Goal: Task Accomplishment & Management: Complete application form

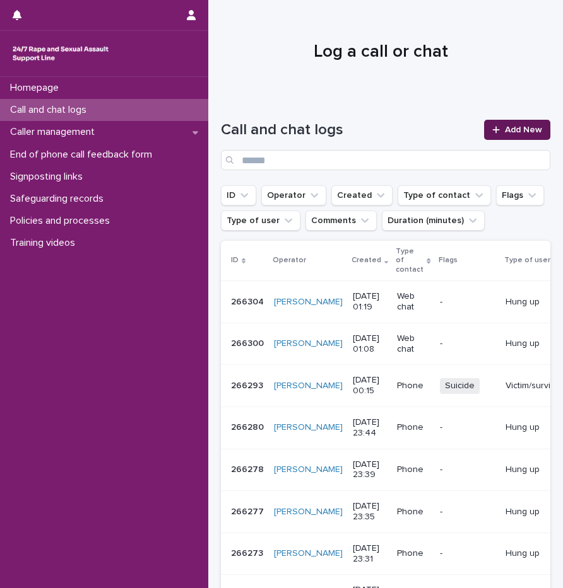
click at [522, 125] on link "Add New" at bounding box center [517, 130] width 66 height 20
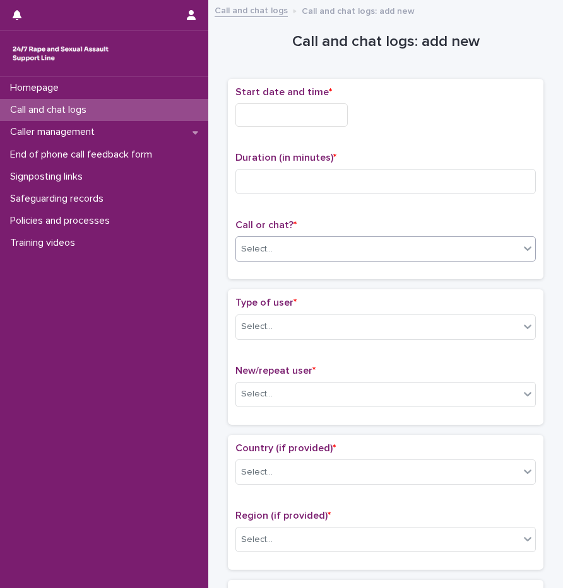
click at [312, 245] on div "Select..." at bounding box center [377, 249] width 283 height 21
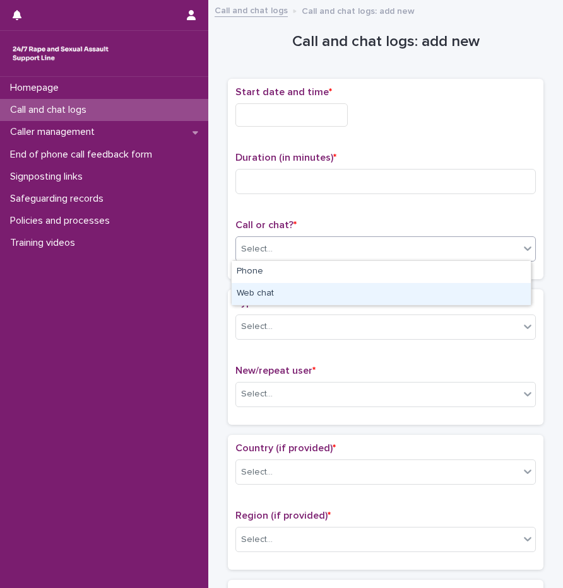
click at [273, 295] on div "Web chat" at bounding box center [380, 294] width 299 height 22
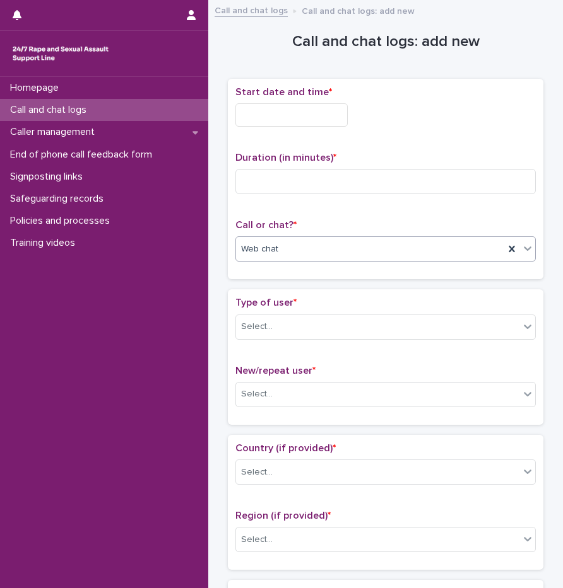
click at [290, 109] on input "text" at bounding box center [291, 114] width 112 height 23
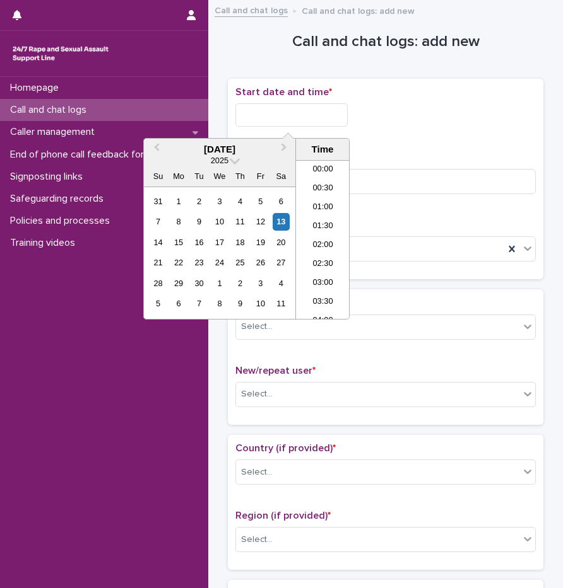
scroll to position [6, 0]
click at [326, 203] on li "01:00" at bounding box center [323, 201] width 54 height 19
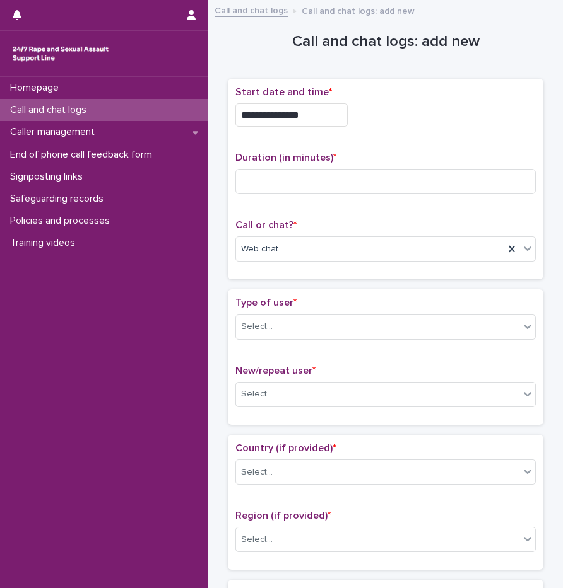
click at [336, 117] on input "**********" at bounding box center [291, 114] width 112 height 23
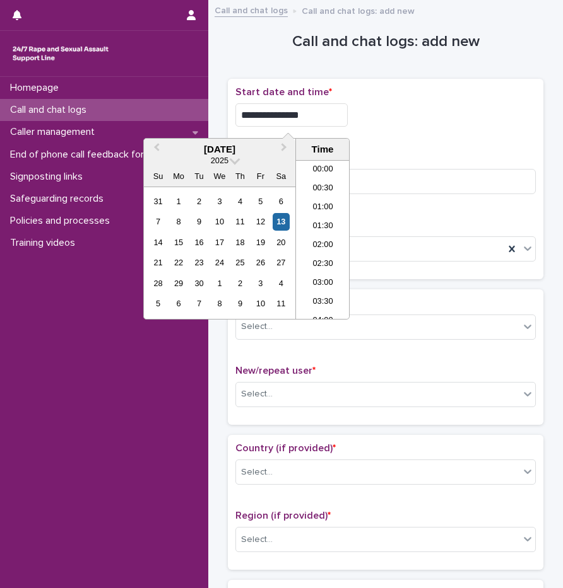
type input "**********"
click at [382, 125] on div "**********" at bounding box center [385, 114] width 300 height 23
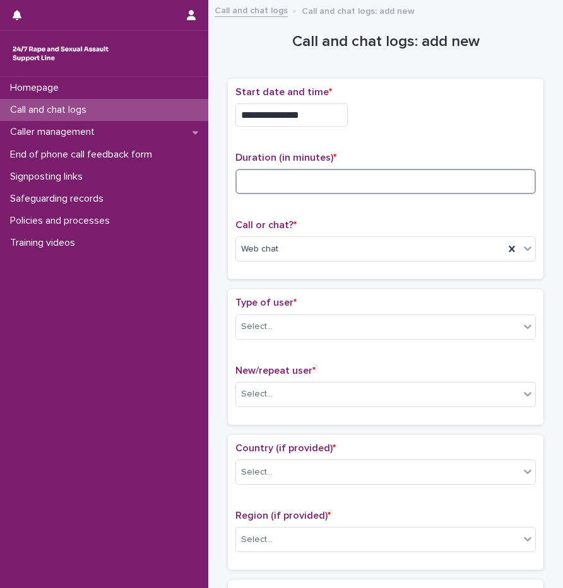
click at [293, 187] on input at bounding box center [385, 181] width 300 height 25
type input "**"
click at [272, 331] on div "Select..." at bounding box center [377, 327] width 283 height 21
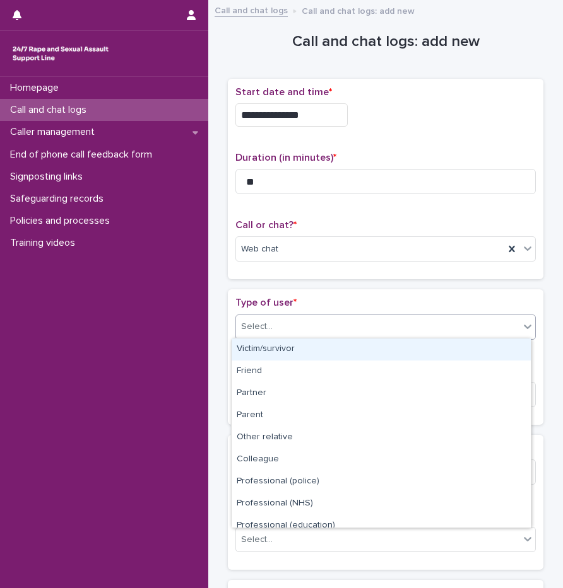
click at [272, 348] on div "Victim/survivor" at bounding box center [380, 350] width 299 height 22
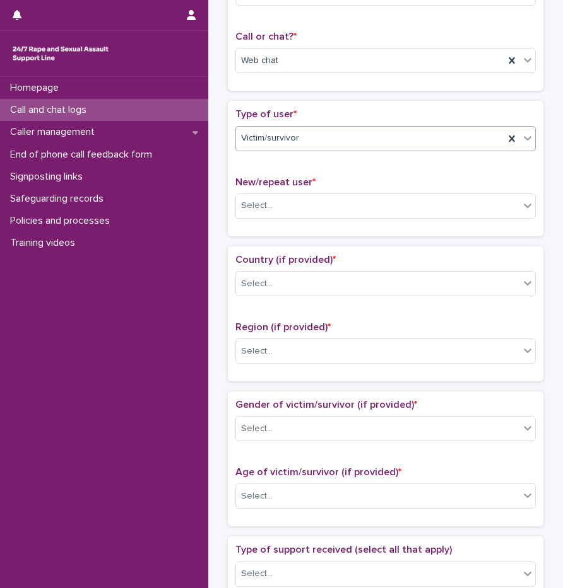
scroll to position [189, 0]
click at [284, 208] on div "Select..." at bounding box center [377, 205] width 283 height 21
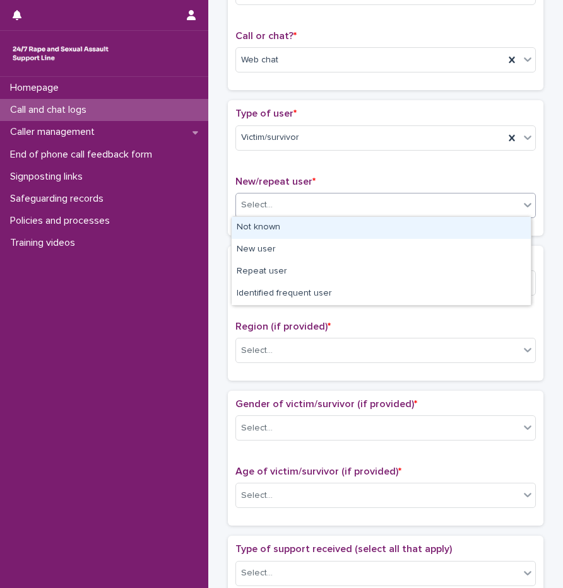
click at [286, 228] on div "Not known" at bounding box center [380, 228] width 299 height 22
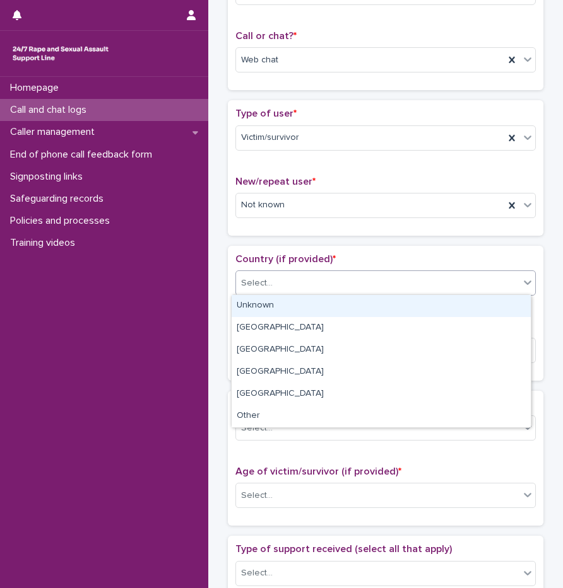
click at [288, 281] on div "Select..." at bounding box center [377, 283] width 283 height 21
click at [273, 309] on div "Unknown" at bounding box center [380, 306] width 299 height 22
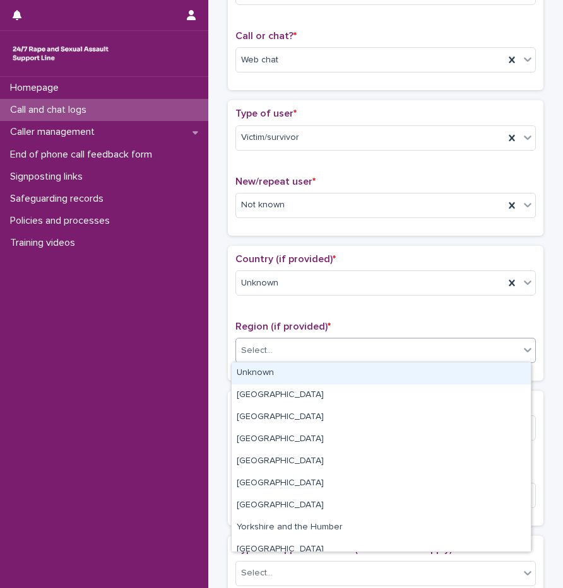
click at [277, 348] on div "Select..." at bounding box center [377, 351] width 283 height 21
click at [296, 379] on div "Unknown" at bounding box center [380, 374] width 299 height 22
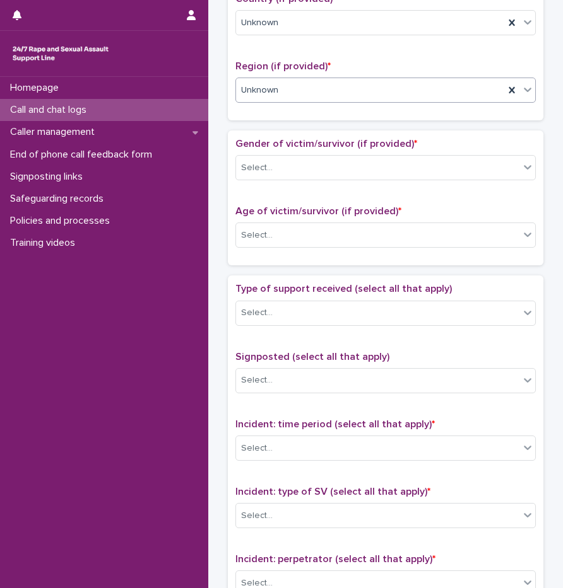
scroll to position [505, 0]
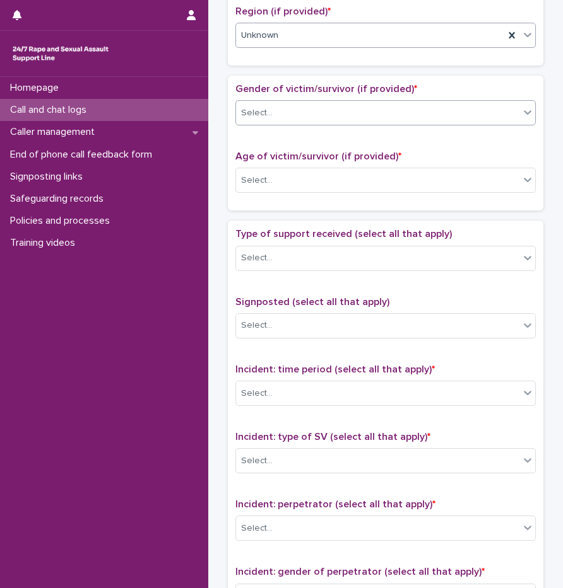
click at [272, 117] on div "Select..." at bounding box center [377, 113] width 283 height 21
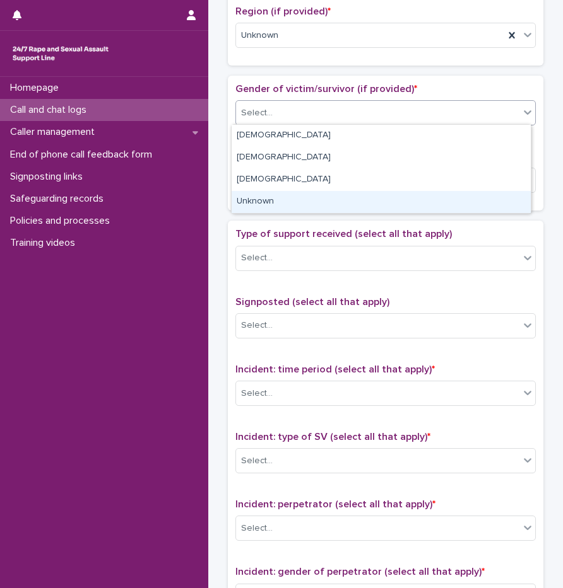
click at [272, 200] on div "Unknown" at bounding box center [380, 202] width 299 height 22
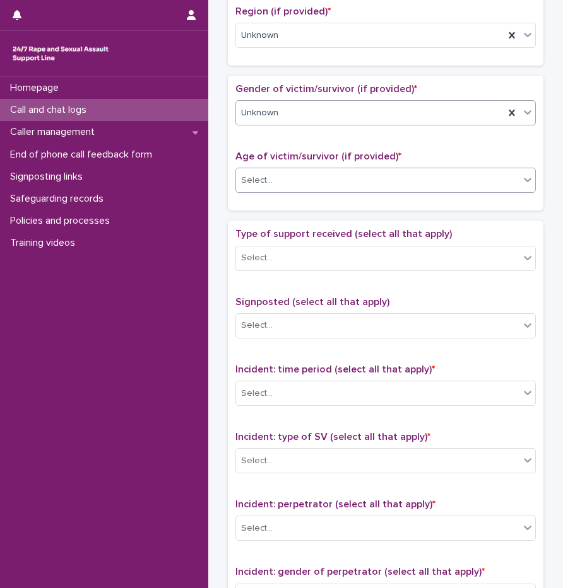
click at [284, 170] on div "Select..." at bounding box center [377, 180] width 283 height 21
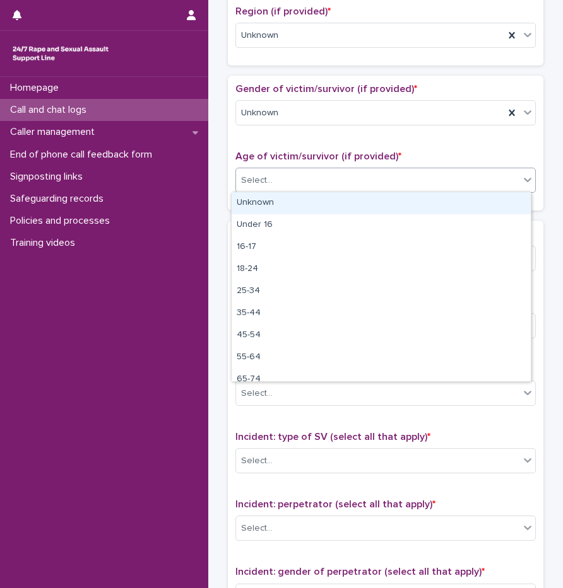
click at [281, 200] on div "Unknown" at bounding box center [380, 203] width 299 height 22
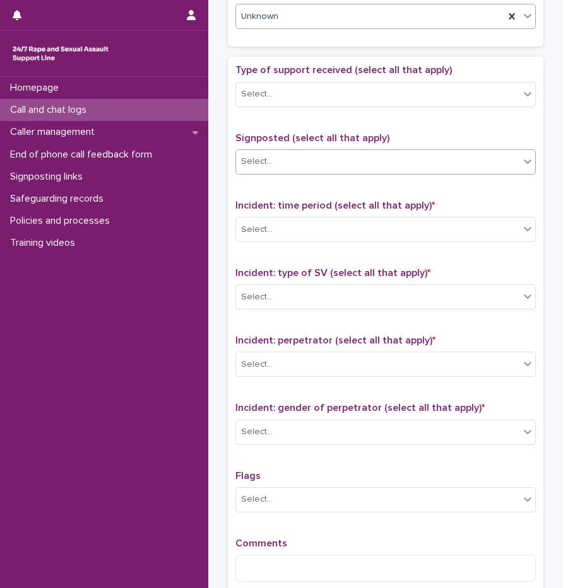
scroll to position [694, 0]
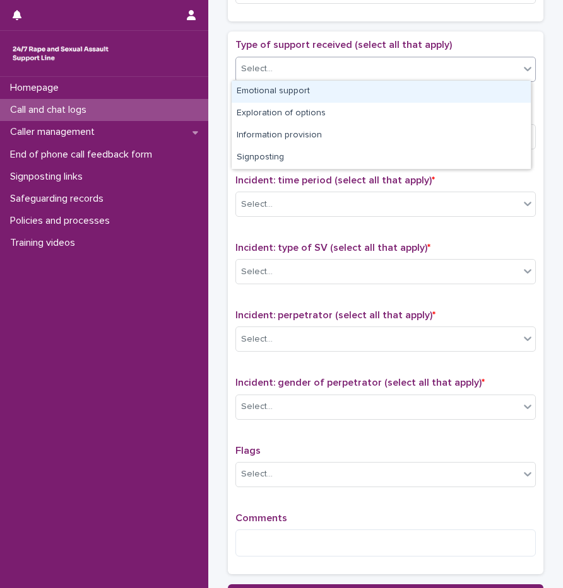
click at [274, 61] on div "Select..." at bounding box center [377, 69] width 283 height 21
click at [300, 88] on div "Emotional support" at bounding box center [380, 92] width 299 height 22
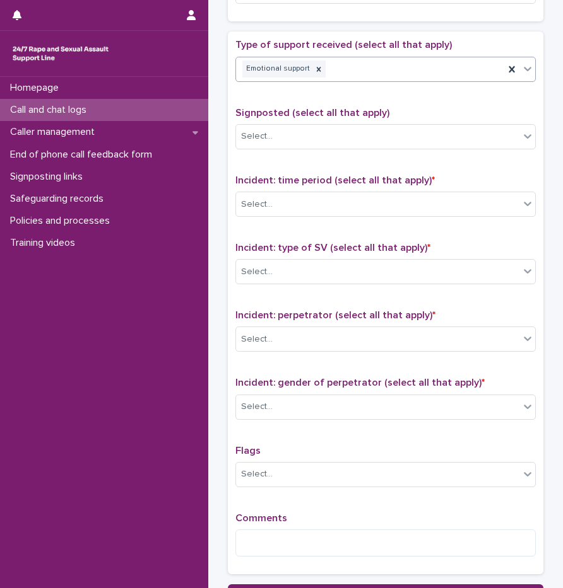
click at [400, 68] on div "Emotional support" at bounding box center [370, 69] width 268 height 22
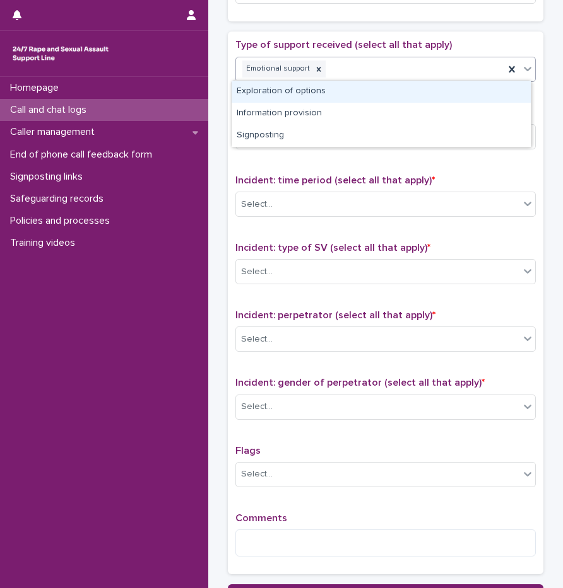
click at [300, 93] on div "Exploration of options" at bounding box center [380, 92] width 299 height 22
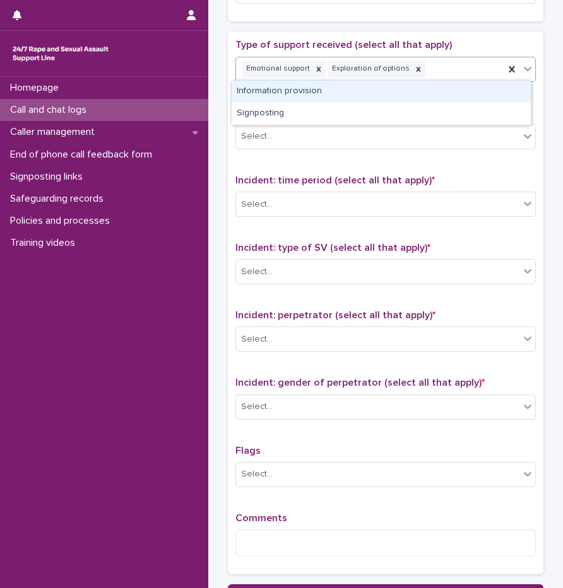
click at [463, 65] on div "Emotional support Exploration of options" at bounding box center [370, 69] width 268 height 22
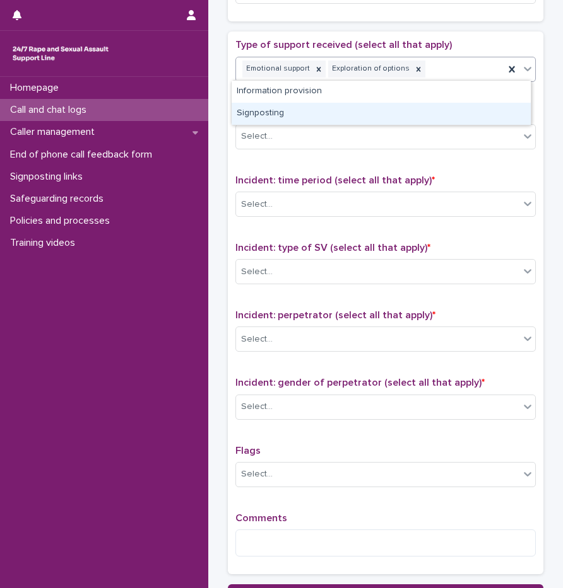
click at [294, 108] on div "Signposting" at bounding box center [380, 114] width 299 height 22
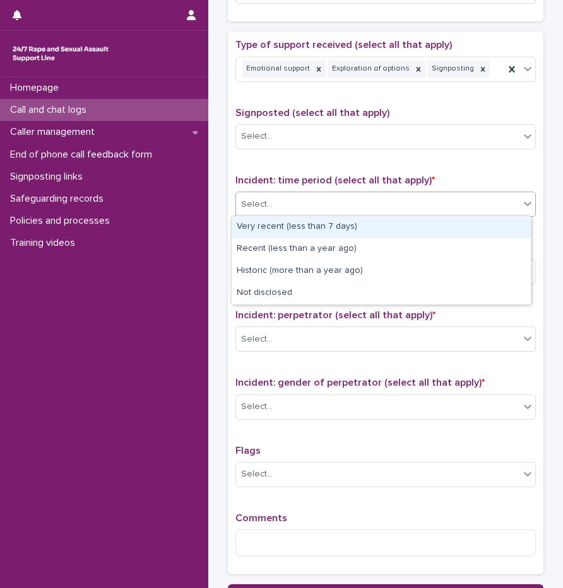
click at [284, 203] on div "Select..." at bounding box center [377, 204] width 283 height 21
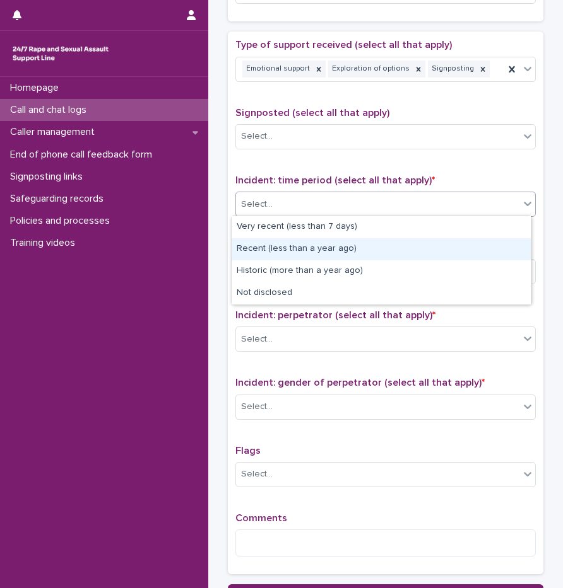
click at [292, 247] on div "Recent (less than a year ago)" at bounding box center [380, 249] width 299 height 22
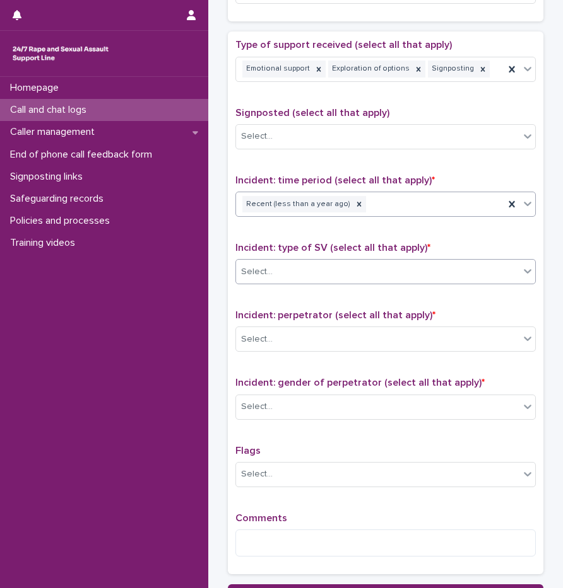
click at [288, 266] on div "Select..." at bounding box center [377, 272] width 283 height 21
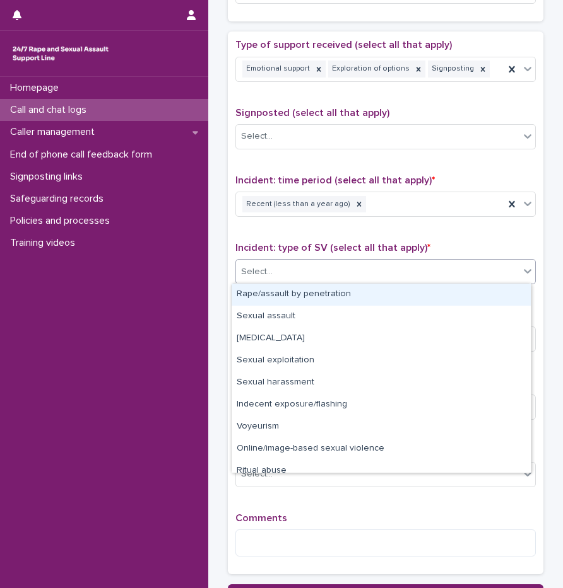
click at [296, 298] on div "Rape/assault by penetration" at bounding box center [380, 295] width 299 height 22
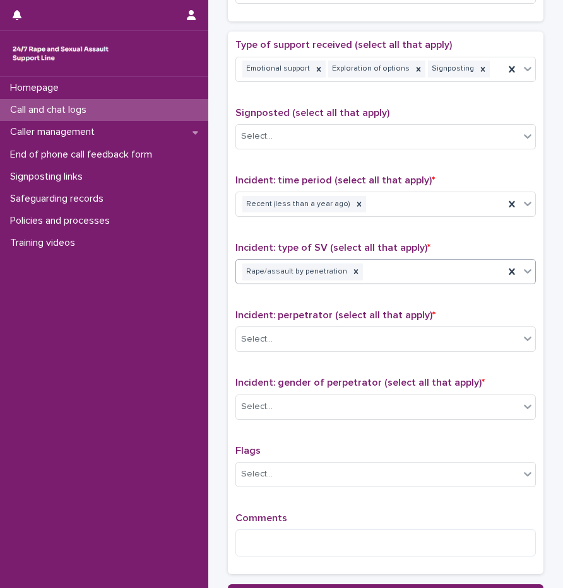
scroll to position [807, 0]
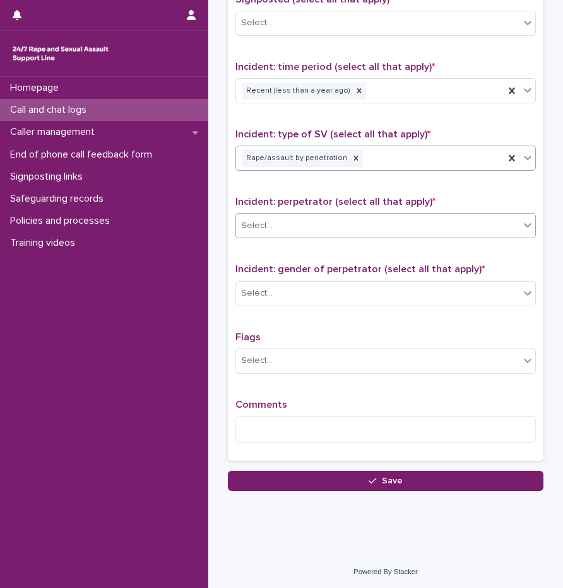
click at [299, 218] on div "Select..." at bounding box center [377, 226] width 283 height 21
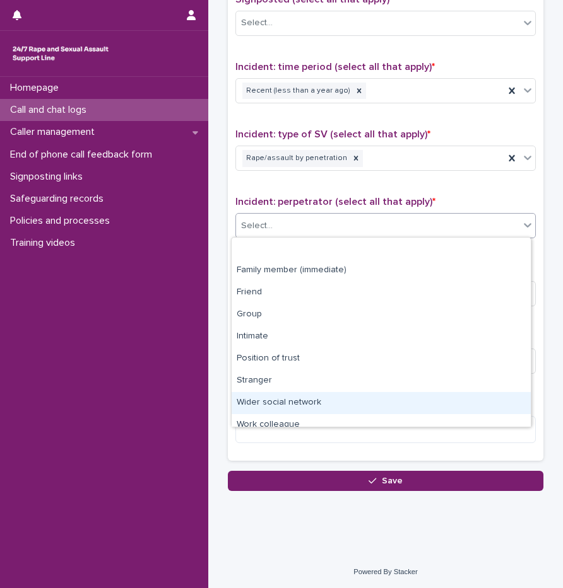
scroll to position [54, 0]
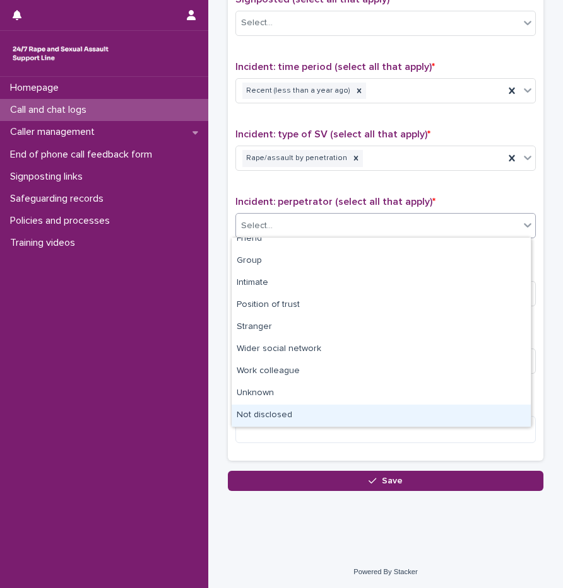
click at [309, 420] on div "Not disclosed" at bounding box center [380, 416] width 299 height 22
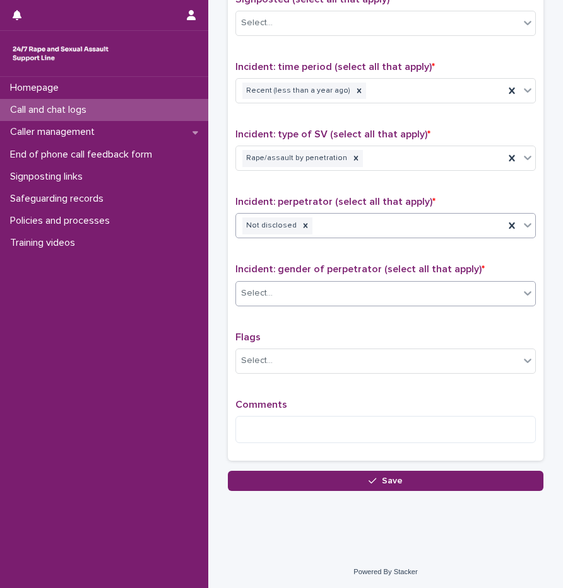
click at [274, 295] on input "text" at bounding box center [274, 293] width 1 height 12
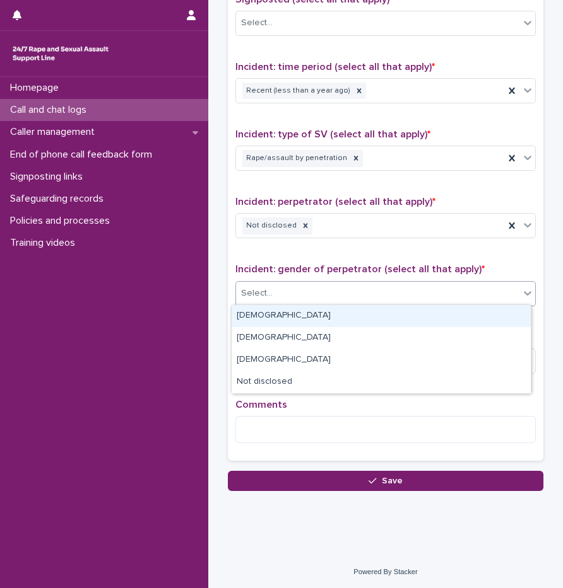
click at [270, 324] on div "Male" at bounding box center [380, 316] width 299 height 22
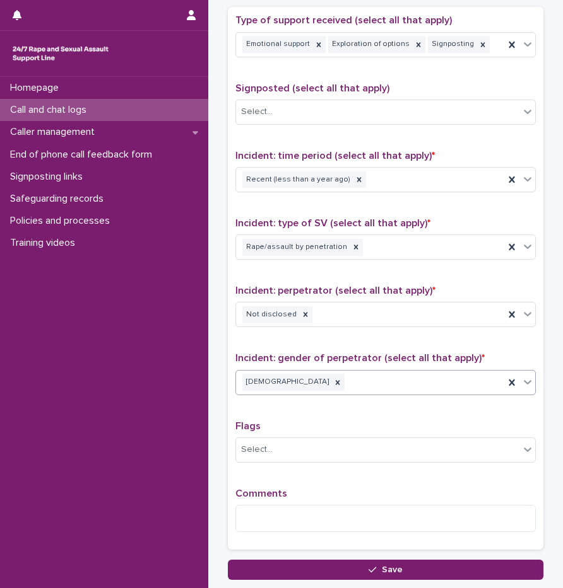
scroll to position [807, 0]
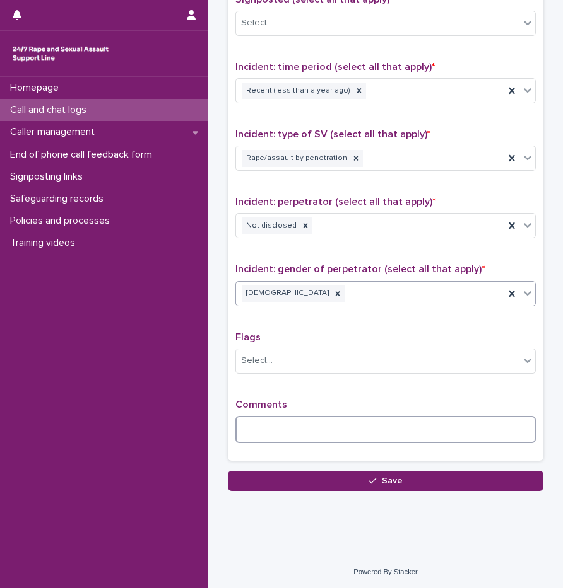
click at [286, 433] on textarea at bounding box center [385, 429] width 300 height 27
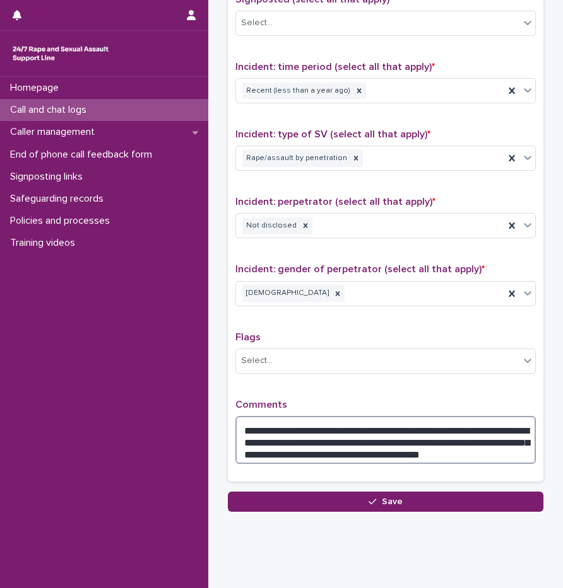
type textarea "**********"
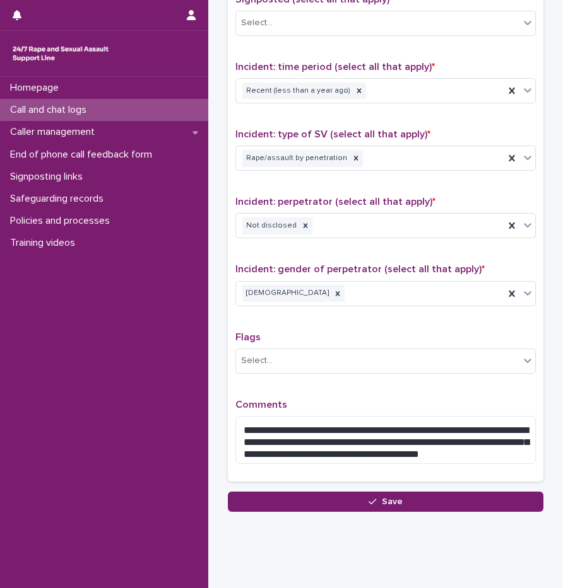
click at [353, 389] on div "**********" at bounding box center [385, 200] width 300 height 549
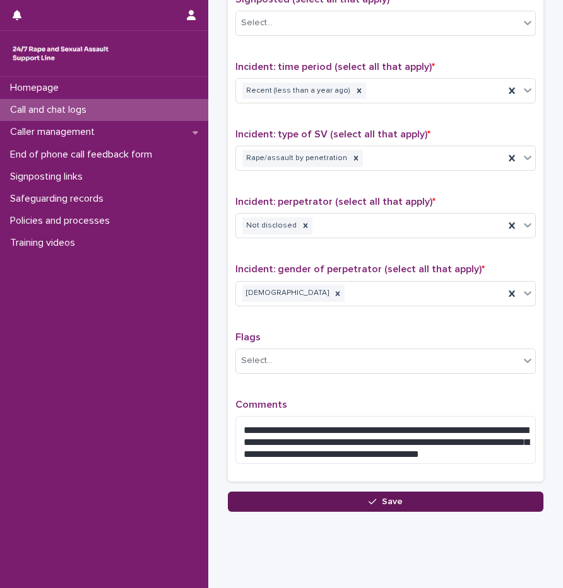
click at [376, 496] on button "Save" at bounding box center [385, 502] width 315 height 20
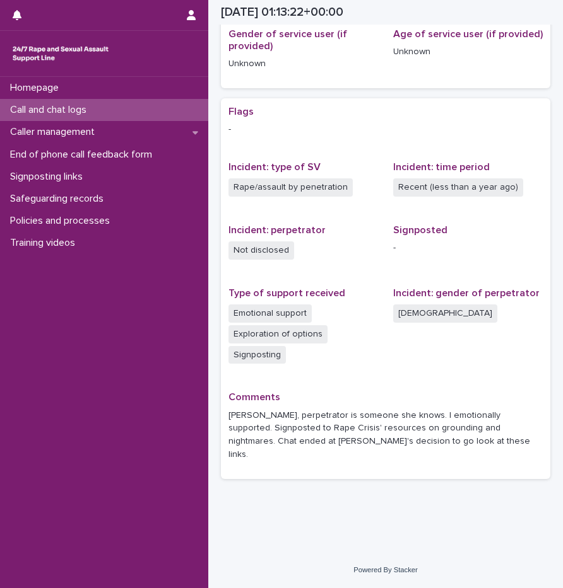
scroll to position [274, 0]
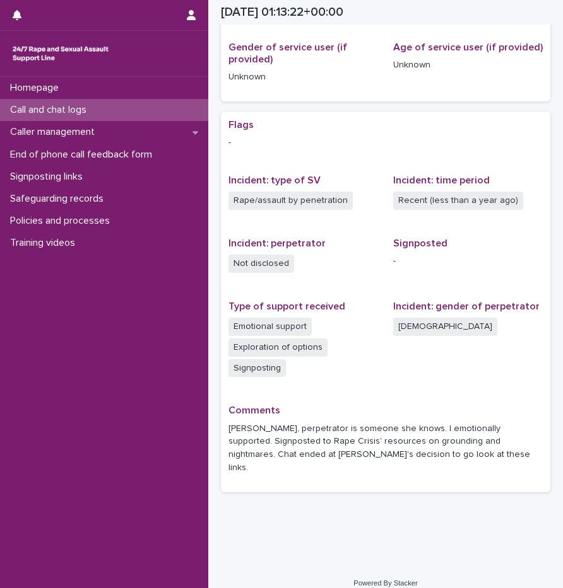
click at [97, 108] on p "Call and chat logs" at bounding box center [50, 110] width 91 height 12
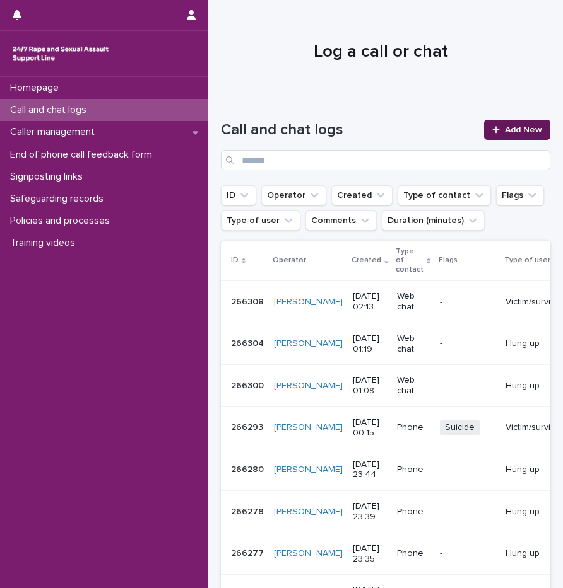
click at [506, 134] on span "Add New" at bounding box center [523, 130] width 37 height 9
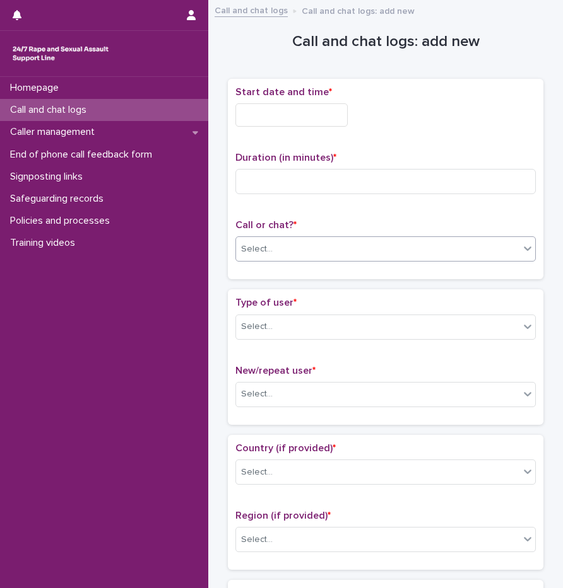
click at [290, 257] on div "Select..." at bounding box center [377, 249] width 283 height 21
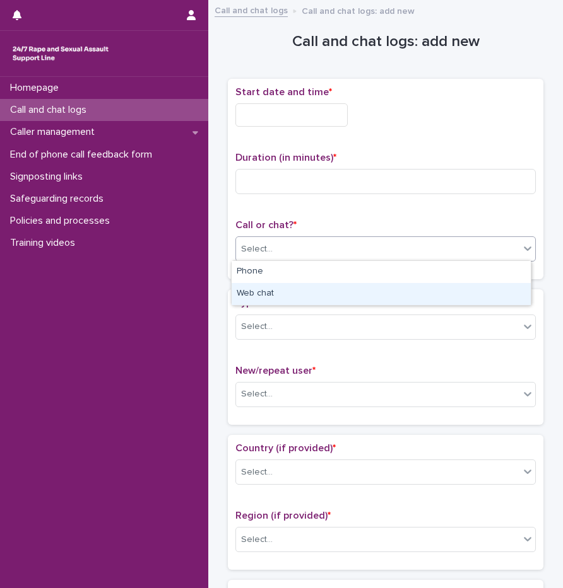
click at [284, 290] on div "Web chat" at bounding box center [380, 294] width 299 height 22
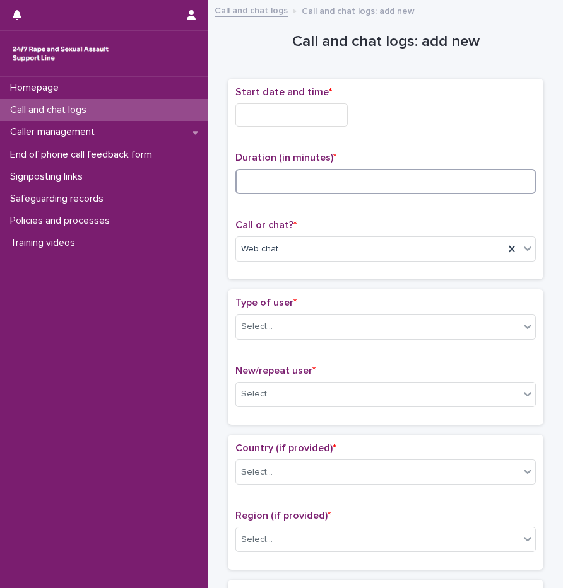
click at [279, 187] on input at bounding box center [385, 181] width 300 height 25
type input "**"
click at [301, 319] on div "Select..." at bounding box center [377, 327] width 283 height 21
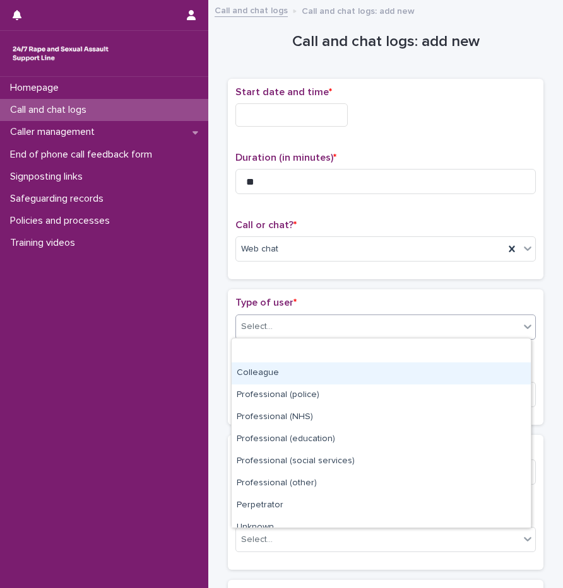
scroll to position [142, 0]
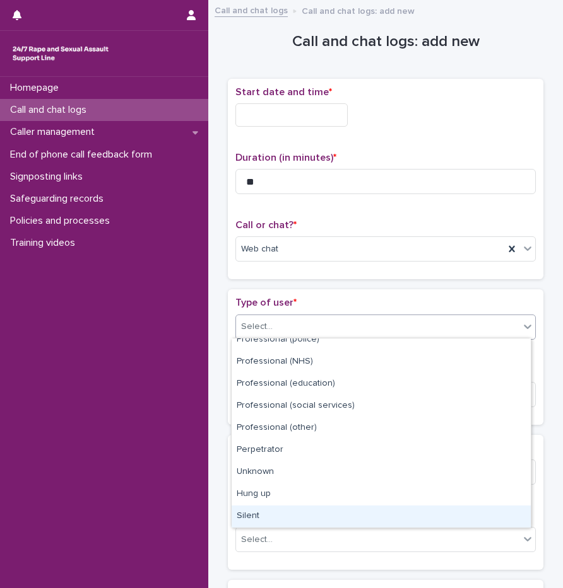
click at [267, 513] on div "Silent" at bounding box center [380, 517] width 299 height 22
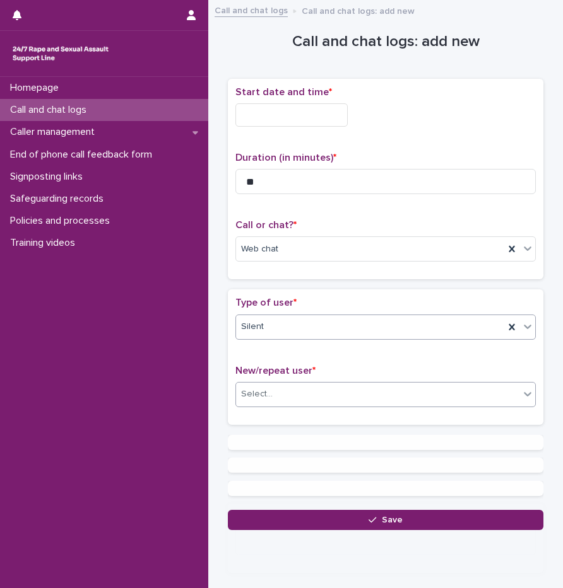
click at [278, 401] on div "Select..." at bounding box center [377, 394] width 283 height 21
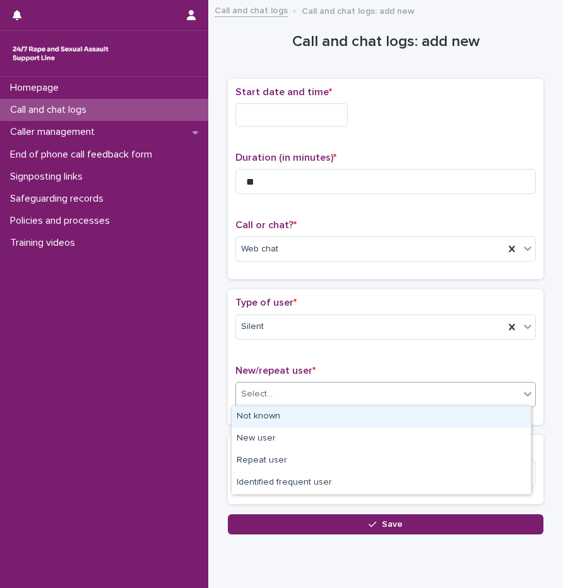
click at [287, 419] on div "Not known" at bounding box center [380, 417] width 299 height 22
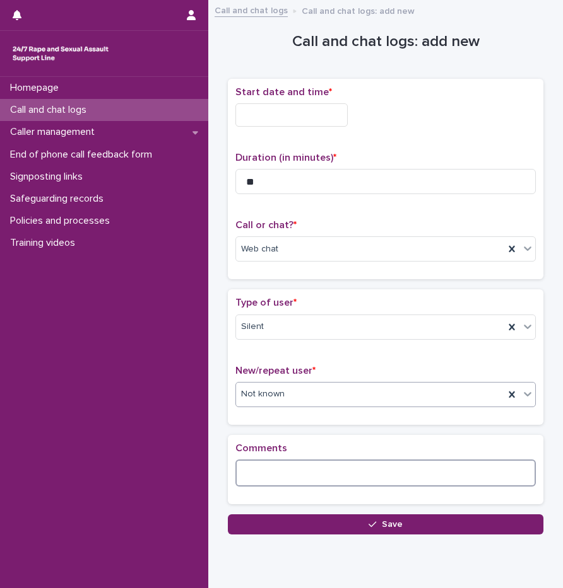
click at [284, 468] on textarea at bounding box center [385, 473] width 300 height 27
type textarea "**********"
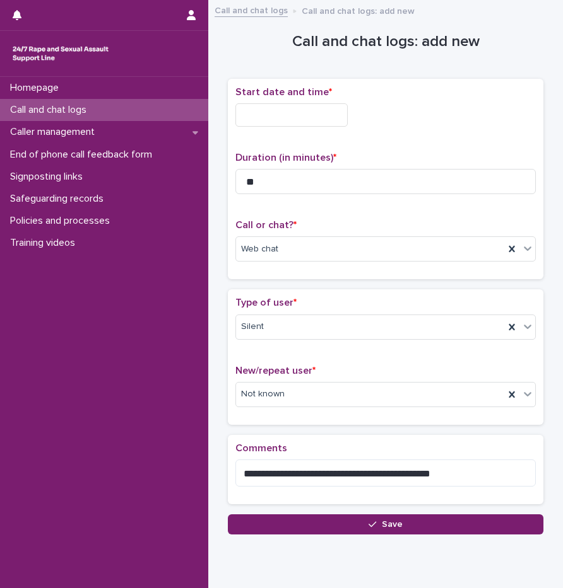
click at [303, 103] on input "text" at bounding box center [291, 114] width 112 height 23
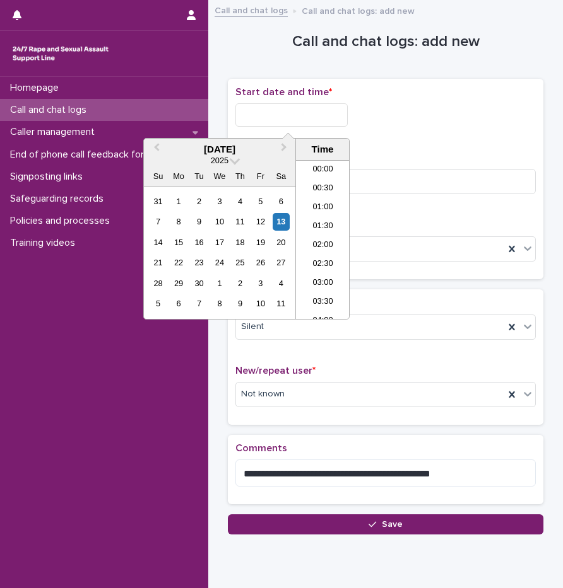
scroll to position [6, 0]
click at [308, 236] on li "02:00" at bounding box center [323, 239] width 54 height 19
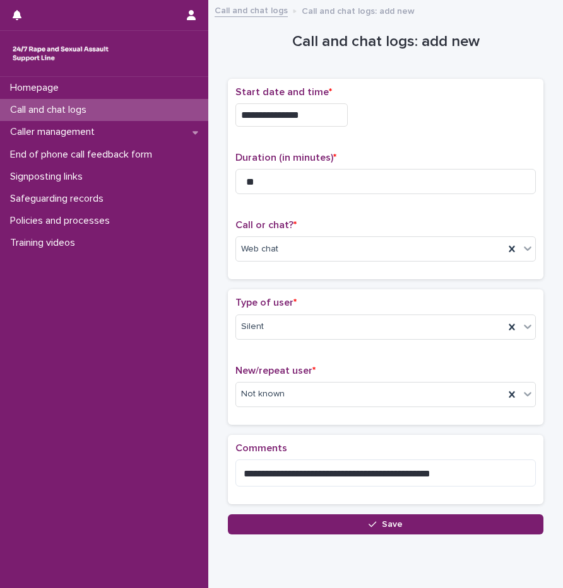
click at [312, 114] on input "**********" at bounding box center [291, 114] width 112 height 23
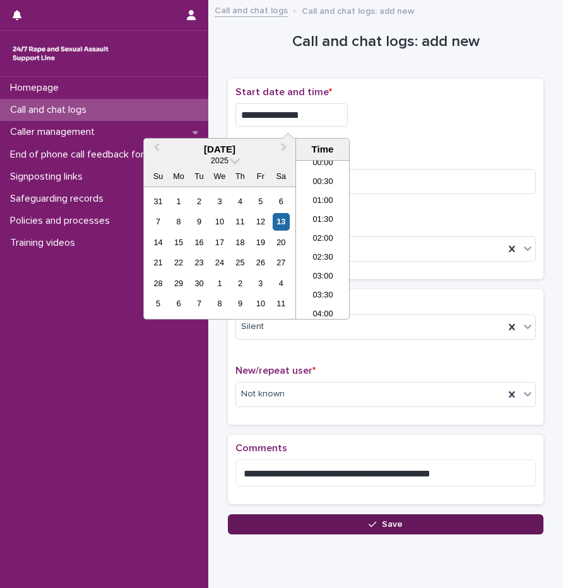
type input "**********"
click at [406, 524] on button "Save" at bounding box center [385, 525] width 315 height 20
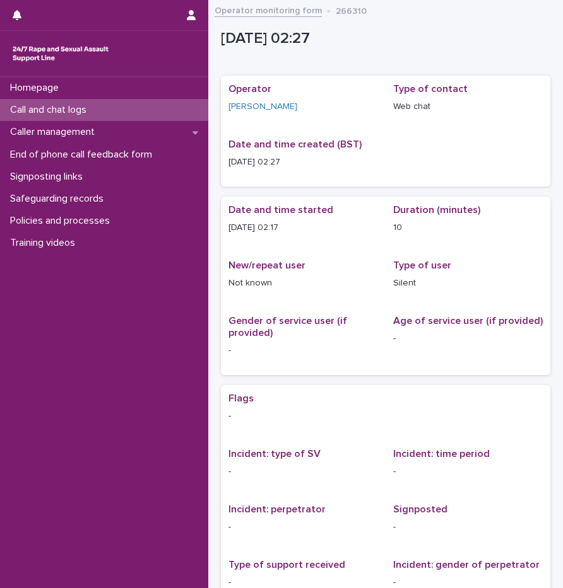
click at [94, 106] on p "Call and chat logs" at bounding box center [50, 110] width 91 height 12
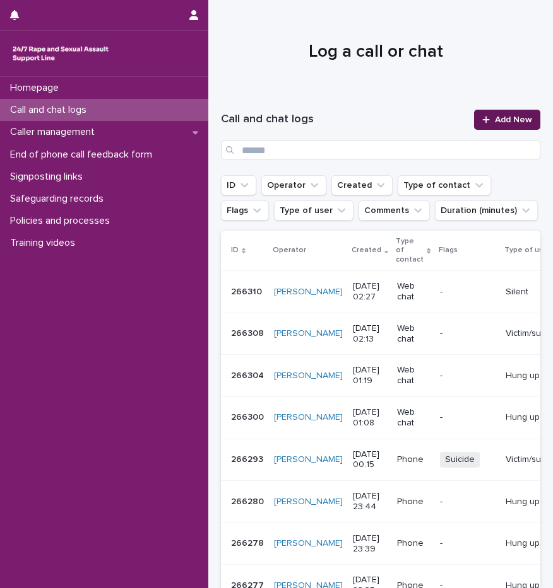
click at [508, 112] on link "Add New" at bounding box center [507, 120] width 66 height 20
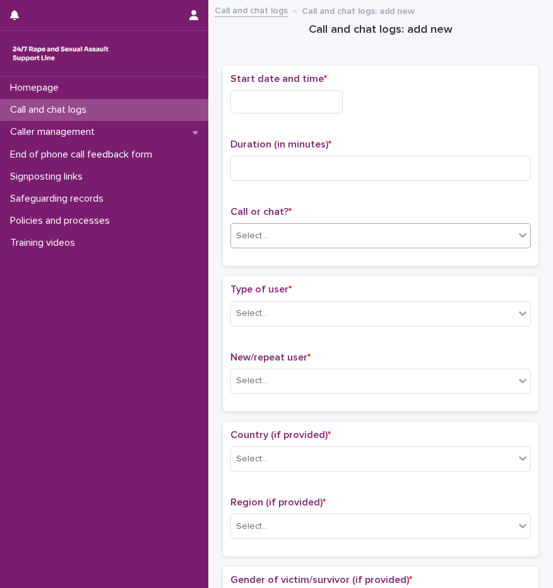
click at [336, 235] on div "Select..." at bounding box center [372, 236] width 283 height 21
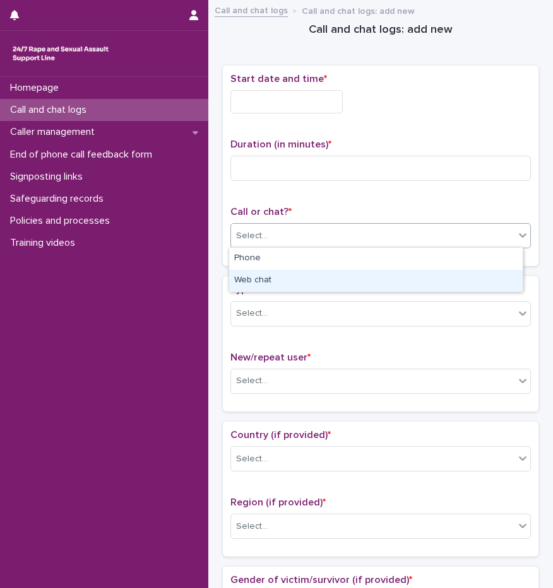
click at [276, 279] on div "Web chat" at bounding box center [375, 281] width 293 height 22
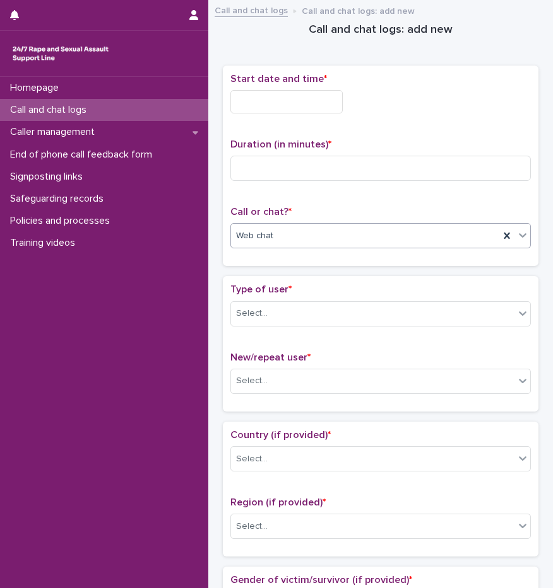
click at [307, 105] on input "text" at bounding box center [286, 101] width 112 height 23
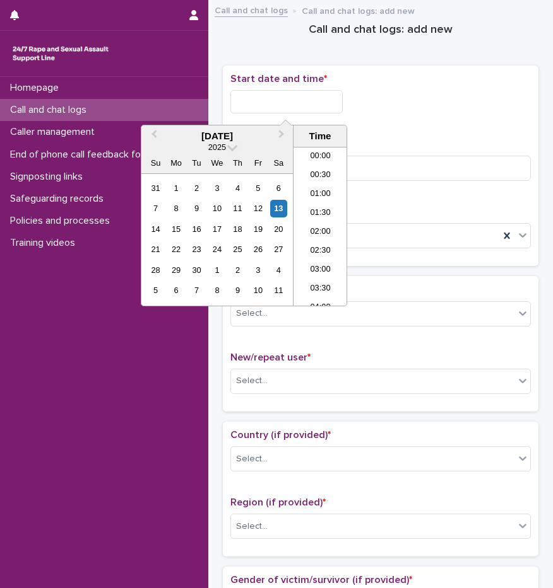
scroll to position [25, 0]
click at [324, 228] on li "02:30" at bounding box center [320, 226] width 54 height 19
type input "**********"
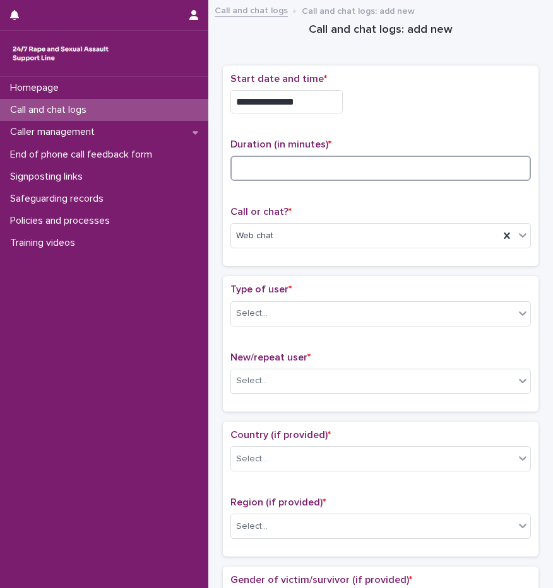
click at [309, 176] on input at bounding box center [380, 168] width 300 height 25
type input "**"
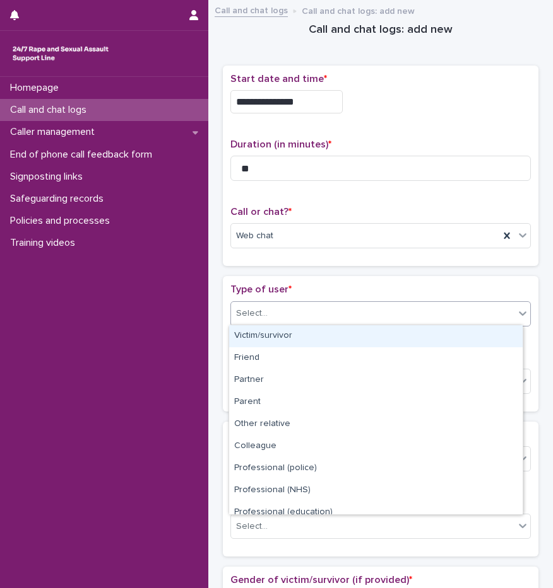
click at [271, 314] on div "Select..." at bounding box center [372, 313] width 283 height 21
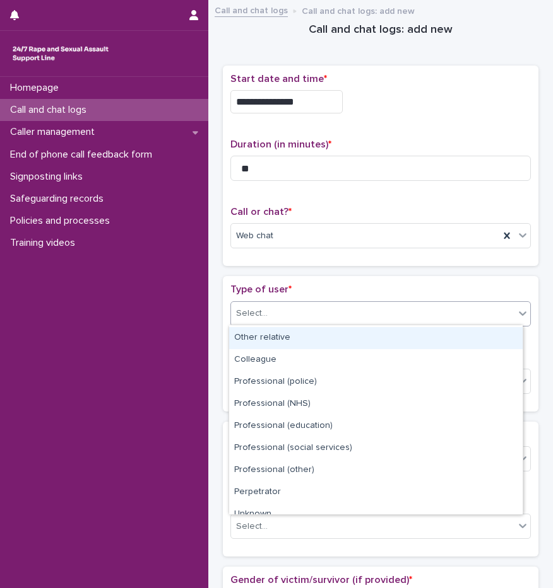
scroll to position [142, 0]
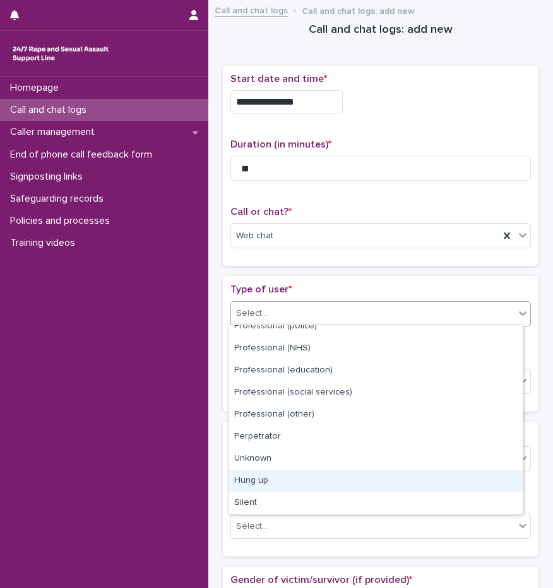
click at [271, 484] on div "Hung up" at bounding box center [375, 482] width 293 height 22
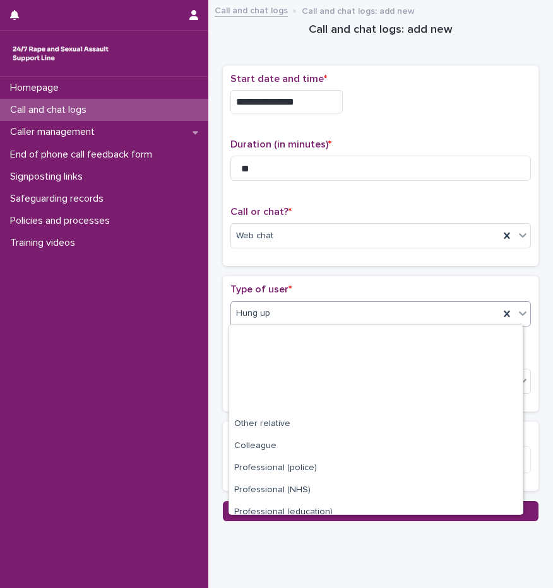
click at [279, 321] on div "Hung up" at bounding box center [365, 313] width 268 height 21
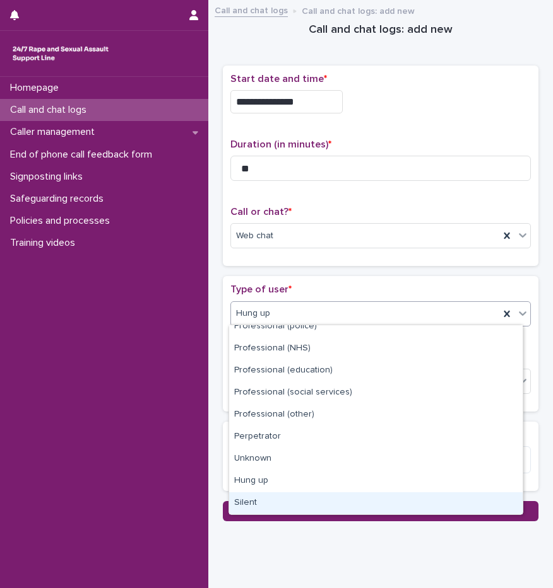
click at [272, 499] on div "Silent" at bounding box center [375, 504] width 293 height 22
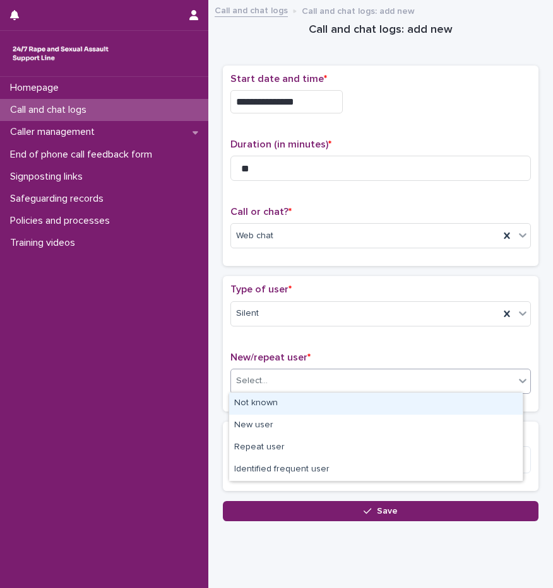
click at [288, 390] on div "Select..." at bounding box center [380, 381] width 300 height 25
click at [296, 413] on div "Not known" at bounding box center [375, 404] width 293 height 22
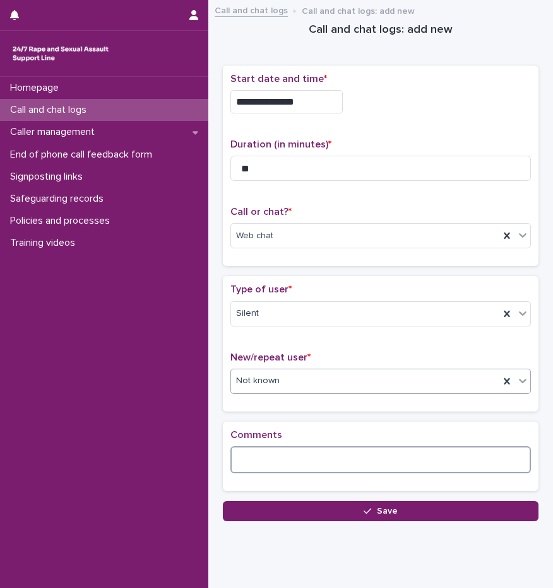
click at [288, 465] on textarea at bounding box center [380, 460] width 300 height 27
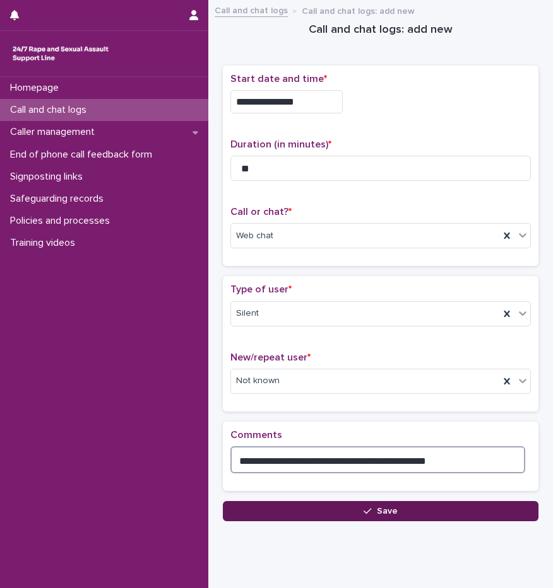
type textarea "**********"
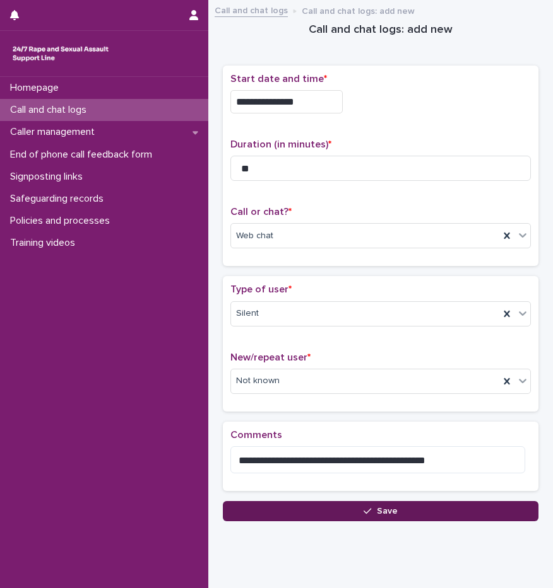
click at [395, 510] on button "Save" at bounding box center [380, 511] width 315 height 20
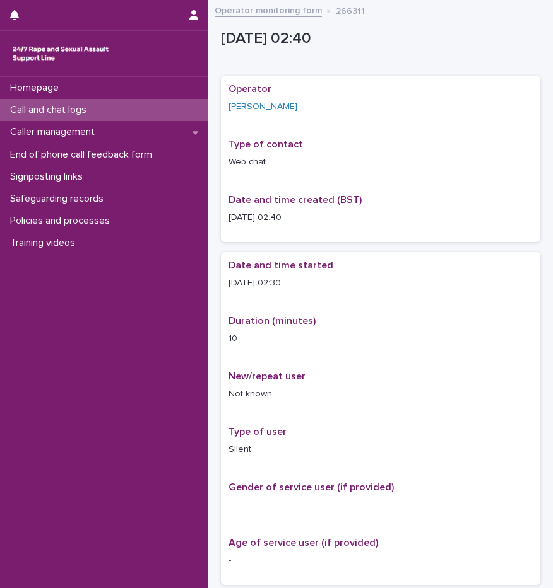
click at [91, 109] on p "Call and chat logs" at bounding box center [50, 110] width 91 height 12
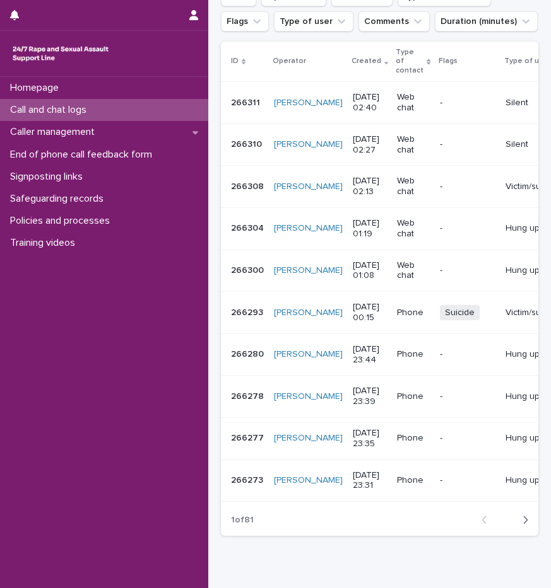
scroll to position [31, 0]
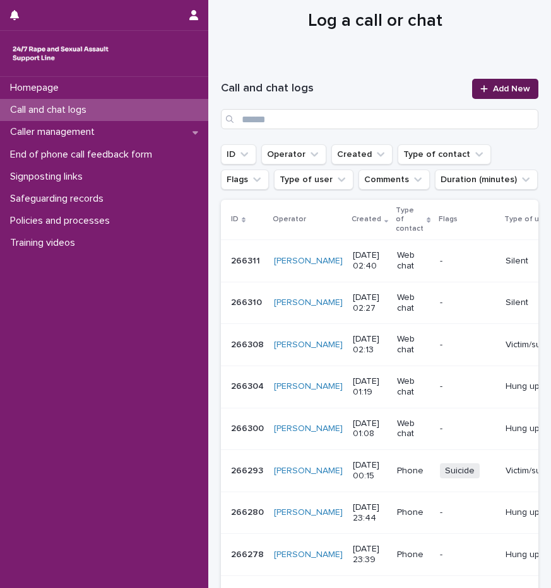
click at [509, 90] on span "Add New" at bounding box center [511, 89] width 37 height 9
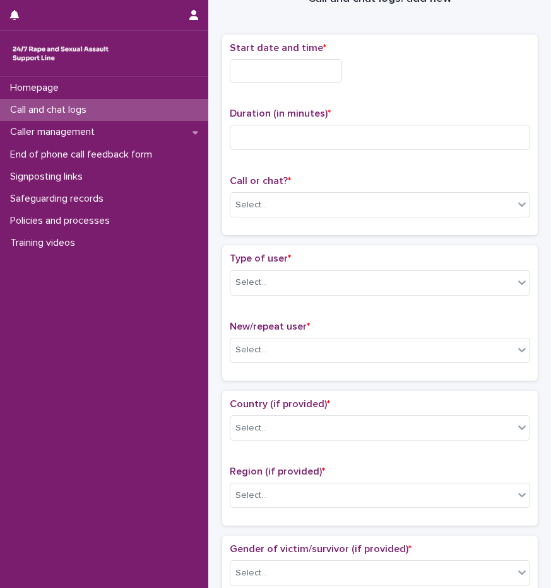
scroll to position [38, 0]
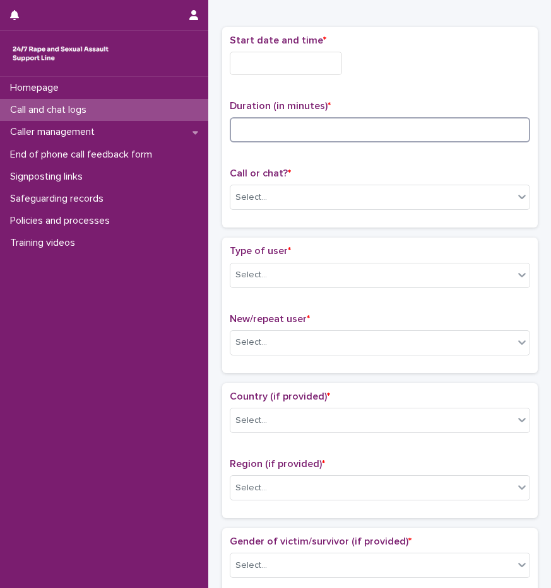
click at [271, 130] on input at bounding box center [380, 129] width 300 height 25
type input "*"
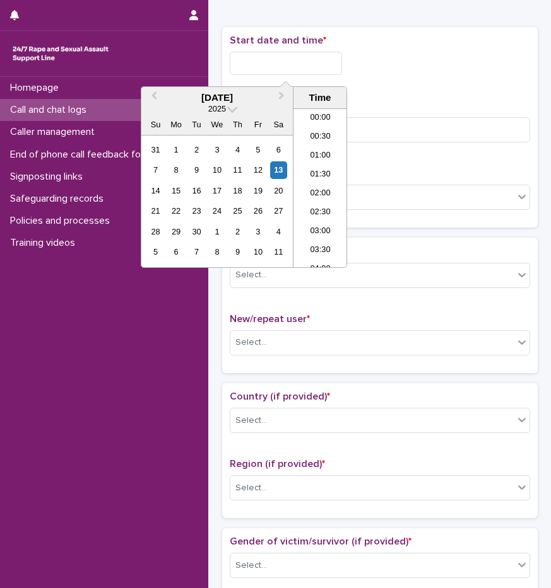
click at [267, 57] on input "text" at bounding box center [286, 63] width 112 height 23
click at [318, 149] on li "02:00" at bounding box center [320, 150] width 54 height 19
click at [319, 63] on input "**********" at bounding box center [286, 63] width 112 height 23
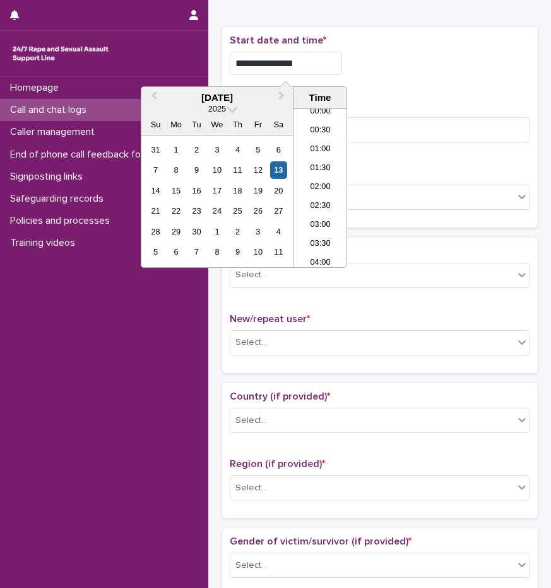
type input "**********"
click at [412, 76] on div "**********" at bounding box center [380, 60] width 300 height 50
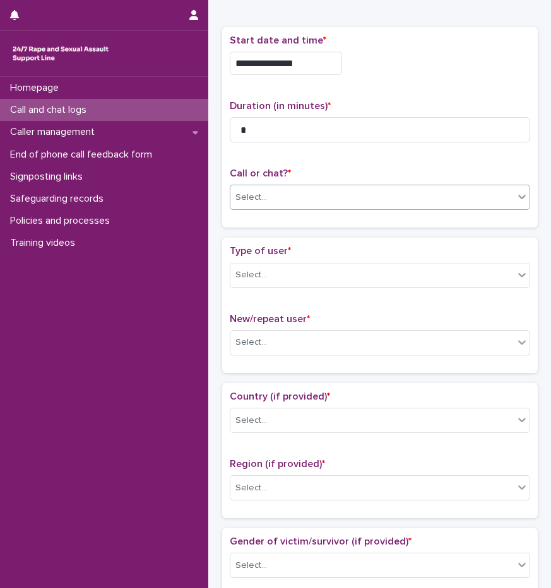
click at [284, 201] on div "Select..." at bounding box center [371, 197] width 283 height 21
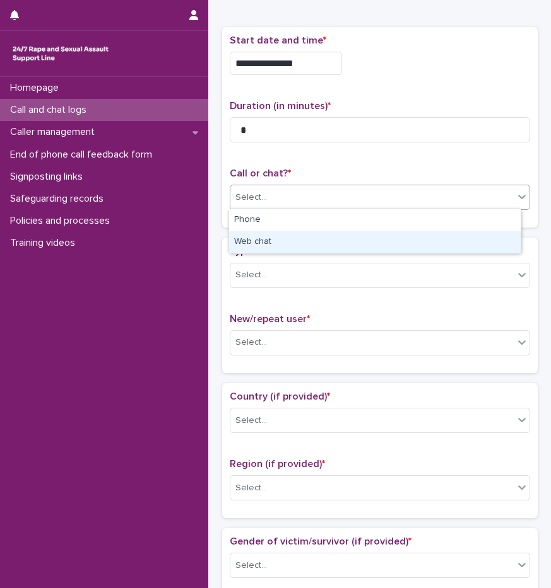
click at [267, 238] on div "Web chat" at bounding box center [374, 242] width 291 height 22
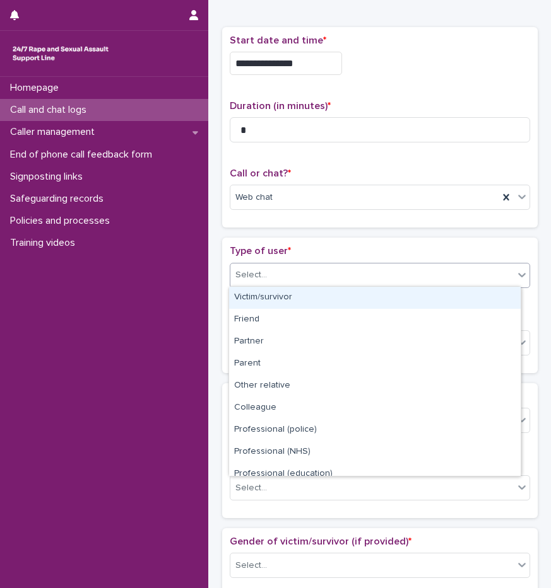
click at [261, 275] on div "Select..." at bounding box center [251, 275] width 32 height 13
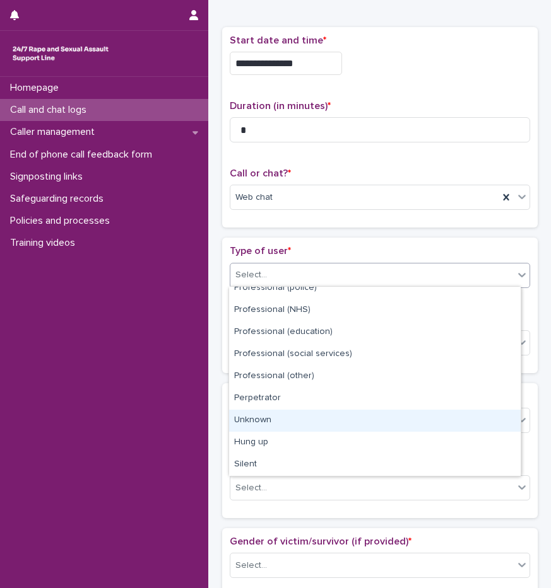
click at [272, 426] on div "Unknown" at bounding box center [374, 421] width 291 height 22
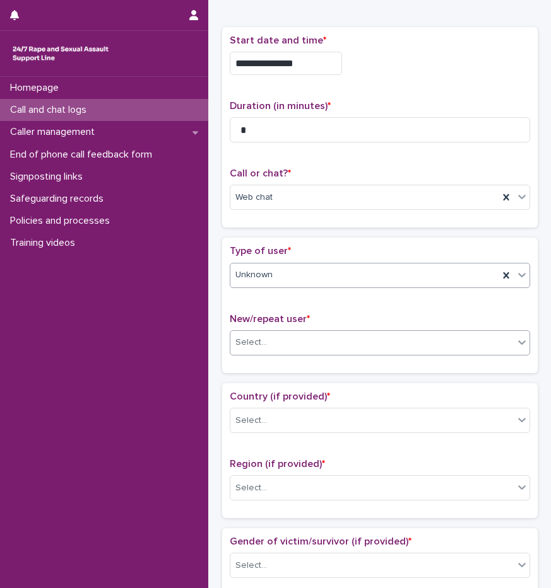
click at [282, 344] on div "Select..." at bounding box center [371, 342] width 283 height 21
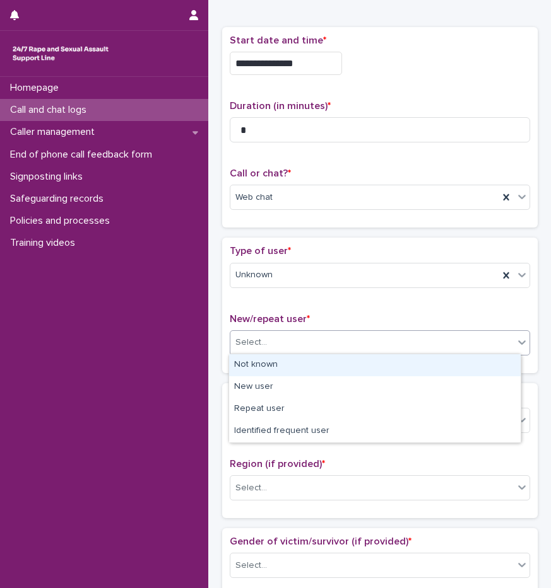
click at [283, 361] on div "Not known" at bounding box center [374, 365] width 291 height 22
click at [283, 361] on div "New/repeat user * option Not known focused, 1 of 4. 4 results available. Use Up…" at bounding box center [380, 339] width 300 height 52
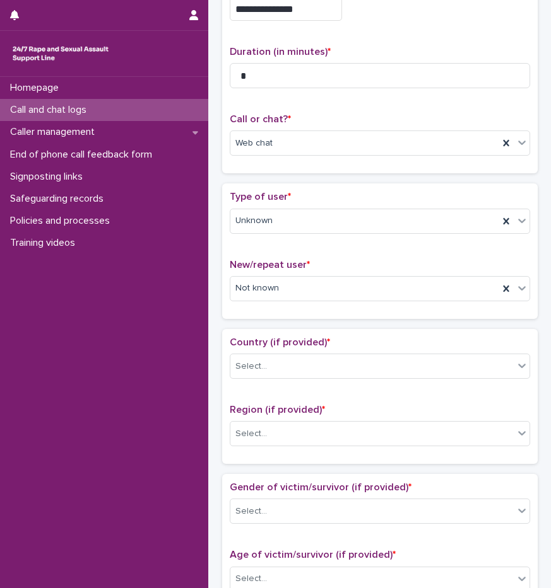
scroll to position [228, 0]
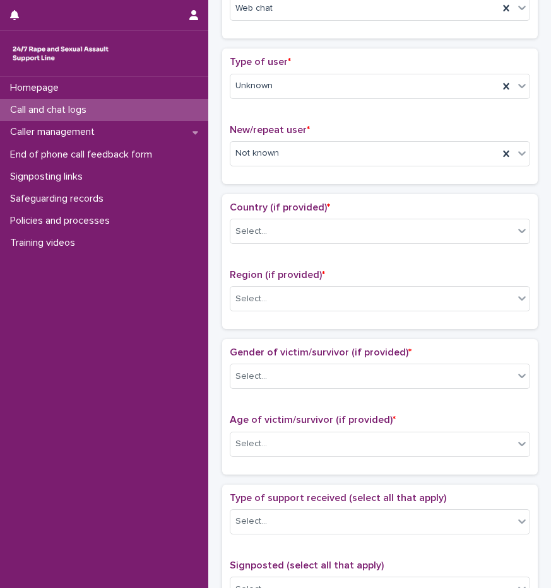
click at [262, 189] on div "Loading... Saving… Type of user * Unknown New/repeat user * Not known" at bounding box center [379, 121] width 315 height 145
drag, startPoint x: 262, startPoint y: 189, endPoint x: 250, endPoint y: 192, distance: 13.0
click at [250, 192] on div "Loading... Saving… Type of user * Unknown New/repeat user * Not known" at bounding box center [379, 121] width 315 height 145
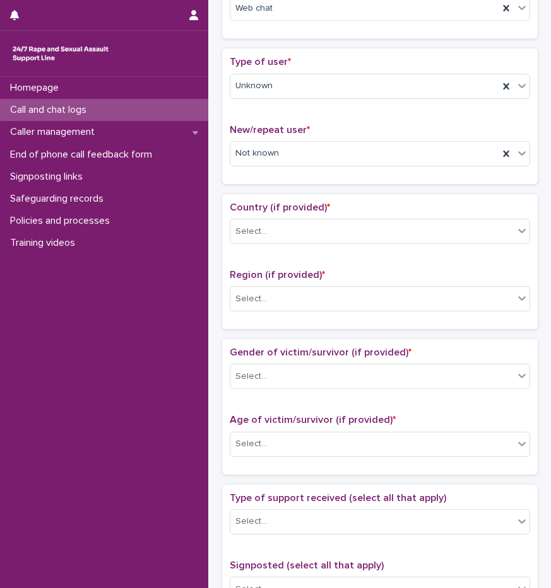
drag, startPoint x: 250, startPoint y: 192, endPoint x: 240, endPoint y: 169, distance: 24.6
click at [240, 169] on div "New/repeat user * Not known" at bounding box center [380, 150] width 300 height 52
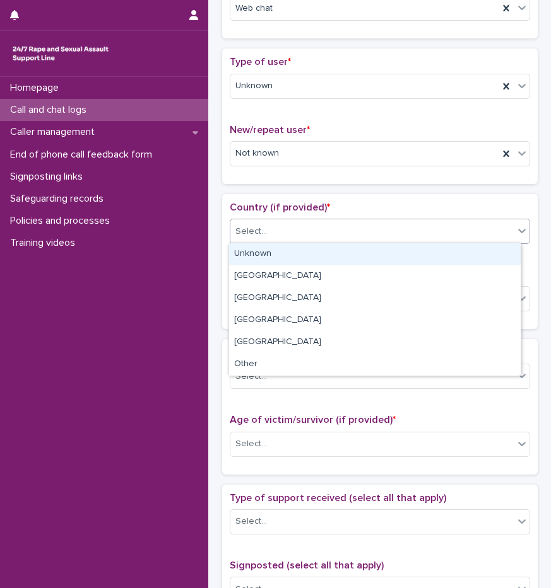
click at [254, 223] on div "Select..." at bounding box center [371, 231] width 283 height 21
click at [266, 257] on div "Unknown" at bounding box center [374, 254] width 291 height 22
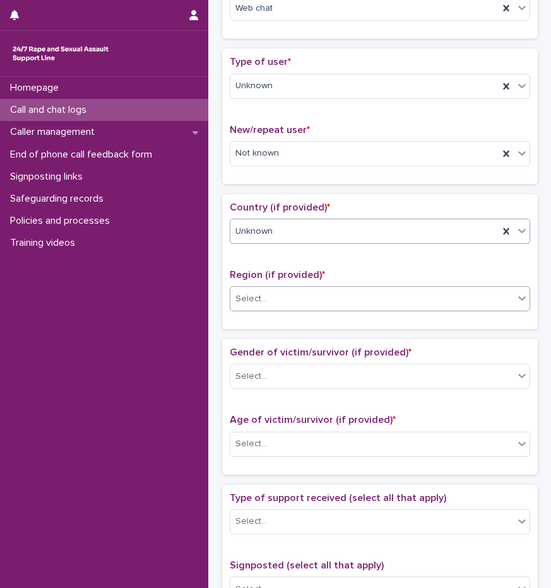
click at [261, 294] on div "Select..." at bounding box center [251, 299] width 32 height 13
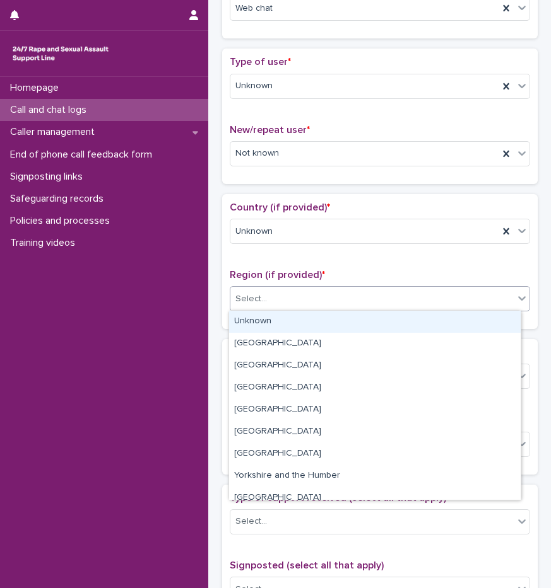
click at [256, 324] on div "Unknown" at bounding box center [374, 322] width 291 height 22
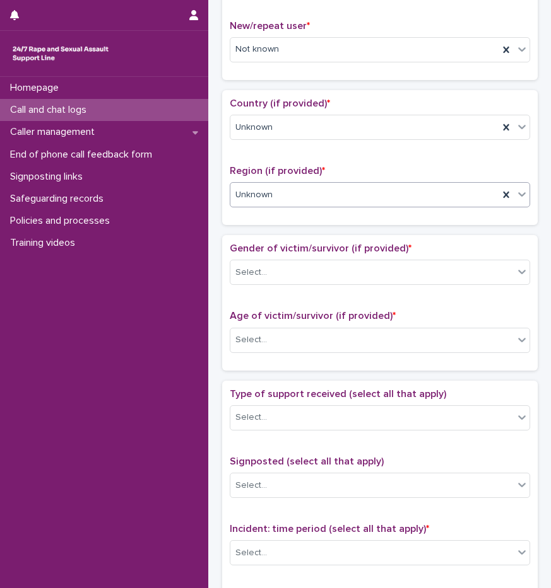
scroll to position [417, 0]
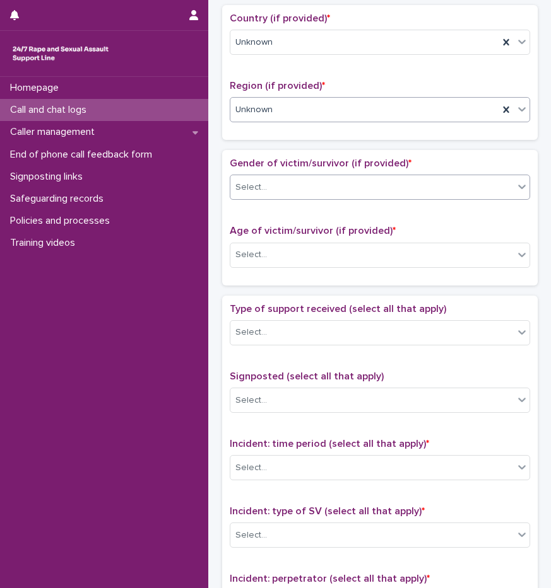
click at [260, 189] on div "Select..." at bounding box center [251, 187] width 32 height 13
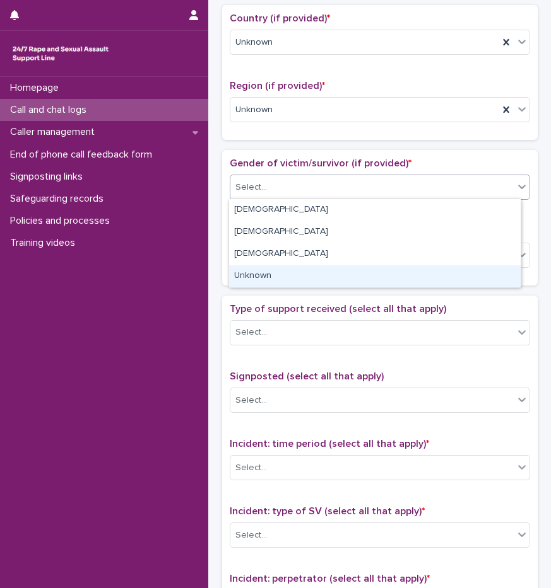
click at [251, 278] on div "Unknown" at bounding box center [374, 277] width 291 height 22
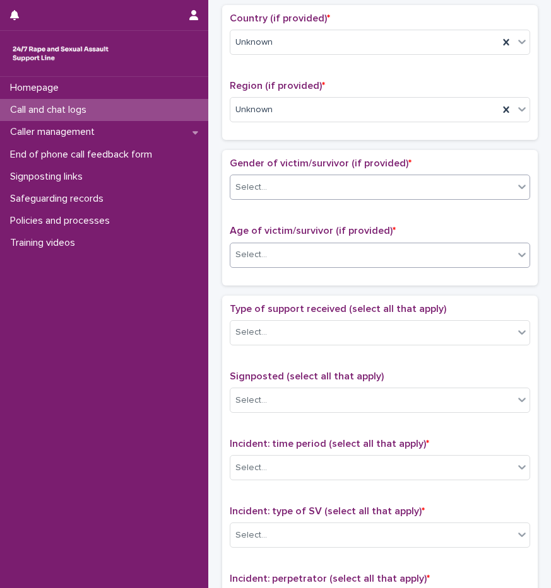
click at [252, 259] on div "Select..." at bounding box center [251, 255] width 32 height 13
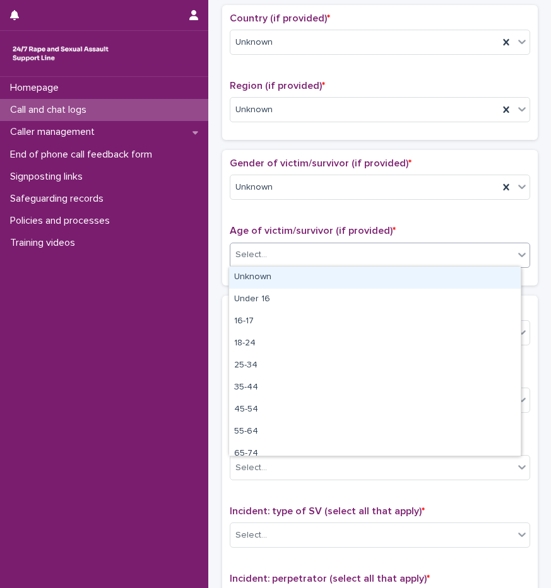
click at [255, 272] on div "Unknown" at bounding box center [374, 278] width 291 height 22
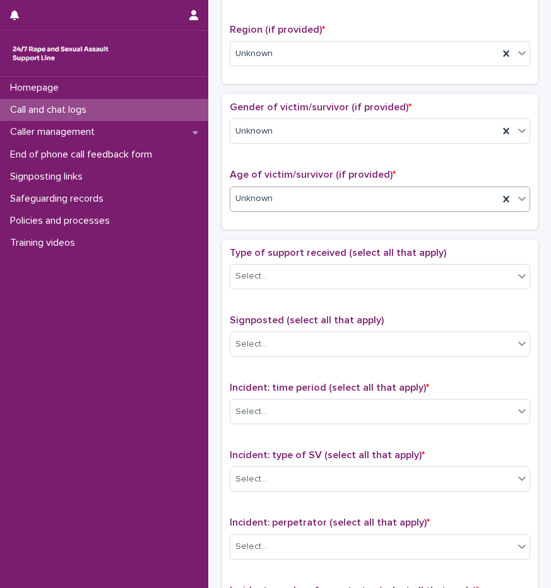
scroll to position [606, 0]
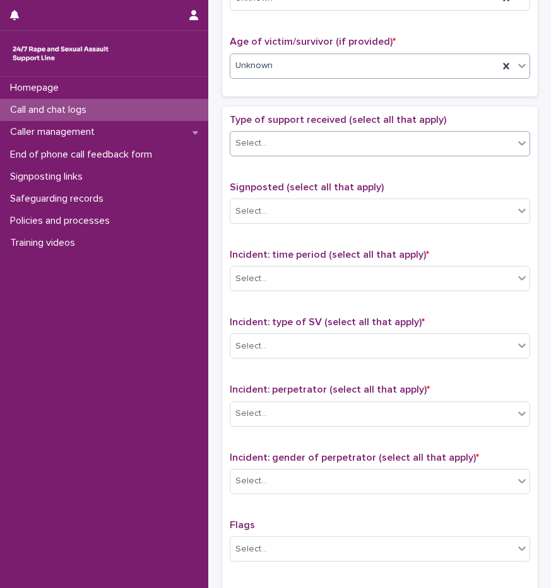
click at [256, 150] on div "Select..." at bounding box center [371, 143] width 283 height 21
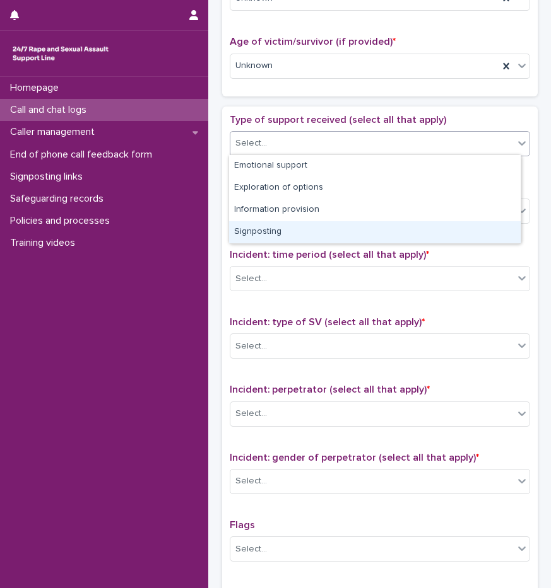
click at [277, 306] on div "Type of support received (select all that apply) option Signposting focused, 4 …" at bounding box center [380, 378] width 300 height 528
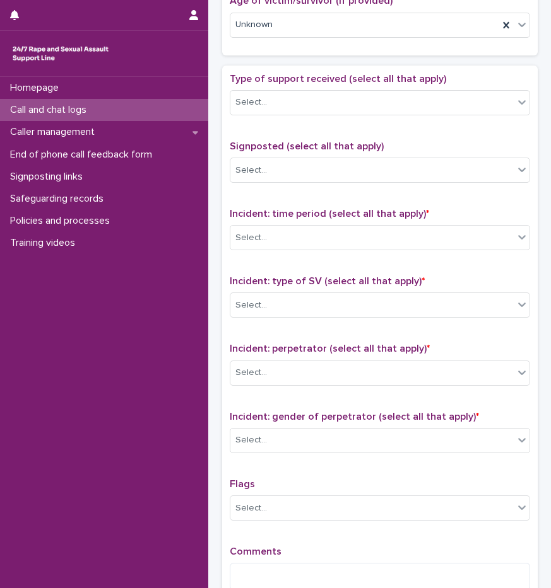
scroll to position [669, 0]
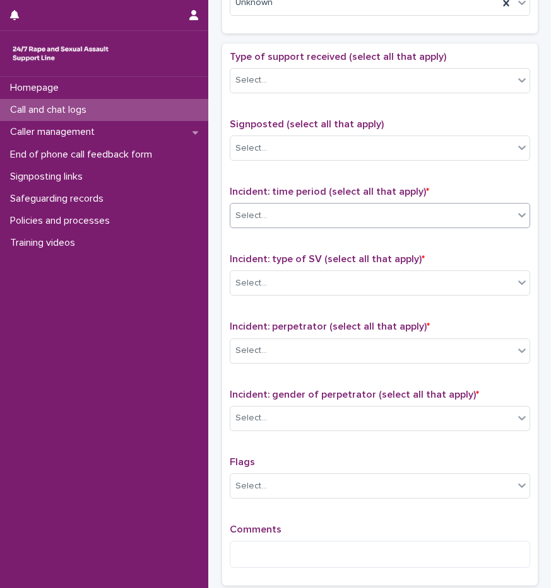
click at [290, 223] on div "Select..." at bounding box center [371, 216] width 283 height 21
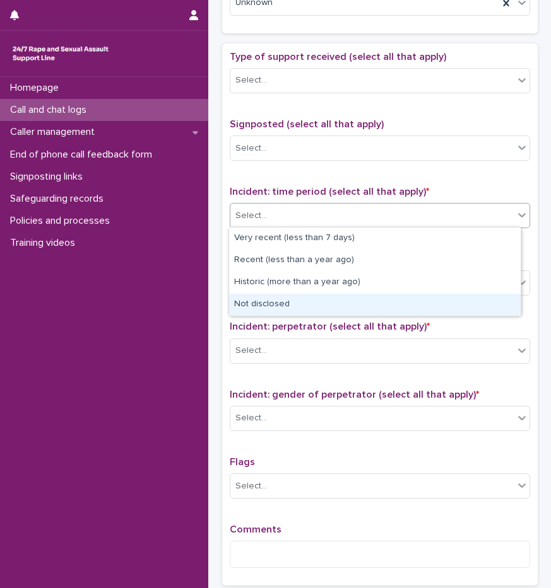
click at [281, 298] on div "Not disclosed" at bounding box center [374, 305] width 291 height 22
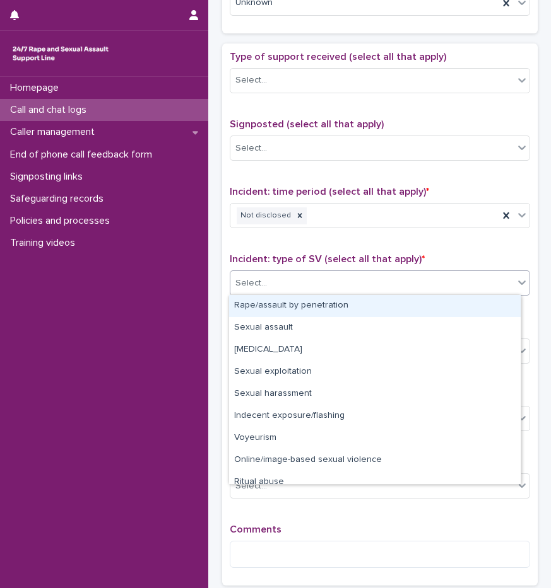
click at [278, 289] on div "Select..." at bounding box center [371, 283] width 283 height 21
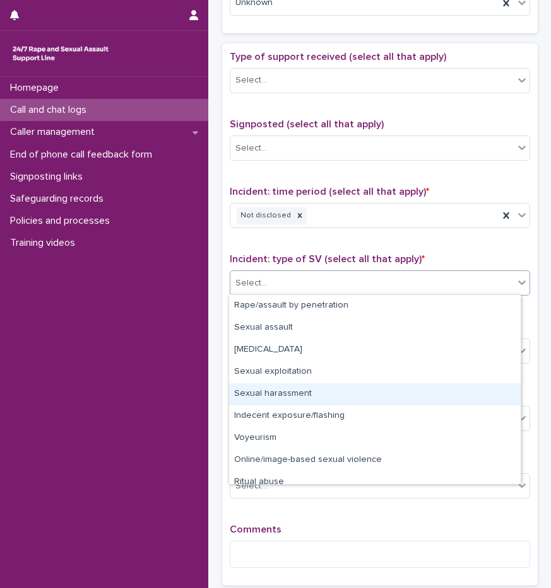
scroll to position [32, 0]
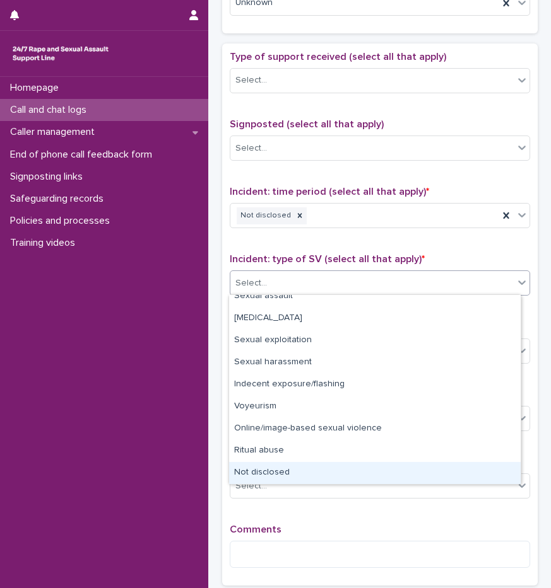
click at [307, 467] on div "Not disclosed" at bounding box center [374, 473] width 291 height 22
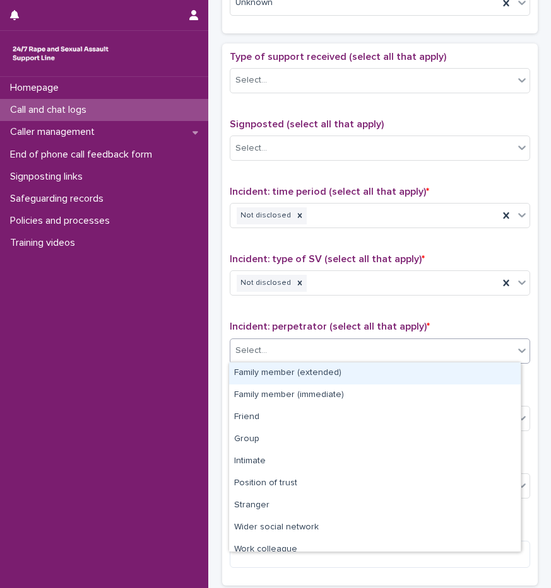
click at [279, 352] on div "Select..." at bounding box center [371, 351] width 283 height 21
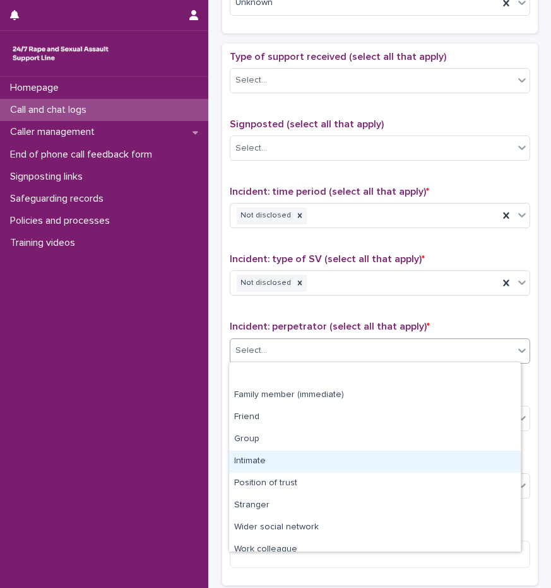
scroll to position [54, 0]
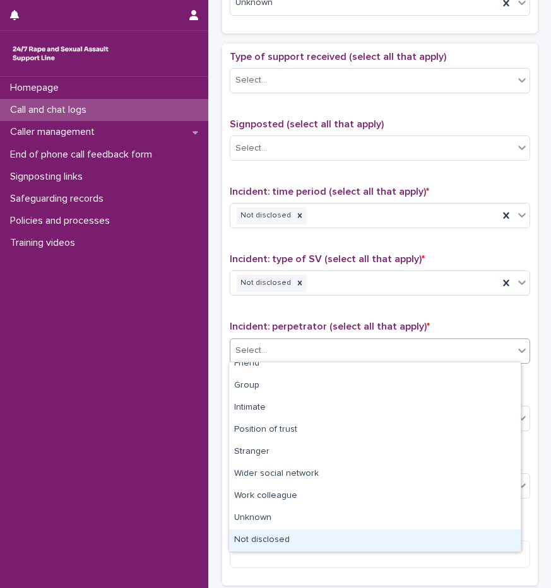
click at [308, 538] on div "Not disclosed" at bounding box center [374, 541] width 291 height 22
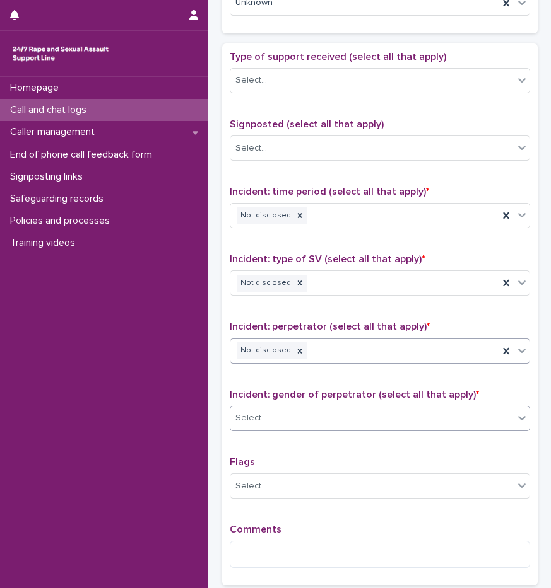
click at [295, 422] on div "Select..." at bounding box center [371, 418] width 283 height 21
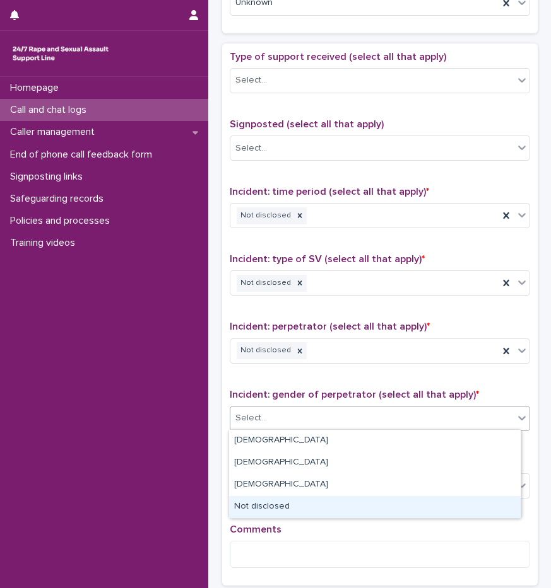
click at [279, 508] on div "Not disclosed" at bounding box center [374, 507] width 291 height 22
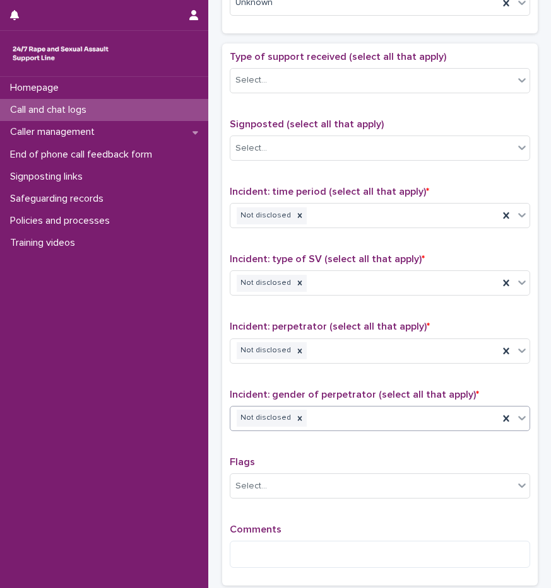
scroll to position [795, 0]
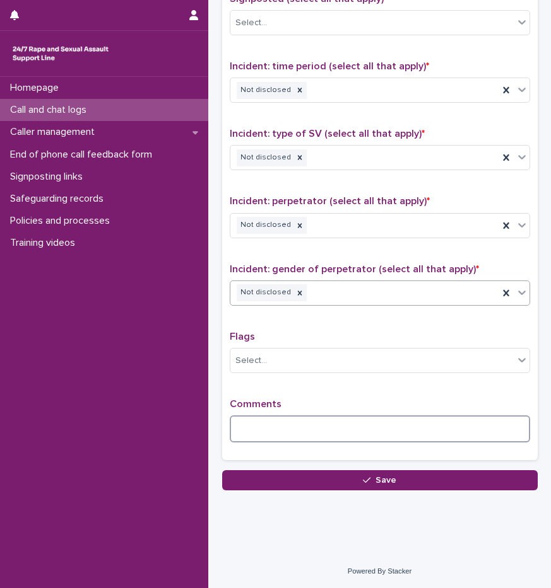
click at [293, 439] on textarea at bounding box center [380, 429] width 300 height 27
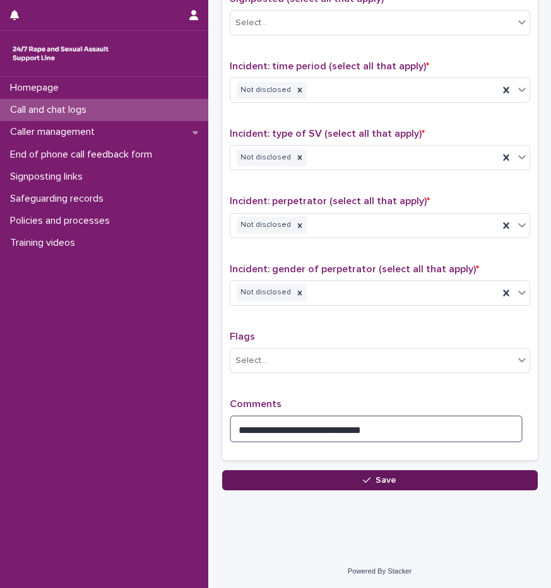
type textarea "**********"
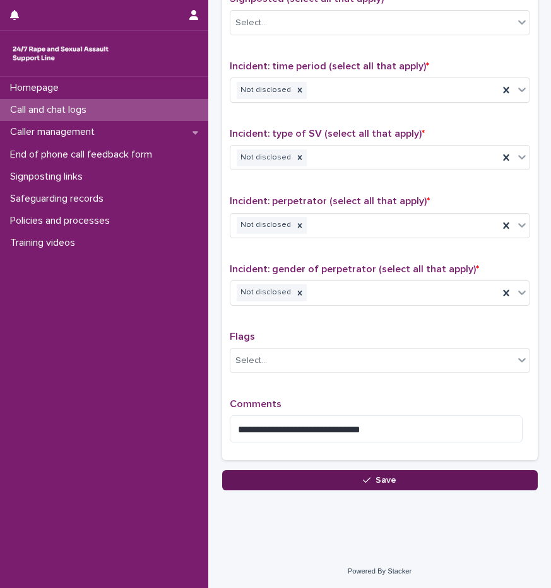
click at [385, 483] on span "Save" at bounding box center [385, 480] width 21 height 9
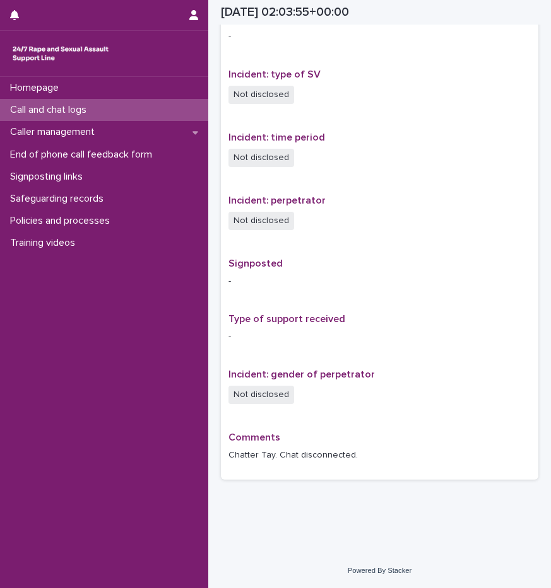
scroll to position [590, 0]
click at [95, 108] on p "Call and chat logs" at bounding box center [50, 110] width 91 height 12
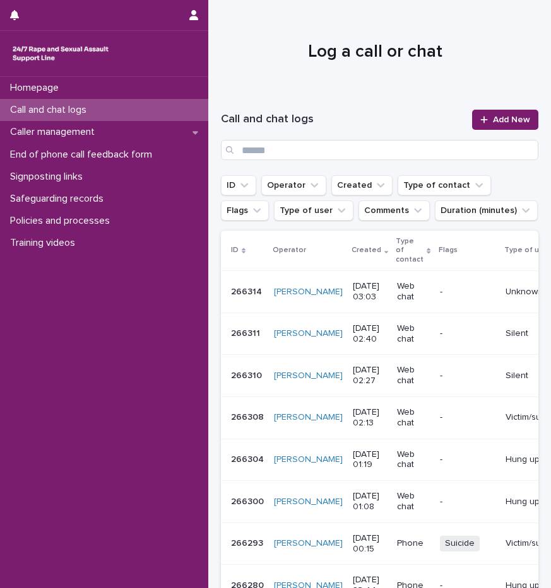
click at [397, 298] on p "Web chat" at bounding box center [413, 291] width 32 height 21
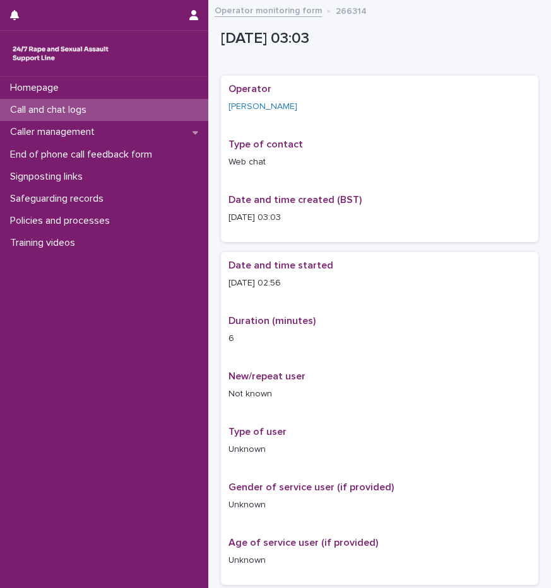
click at [76, 107] on p "Call and chat logs" at bounding box center [50, 110] width 91 height 12
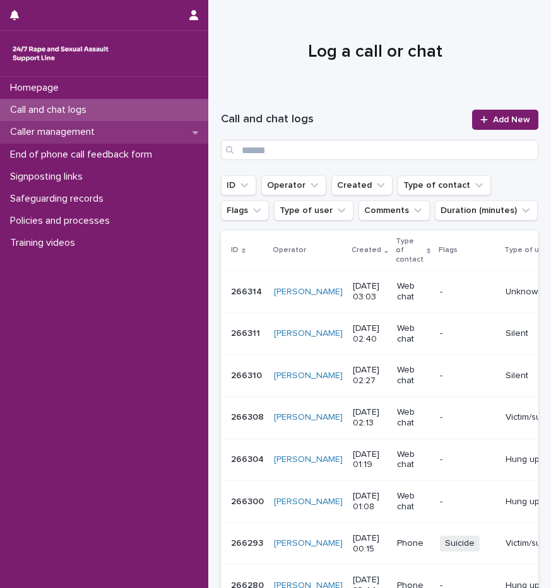
click at [95, 123] on div "Caller management" at bounding box center [104, 132] width 208 height 22
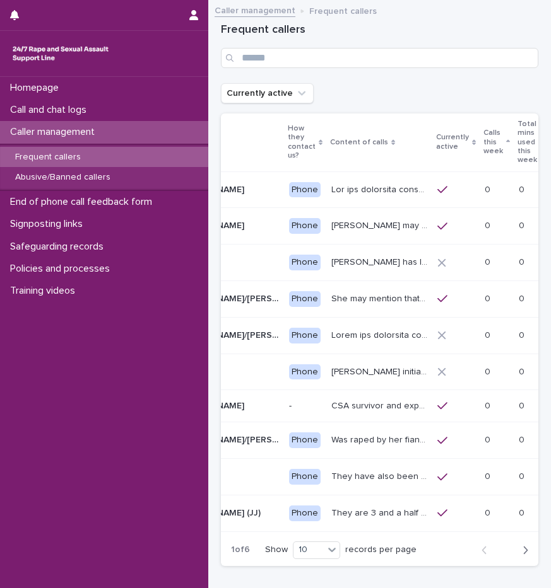
scroll to position [0, 84]
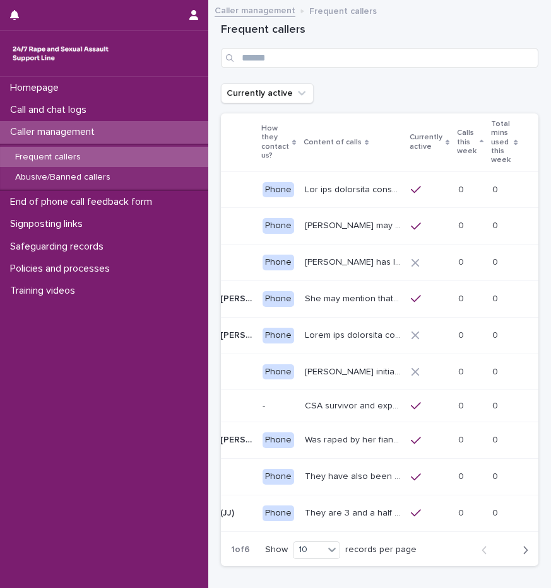
click at [483, 136] on div "Calls this week" at bounding box center [470, 142] width 26 height 32
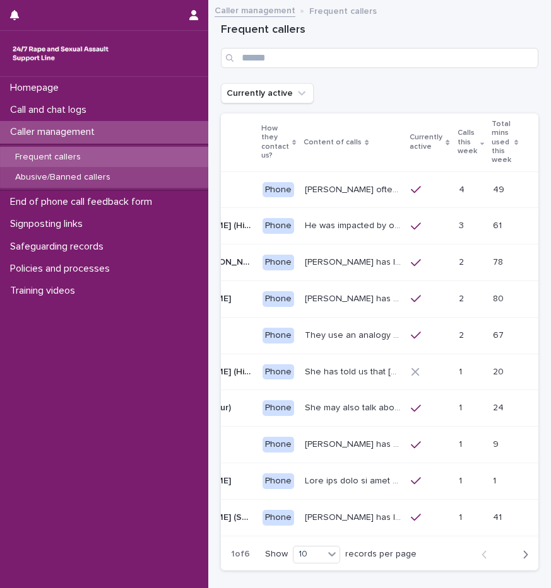
scroll to position [0, 7]
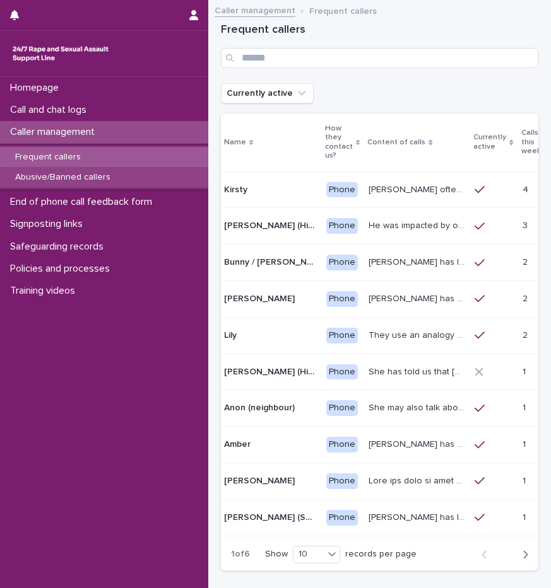
click at [38, 178] on p "Abusive/Banned callers" at bounding box center [62, 177] width 115 height 11
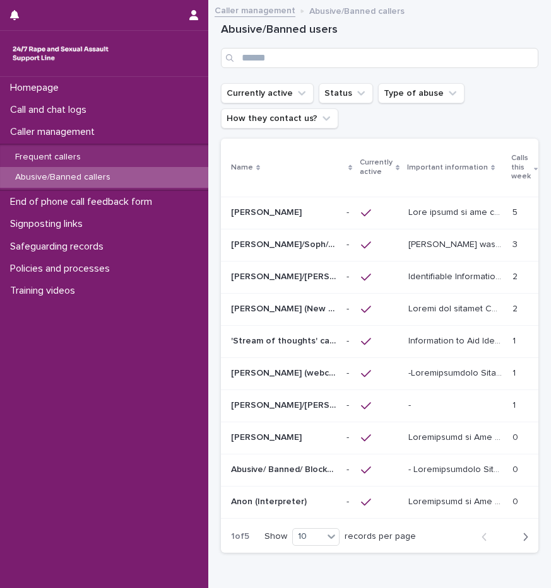
click at [327, 404] on p at bounding box center [283, 406] width 105 height 11
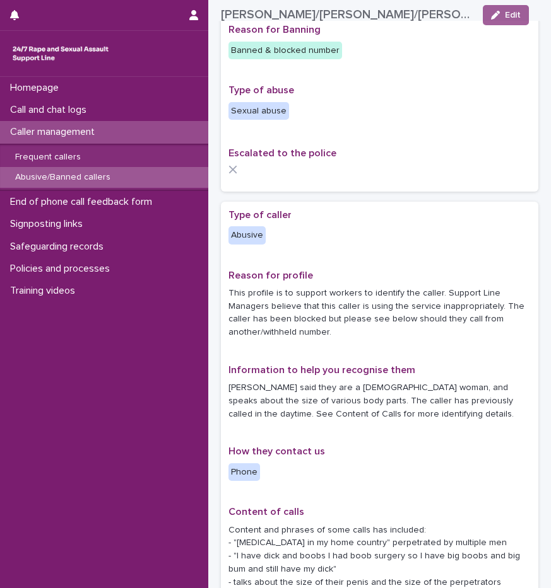
scroll to position [148, 0]
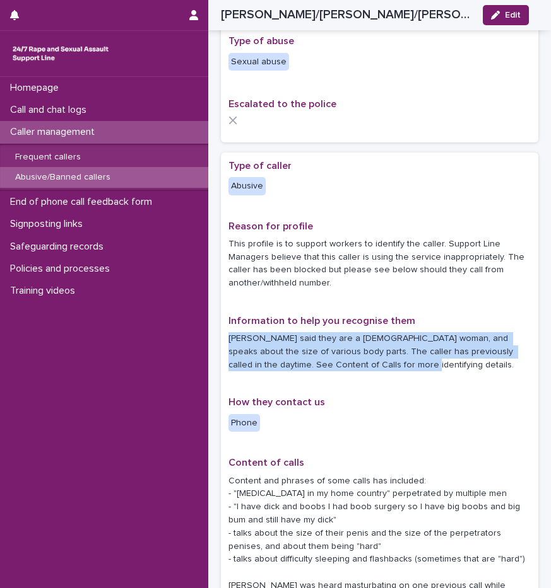
drag, startPoint x: 230, startPoint y: 300, endPoint x: 378, endPoint y: 320, distance: 149.7
click at [378, 332] on p "Caller said they are a trans woman, and speaks about the size of various body p…" at bounding box center [379, 351] width 302 height 39
click at [375, 332] on p "Caller said they are a trans woman, and speaks about the size of various body p…" at bounding box center [379, 351] width 302 height 39
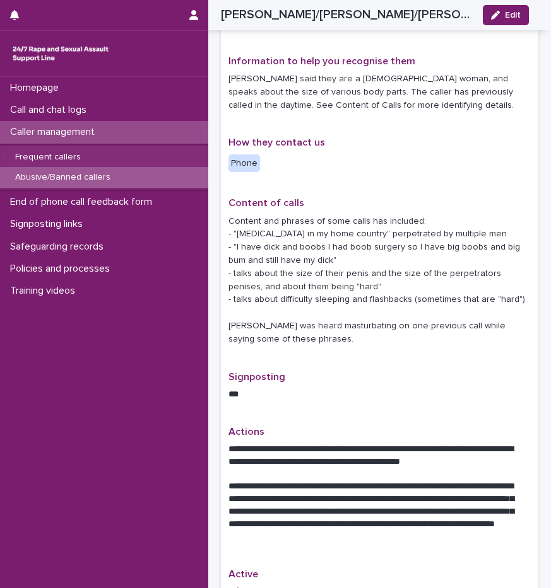
scroll to position [442, 0]
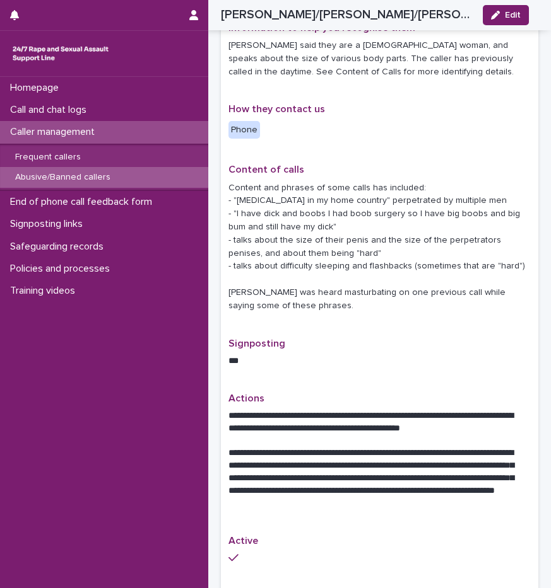
click at [341, 182] on p "Content and phrases of some calls has included: - "sexual abuse in my home coun…" at bounding box center [379, 247] width 302 height 131
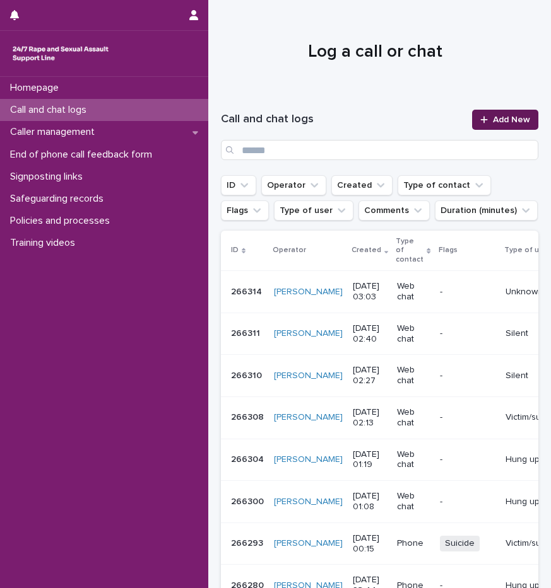
click at [480, 117] on icon at bounding box center [484, 119] width 8 height 9
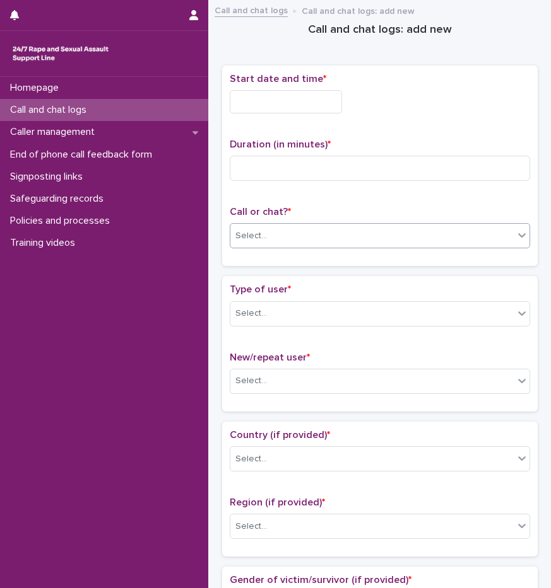
click at [296, 233] on div "Select..." at bounding box center [371, 236] width 283 height 21
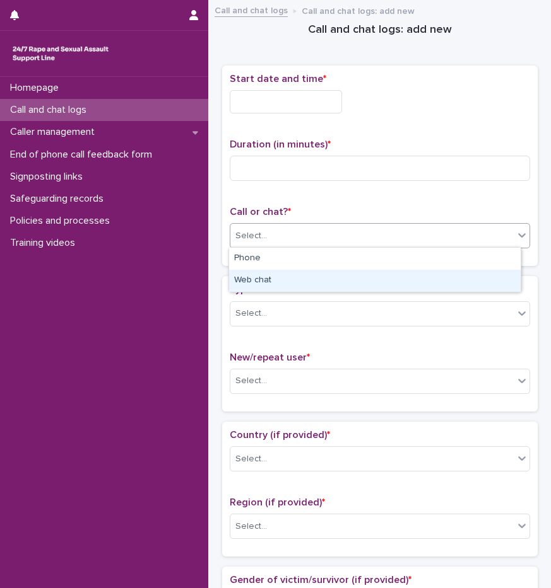
click at [267, 278] on div "Web chat" at bounding box center [374, 281] width 291 height 22
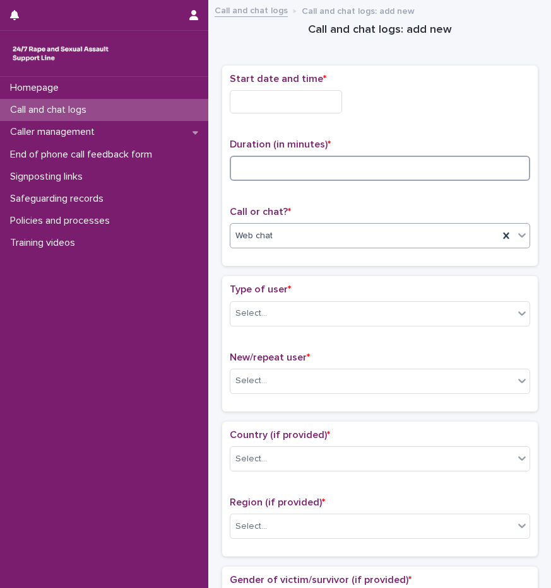
click at [266, 160] on input at bounding box center [380, 168] width 300 height 25
type input "*"
click at [310, 100] on input "text" at bounding box center [286, 101] width 112 height 23
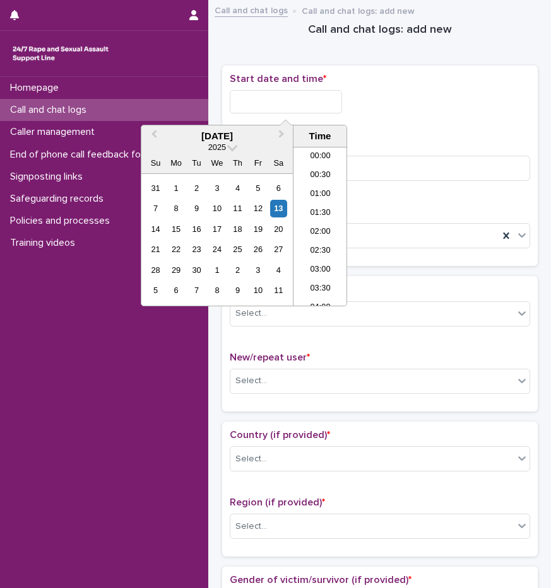
scroll to position [44, 0]
click at [325, 228] on li "03:00" at bounding box center [320, 226] width 54 height 19
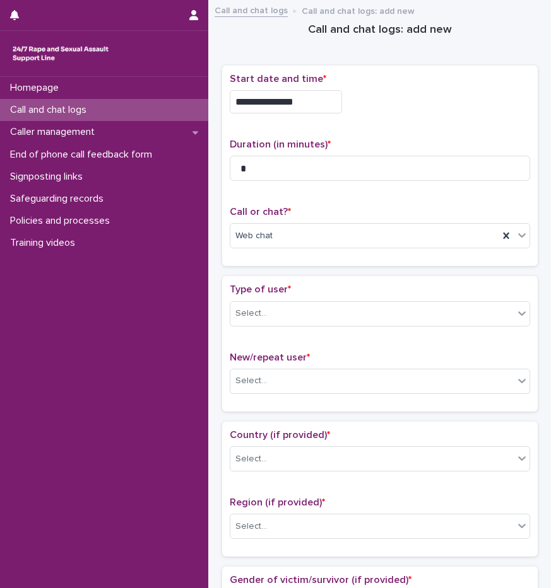
click at [304, 96] on input "**********" at bounding box center [286, 101] width 112 height 23
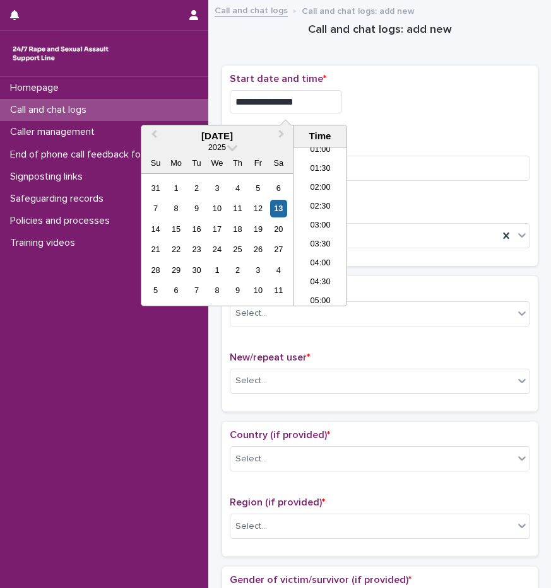
type input "**********"
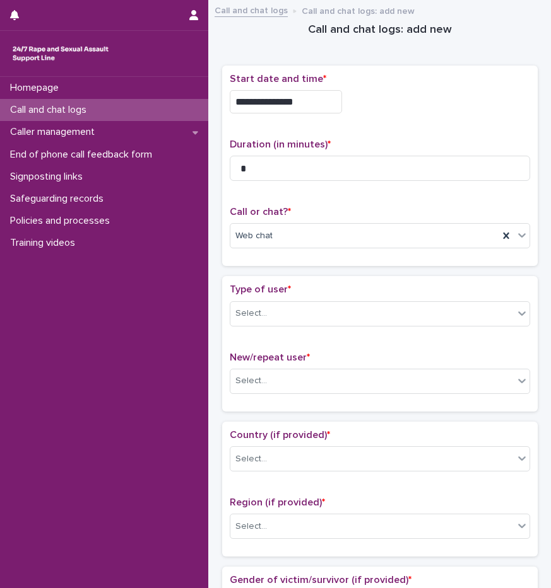
click at [412, 67] on div "**********" at bounding box center [379, 166] width 315 height 201
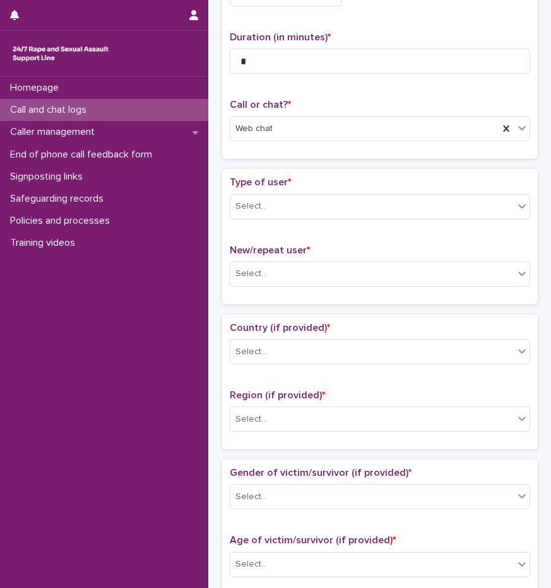
scroll to position [126, 0]
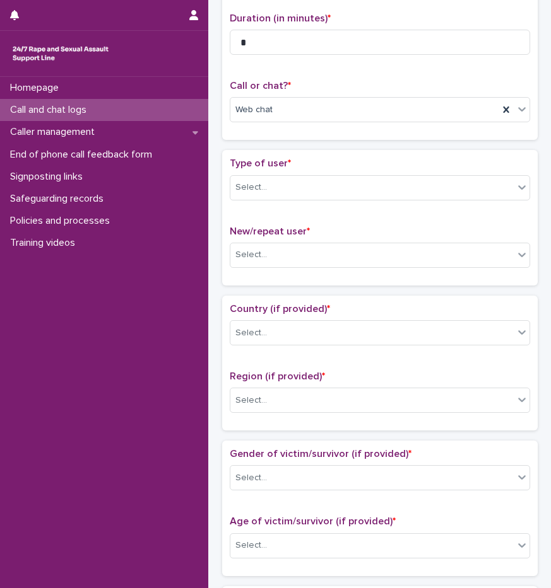
click at [267, 201] on div "Type of user * Select..." at bounding box center [380, 184] width 300 height 52
click at [269, 193] on div "Select..." at bounding box center [371, 187] width 283 height 21
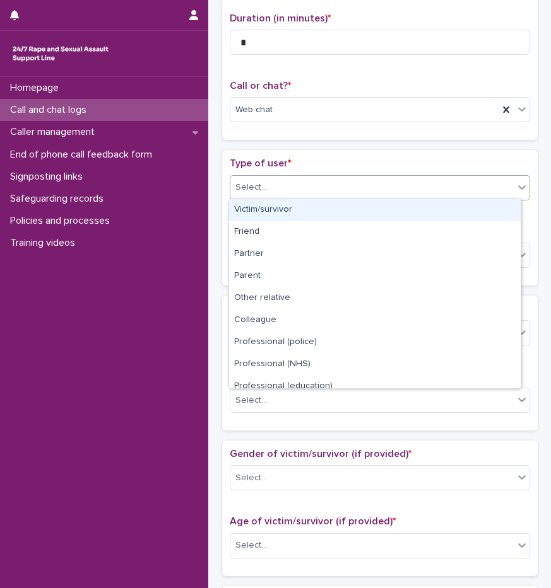
click at [269, 206] on div "Victim/survivor" at bounding box center [374, 210] width 291 height 22
click at [290, 175] on div "Victim/survivor" at bounding box center [380, 187] width 300 height 25
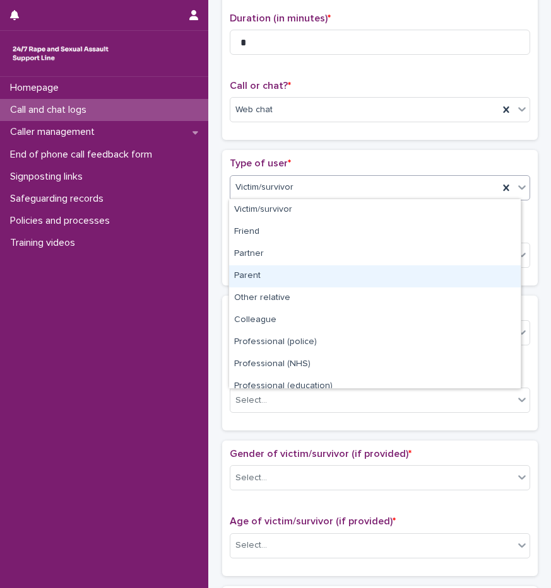
drag, startPoint x: 214, startPoint y: 280, endPoint x: 222, endPoint y: 276, distance: 8.5
click at [214, 279] on div "**********" at bounding box center [379, 551] width 342 height 1341
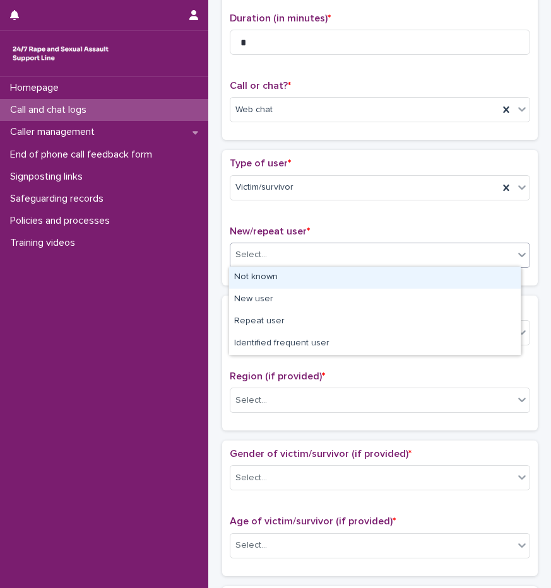
click at [255, 260] on div "Select..." at bounding box center [251, 255] width 32 height 13
click at [255, 273] on div "Not known" at bounding box center [374, 278] width 291 height 22
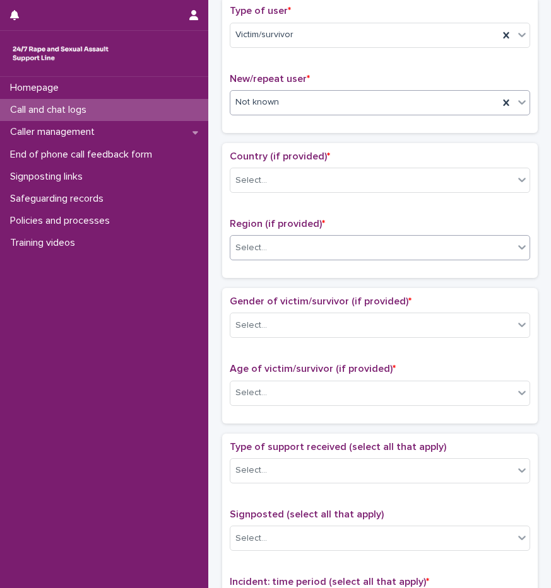
scroll to position [315, 0]
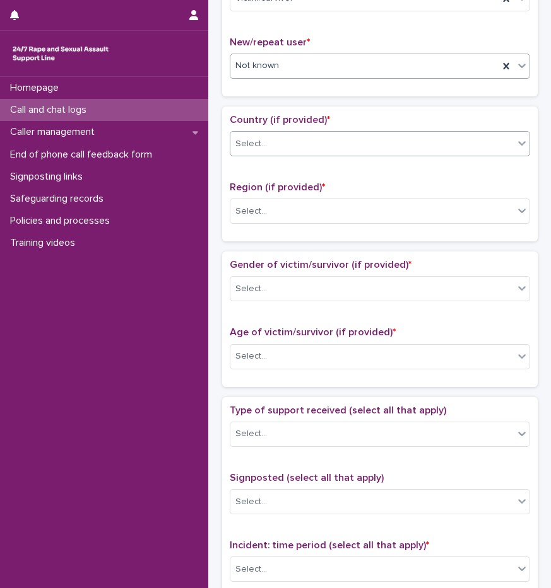
click at [282, 141] on div "Select..." at bounding box center [371, 144] width 283 height 21
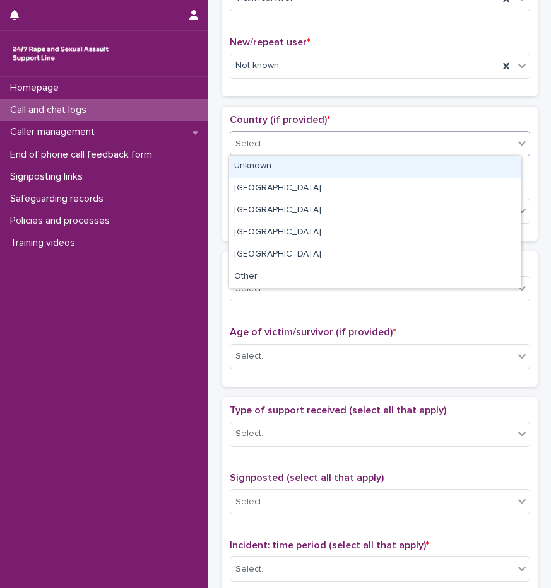
click at [269, 161] on div "Unknown" at bounding box center [374, 167] width 291 height 22
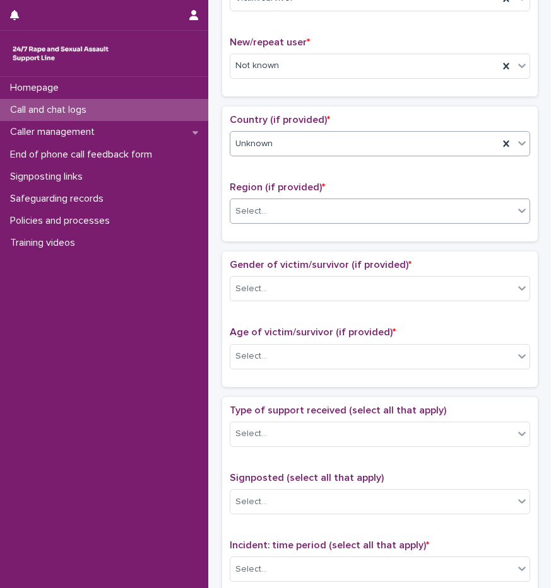
click at [264, 211] on div "Select..." at bounding box center [371, 211] width 283 height 21
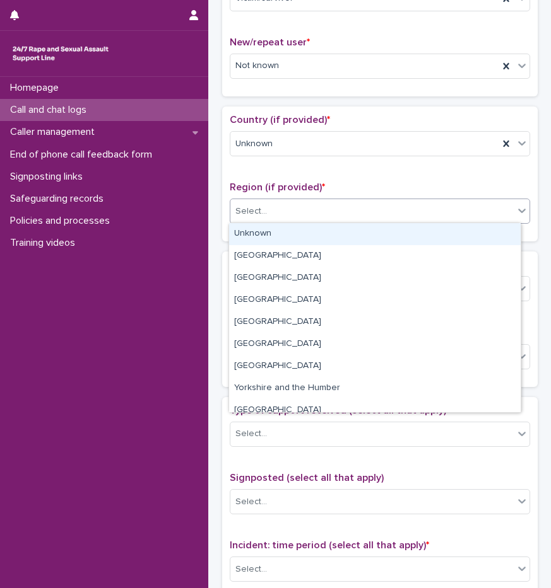
click at [270, 229] on div "Unknown" at bounding box center [374, 234] width 291 height 22
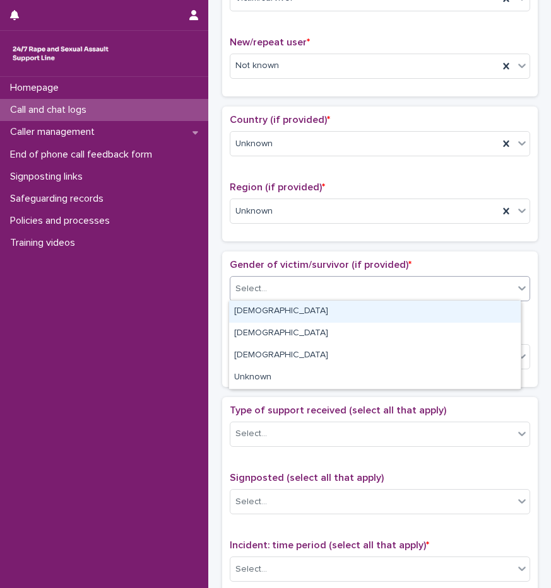
click at [276, 292] on div "Select..." at bounding box center [371, 289] width 283 height 21
drag, startPoint x: 263, startPoint y: 347, endPoint x: 269, endPoint y: 313, distance: 34.0
click at [269, 313] on div "Female" at bounding box center [374, 312] width 291 height 22
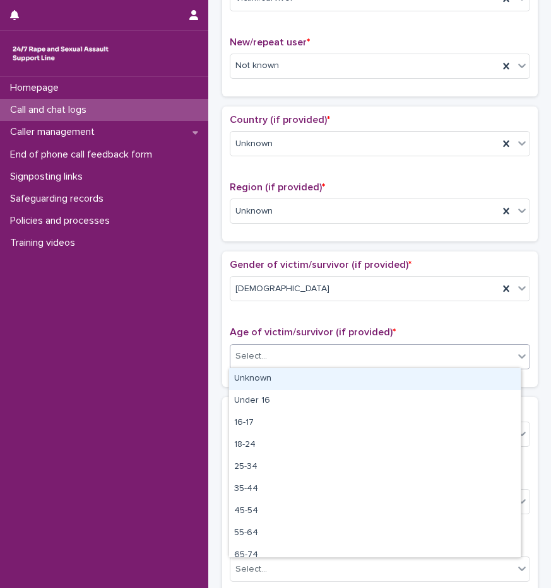
click at [273, 351] on div "Select..." at bounding box center [371, 356] width 283 height 21
click at [278, 377] on div "Unknown" at bounding box center [374, 379] width 291 height 22
click at [278, 377] on div "Age of victim/survivor (if provided) * option Unknown focused, 1 of 10. 10 resu…" at bounding box center [380, 353] width 300 height 52
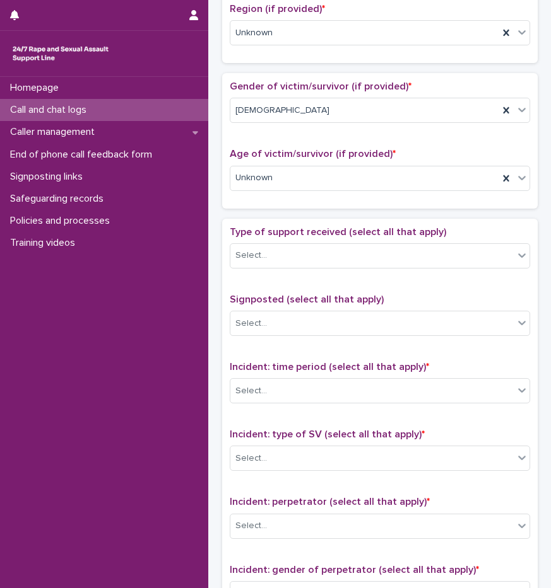
scroll to position [505, 0]
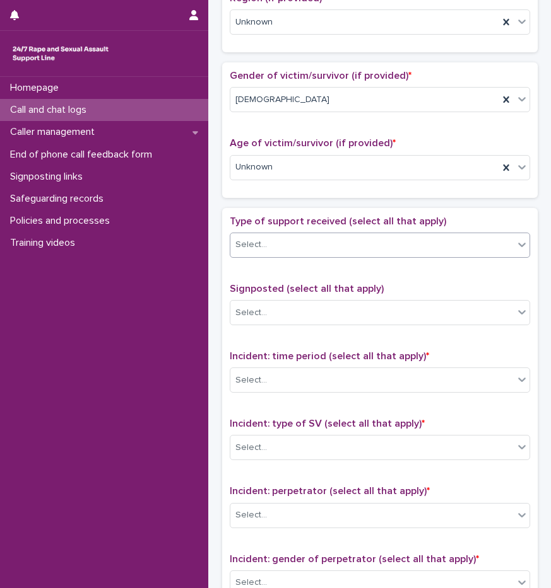
click at [270, 252] on div "Select..." at bounding box center [371, 245] width 283 height 21
click at [220, 340] on div "**********" at bounding box center [379, 157] width 330 height 1309
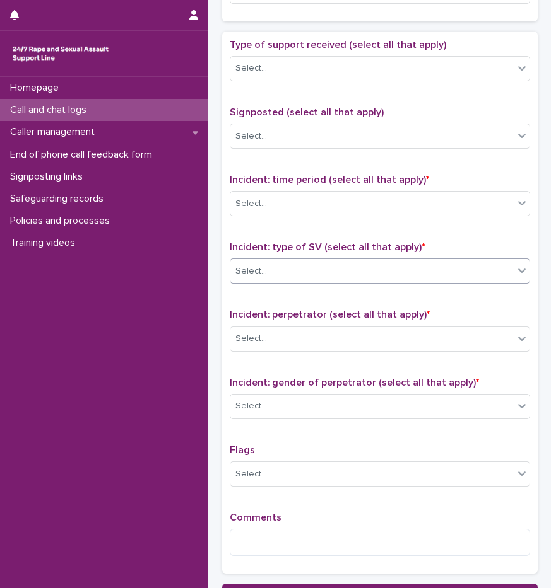
scroll to position [694, 0]
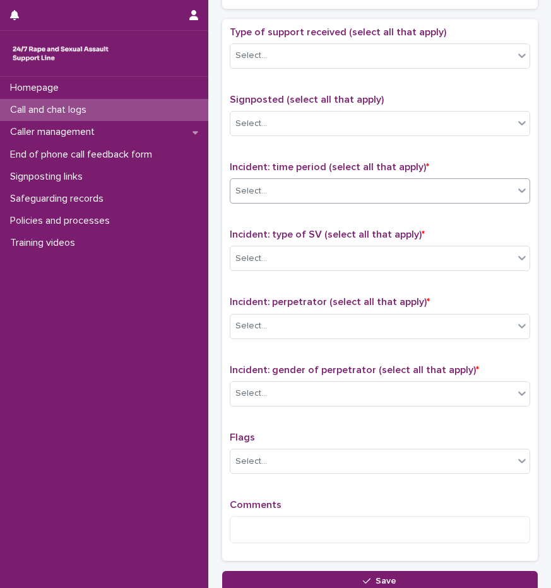
click at [274, 188] on div "Select..." at bounding box center [371, 191] width 283 height 21
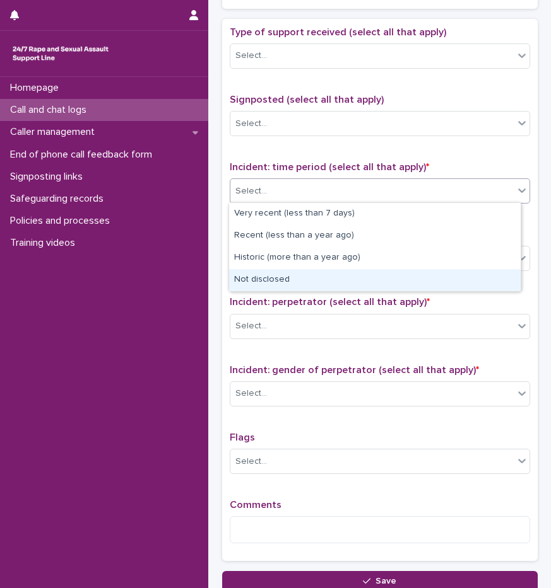
click at [283, 283] on div "Not disclosed" at bounding box center [374, 280] width 291 height 22
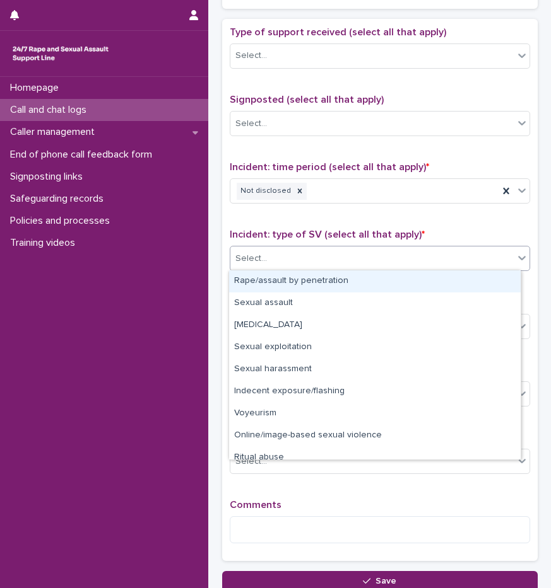
click at [279, 260] on div "Select..." at bounding box center [371, 259] width 283 height 21
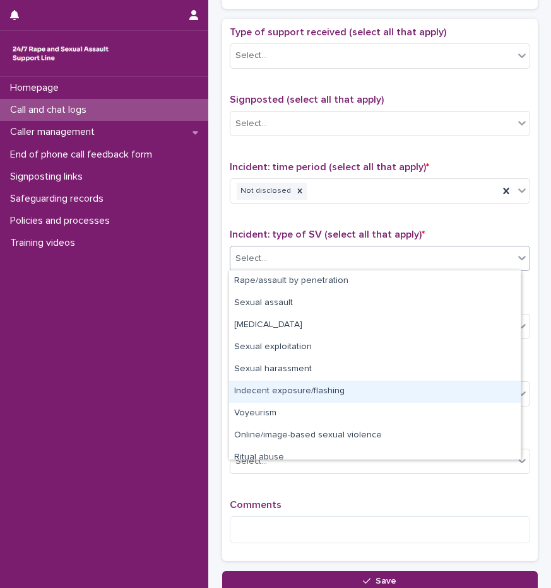
scroll to position [32, 0]
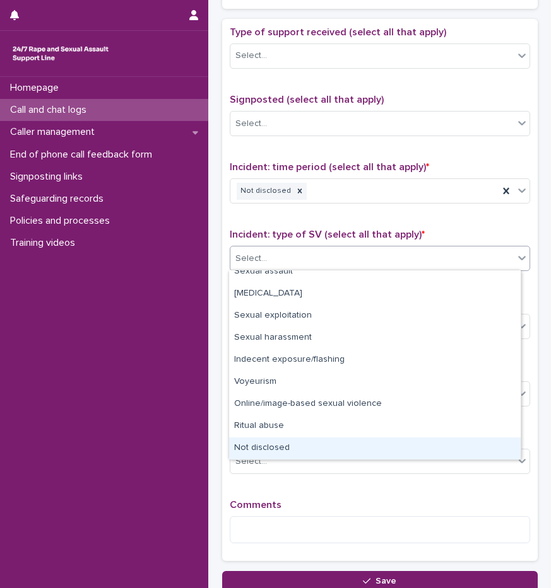
click at [289, 451] on div "Not disclosed" at bounding box center [374, 449] width 291 height 22
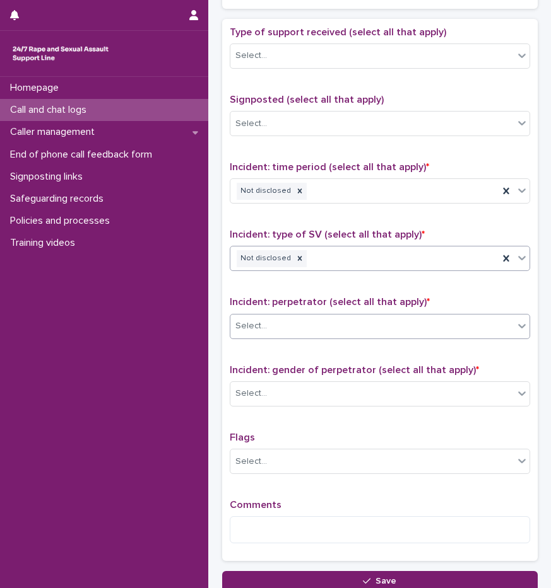
click at [272, 332] on div "Select..." at bounding box center [371, 326] width 283 height 21
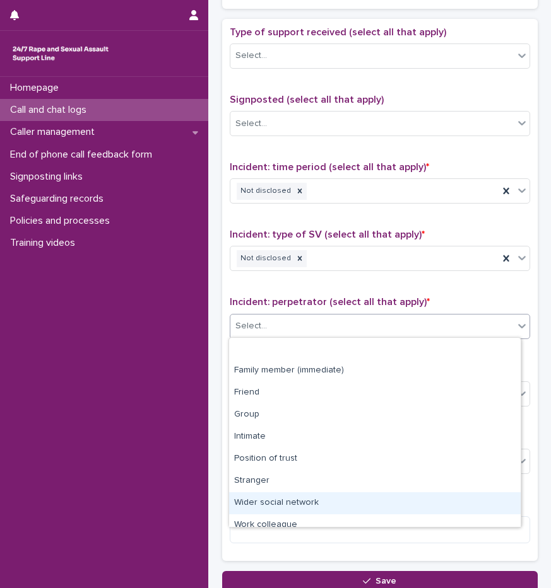
scroll to position [54, 0]
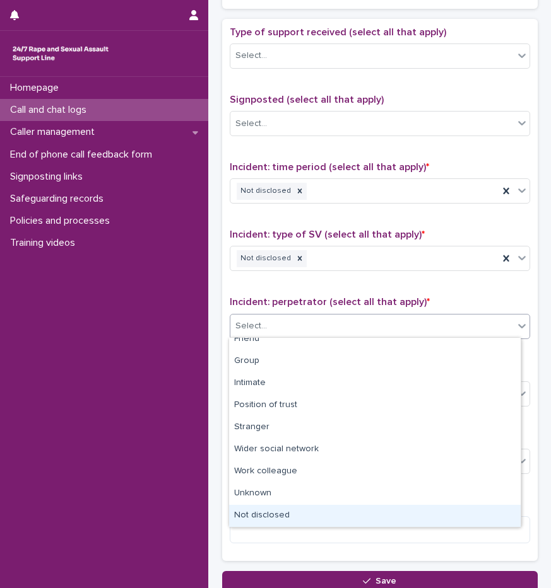
click at [307, 515] on div "Not disclosed" at bounding box center [374, 516] width 291 height 22
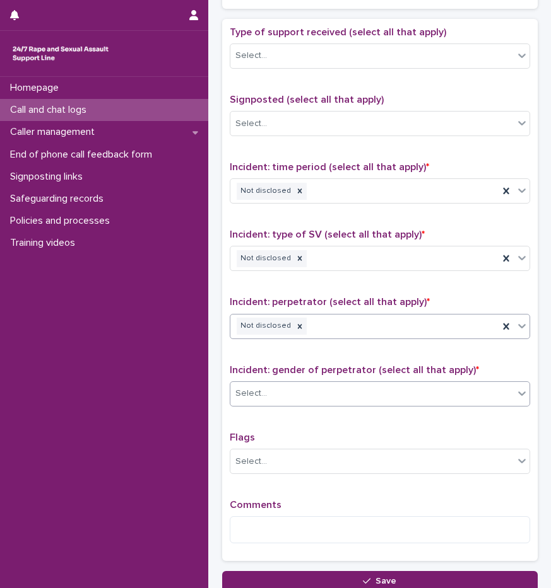
click at [272, 394] on div "Select..." at bounding box center [371, 393] width 283 height 21
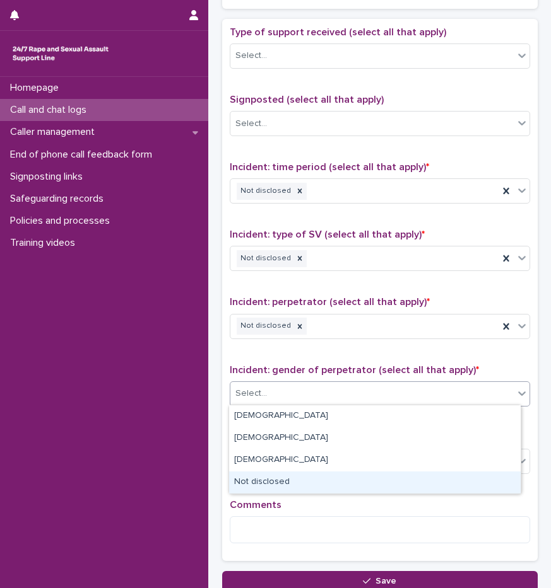
click at [288, 484] on div "Not disclosed" at bounding box center [374, 483] width 291 height 22
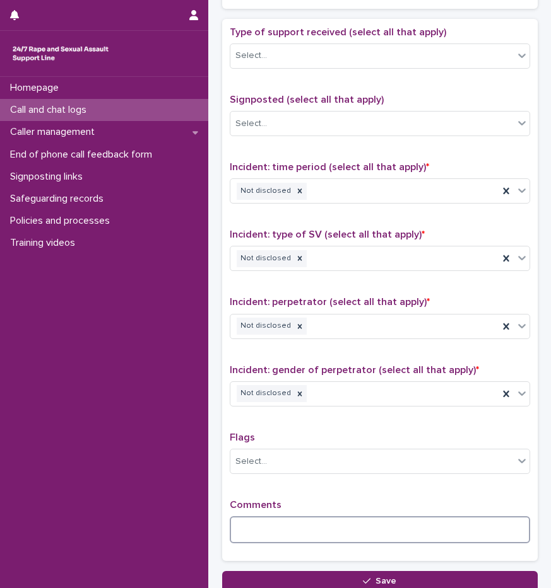
click at [285, 520] on textarea at bounding box center [380, 530] width 300 height 27
paste textarea "**********"
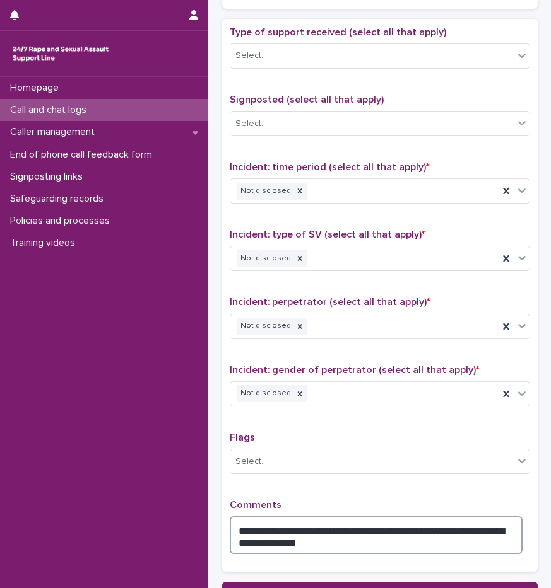
drag, startPoint x: 322, startPoint y: 539, endPoint x: 192, endPoint y: 522, distance: 131.0
click at [208, 522] on div "**********" at bounding box center [379, 3] width 342 height 1395
type textarea "**********"
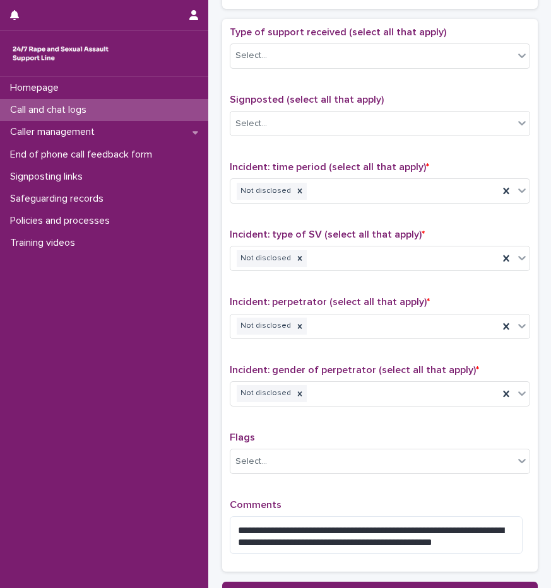
click at [351, 430] on div "**********" at bounding box center [380, 295] width 300 height 539
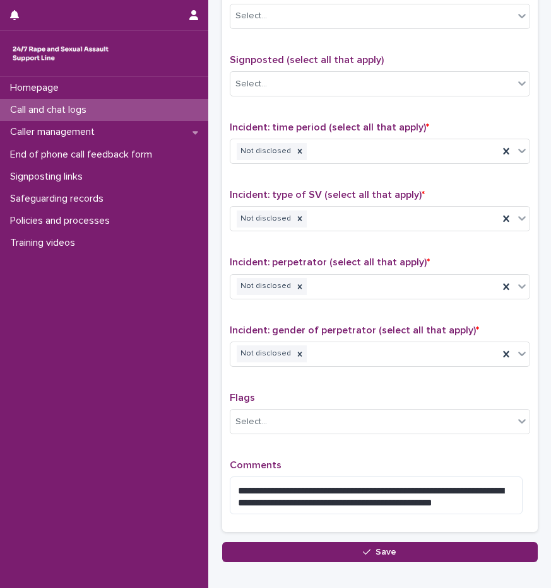
scroll to position [805, 0]
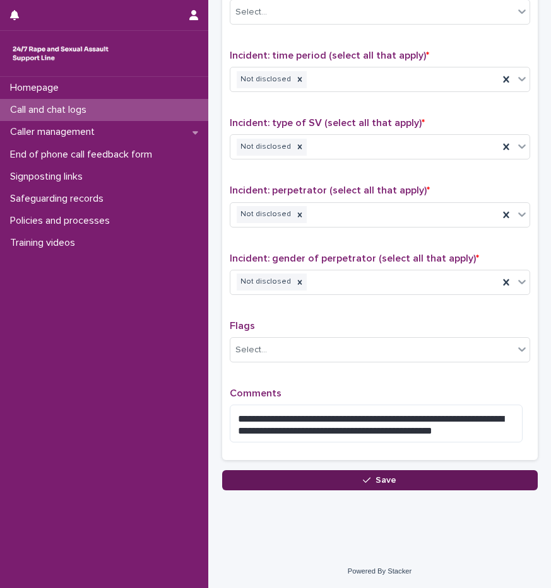
click at [365, 477] on icon "button" at bounding box center [367, 480] width 8 height 9
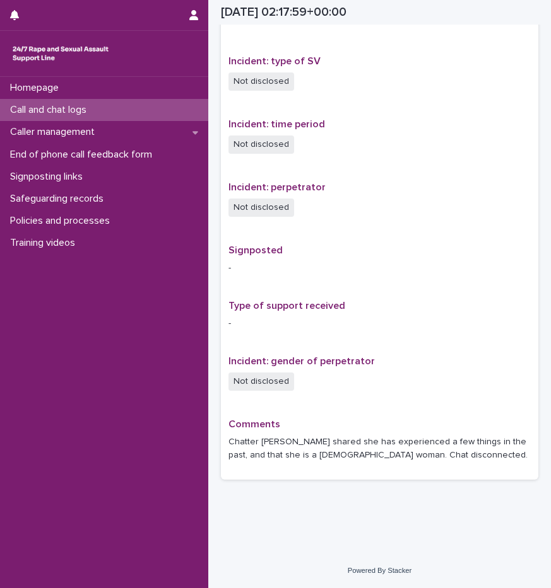
scroll to position [590, 0]
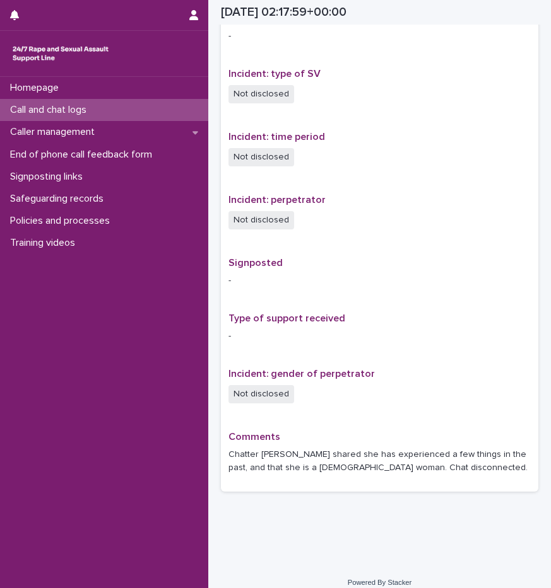
click at [66, 107] on p "Call and chat logs" at bounding box center [50, 110] width 91 height 12
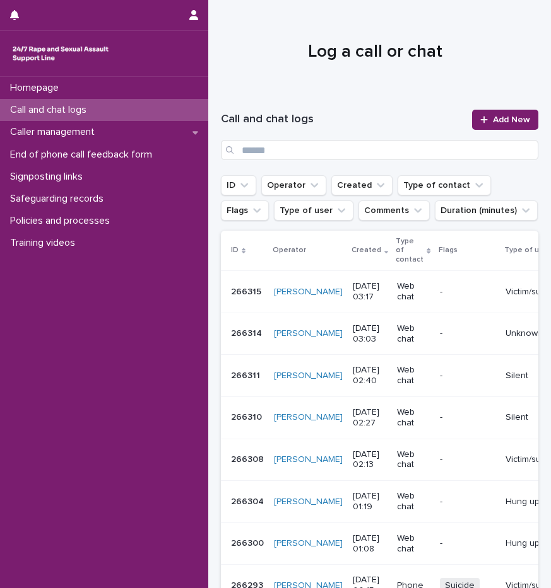
click at [440, 295] on p "-" at bounding box center [468, 292] width 56 height 11
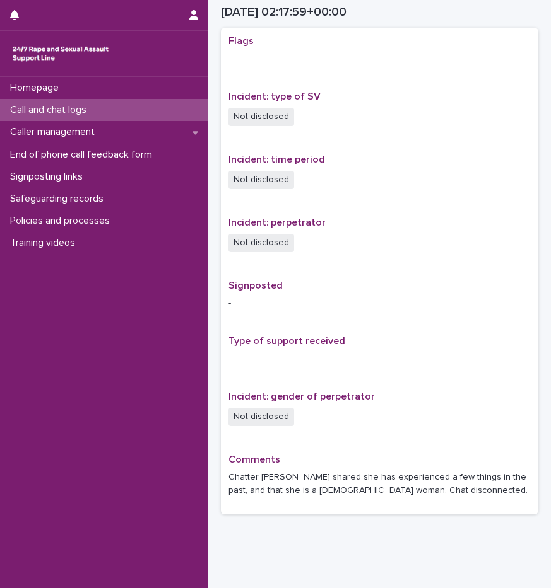
scroll to position [603, 0]
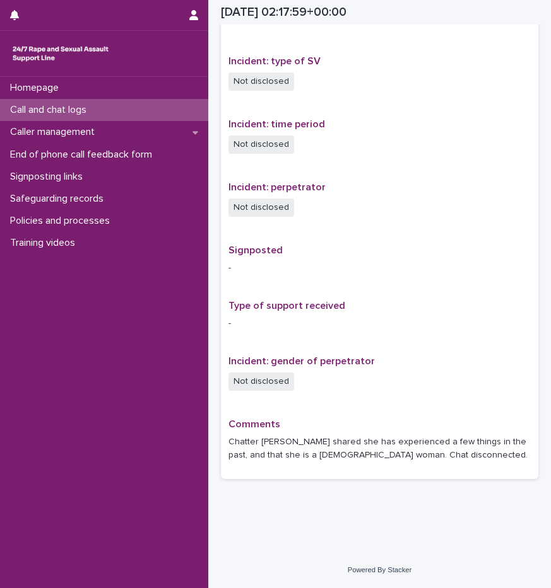
click at [70, 116] on p "Call and chat logs" at bounding box center [50, 110] width 91 height 12
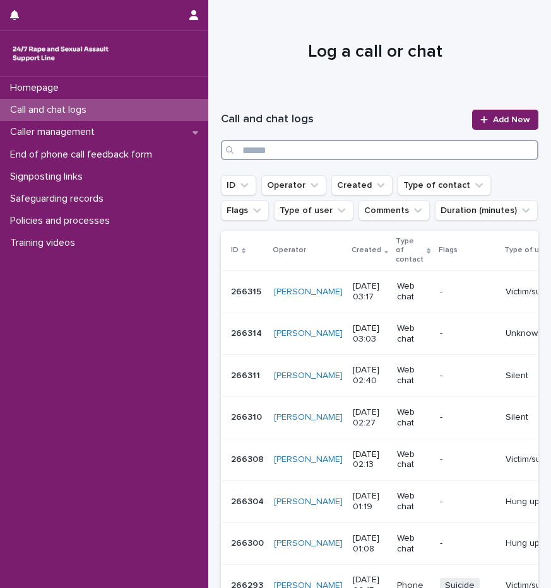
click at [291, 148] on input "Search" at bounding box center [379, 150] width 317 height 20
type input "*******"
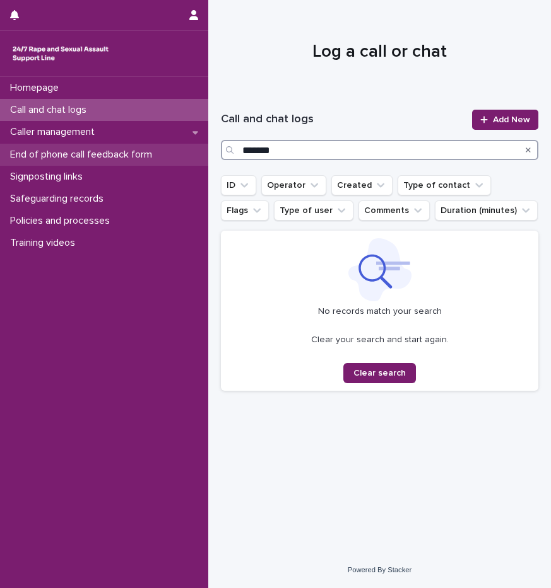
drag, startPoint x: 287, startPoint y: 150, endPoint x: 169, endPoint y: 145, distance: 118.1
click at [208, 146] on div "Homepage Call and chat logs Caller management End of phone call feedback form S…" at bounding box center [379, 294] width 342 height 588
click at [169, 145] on div "End of phone call feedback form" at bounding box center [104, 155] width 208 height 22
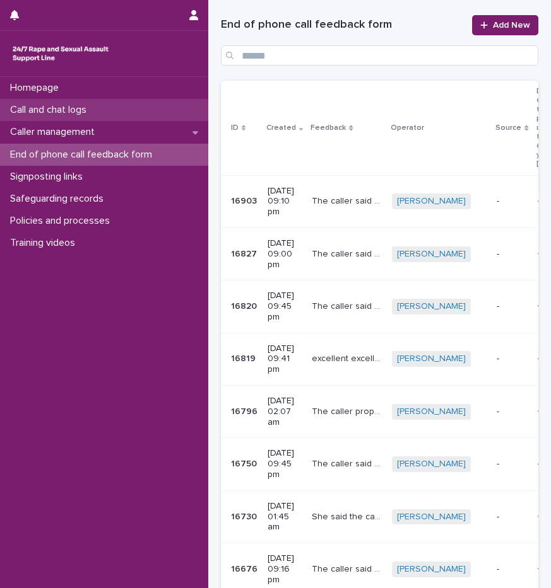
click at [90, 107] on p "Call and chat logs" at bounding box center [50, 110] width 91 height 12
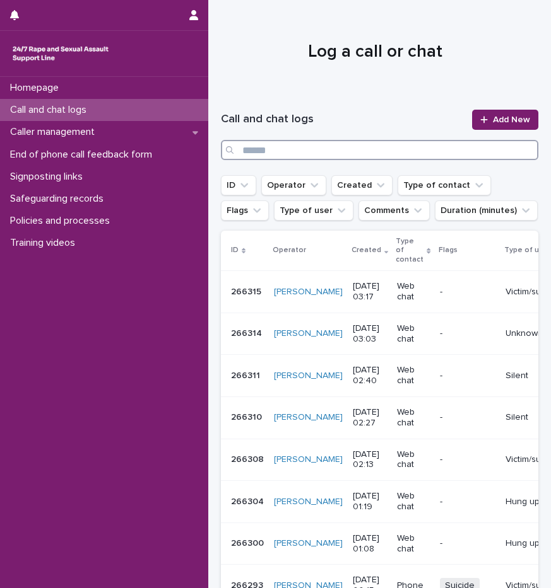
click at [273, 149] on input "Search" at bounding box center [379, 150] width 317 height 20
type input "*******"
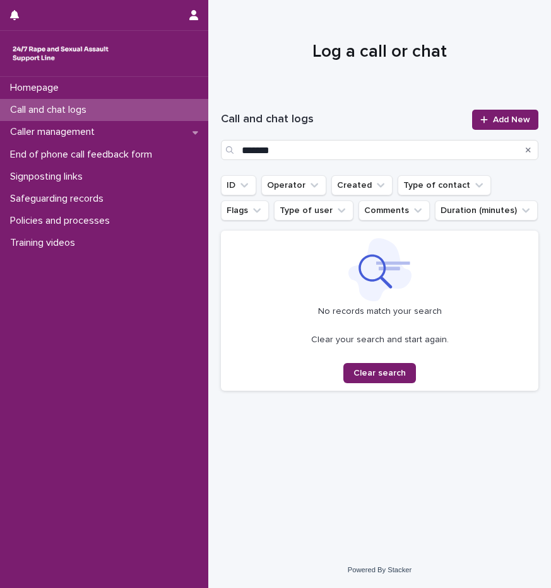
click at [54, 103] on div "Call and chat logs" at bounding box center [104, 110] width 208 height 22
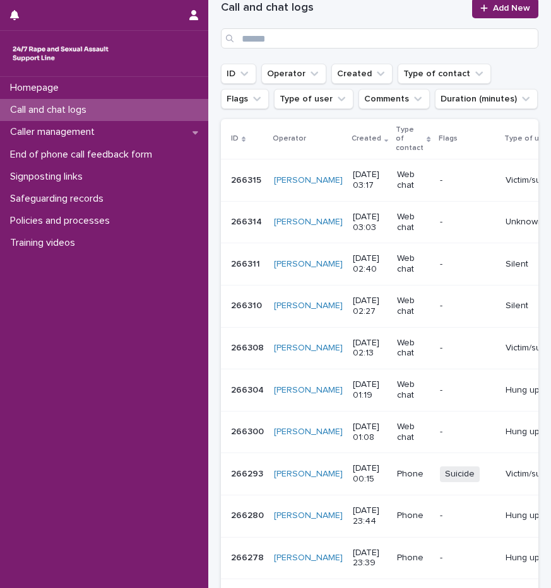
scroll to position [126, 0]
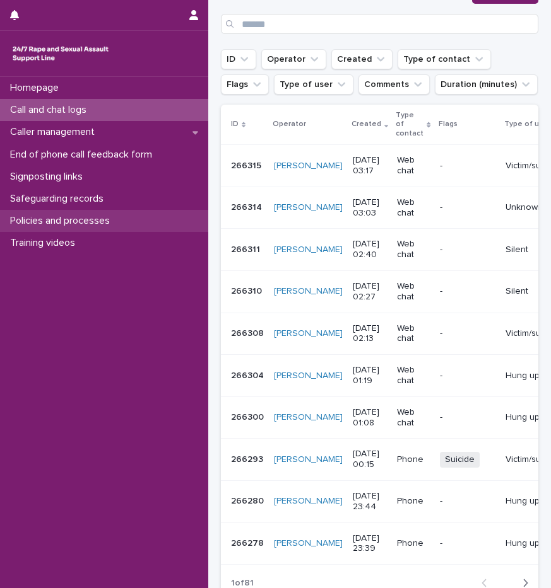
click at [81, 221] on p "Policies and processes" at bounding box center [62, 221] width 115 height 12
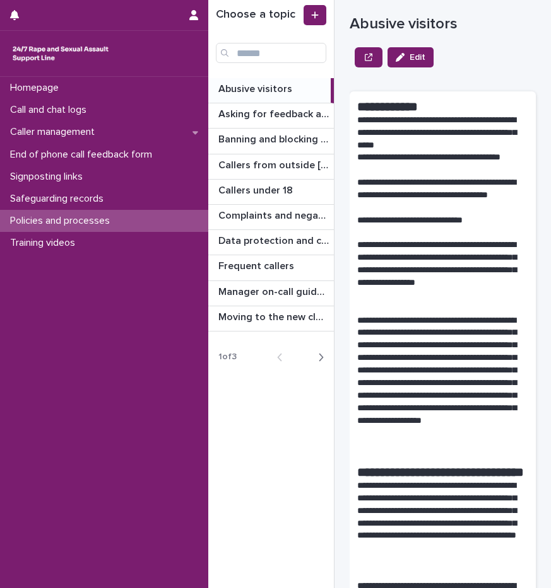
click at [320, 360] on icon "button" at bounding box center [321, 358] width 4 height 8
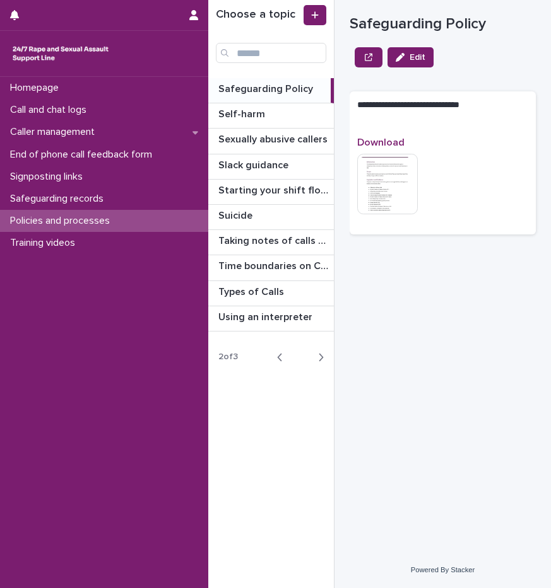
click at [298, 91] on p "Safeguarding Policy" at bounding box center [266, 88] width 97 height 15
click at [300, 90] on p "Safeguarding Policy" at bounding box center [266, 88] width 97 height 15
click at [392, 170] on img at bounding box center [387, 184] width 61 height 61
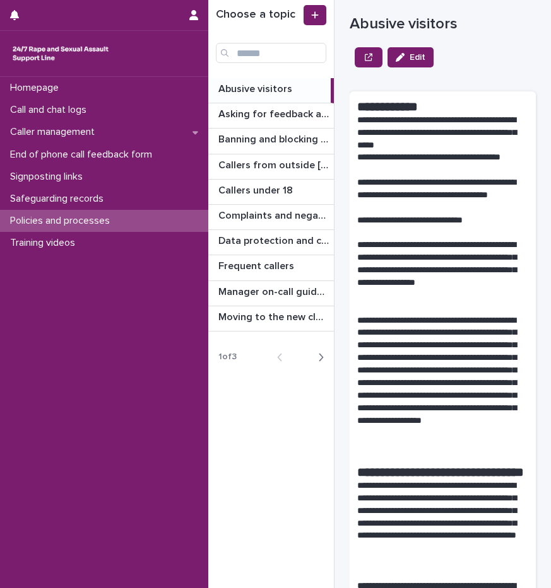
click at [317, 354] on div "button" at bounding box center [318, 357] width 11 height 11
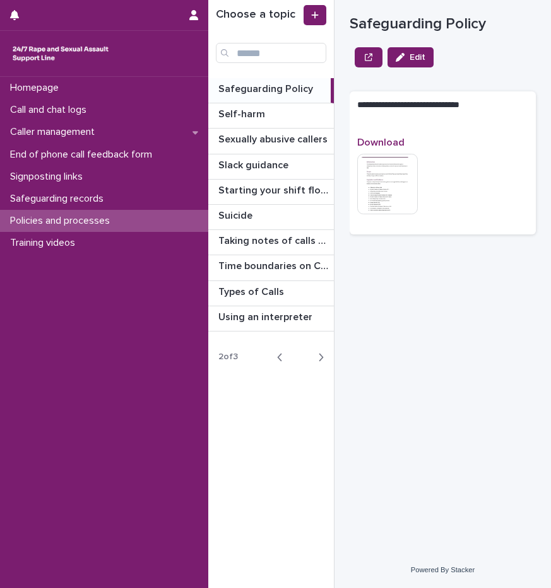
click at [269, 91] on p "Safeguarding Policy" at bounding box center [266, 88] width 97 height 15
click at [276, 86] on p "Safeguarding Policy" at bounding box center [266, 88] width 97 height 15
click at [385, 181] on img at bounding box center [387, 184] width 61 height 61
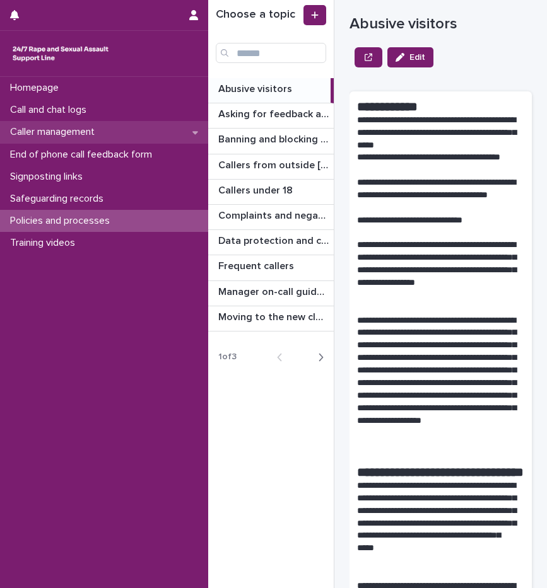
drag, startPoint x: 102, startPoint y: 219, endPoint x: 95, endPoint y: 136, distance: 84.2
click at [102, 219] on p "Policies and processes" at bounding box center [62, 221] width 115 height 12
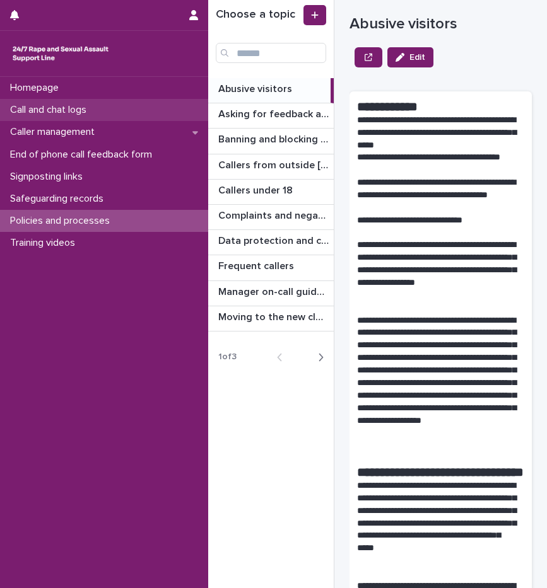
click at [97, 104] on p "Call and chat logs" at bounding box center [50, 110] width 91 height 12
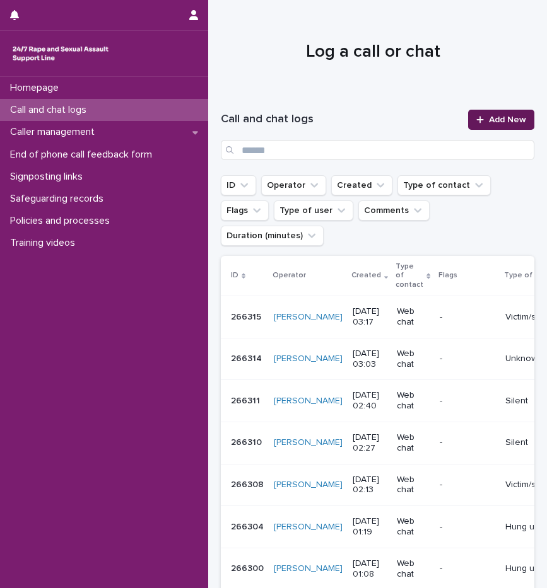
click at [476, 116] on icon at bounding box center [480, 119] width 8 height 9
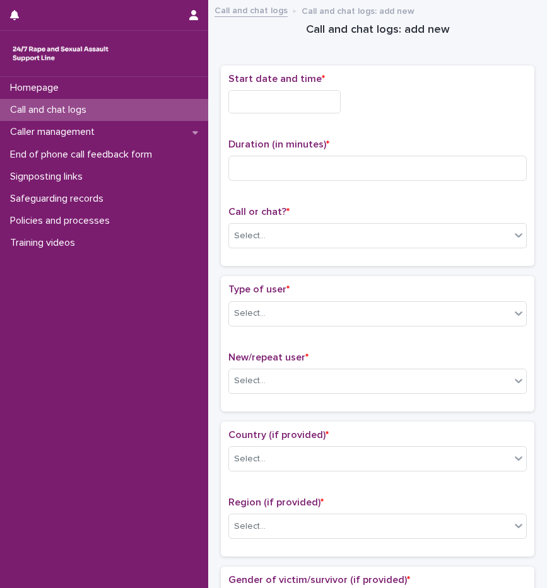
scroll to position [252, 0]
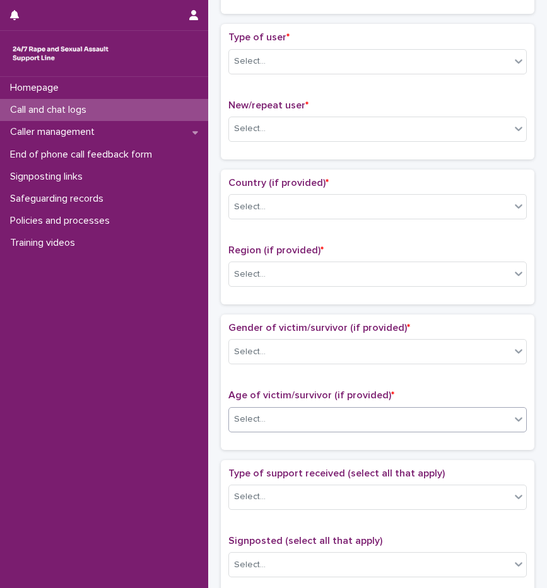
click at [259, 407] on div "Select..." at bounding box center [377, 419] width 298 height 25
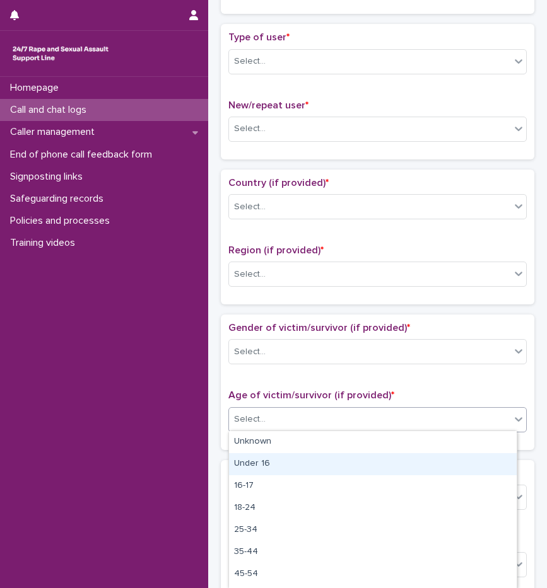
click at [267, 461] on div "Under 16" at bounding box center [373, 464] width 288 height 22
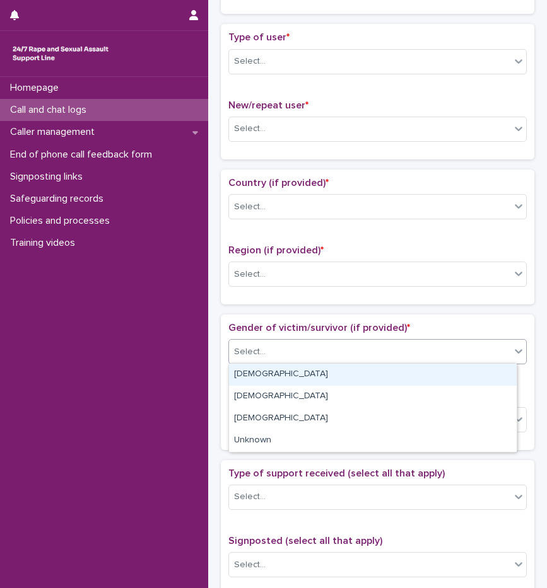
click at [284, 344] on div "Select..." at bounding box center [369, 352] width 281 height 21
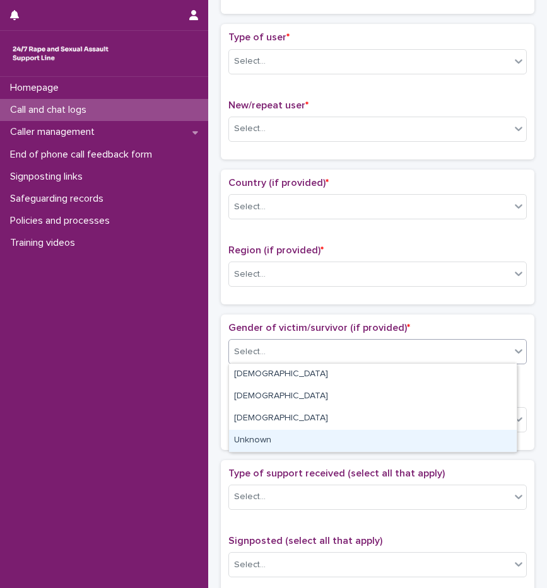
drag, startPoint x: 269, startPoint y: 429, endPoint x: 271, endPoint y: 444, distance: 15.2
click at [271, 443] on div "Unknown" at bounding box center [373, 441] width 288 height 22
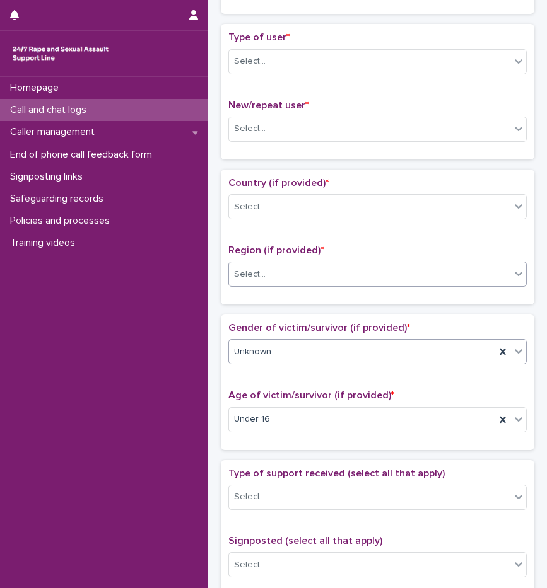
click at [291, 280] on div "Select..." at bounding box center [369, 274] width 281 height 21
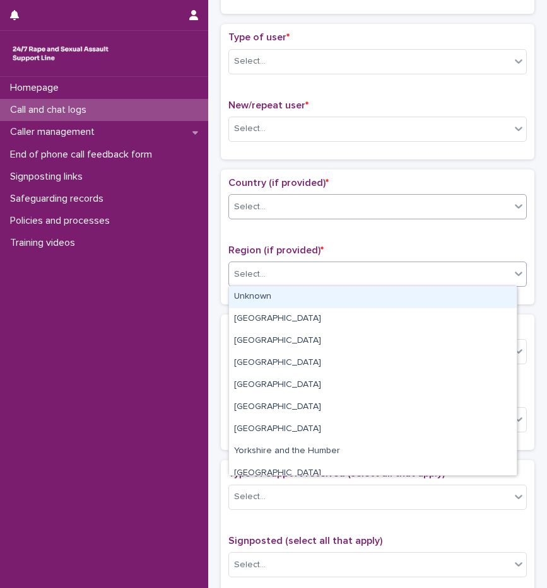
click at [263, 204] on div "Select..." at bounding box center [250, 207] width 32 height 13
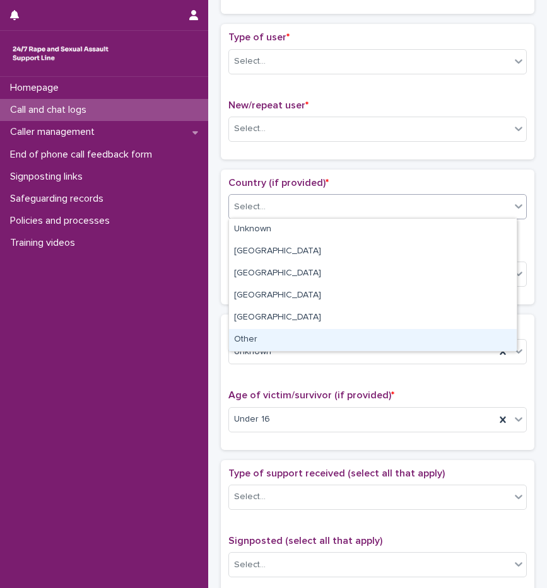
click at [255, 339] on div "Other" at bounding box center [373, 340] width 288 height 22
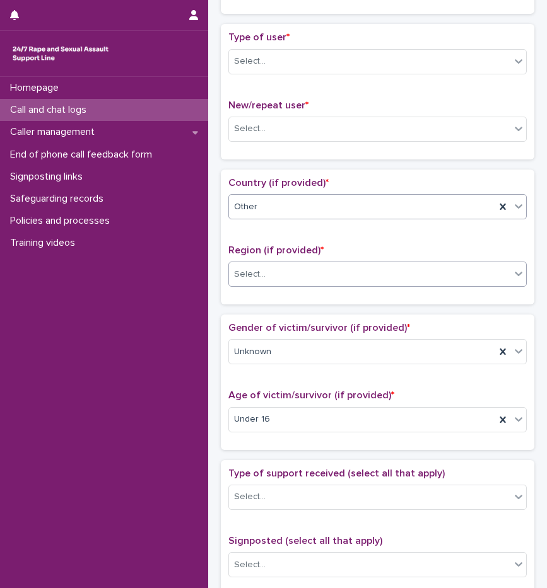
click at [272, 279] on div "Select..." at bounding box center [369, 274] width 281 height 21
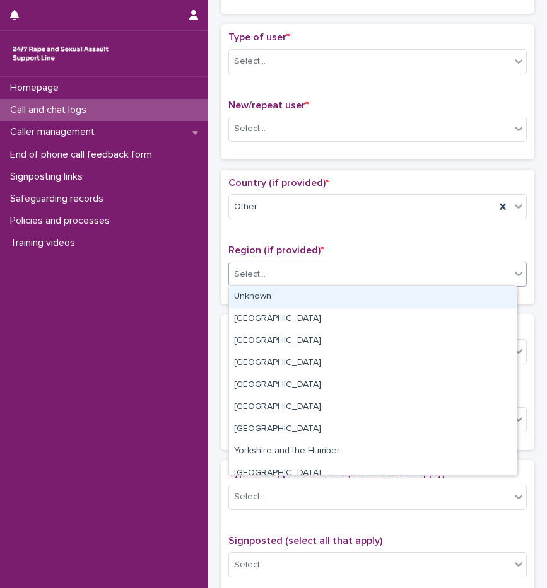
click at [273, 295] on div "Unknown" at bounding box center [373, 297] width 288 height 22
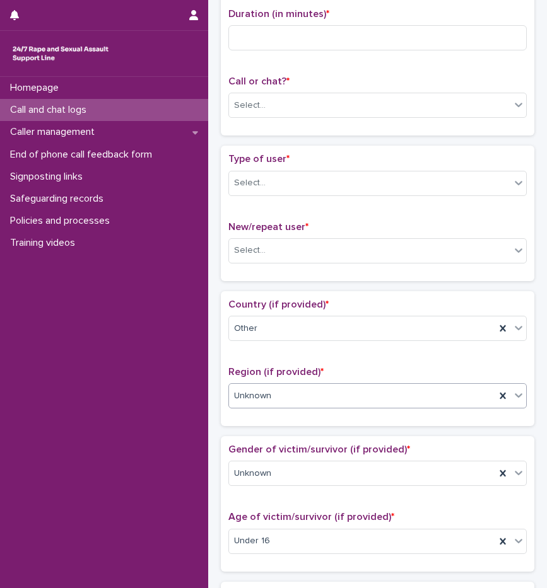
scroll to position [126, 0]
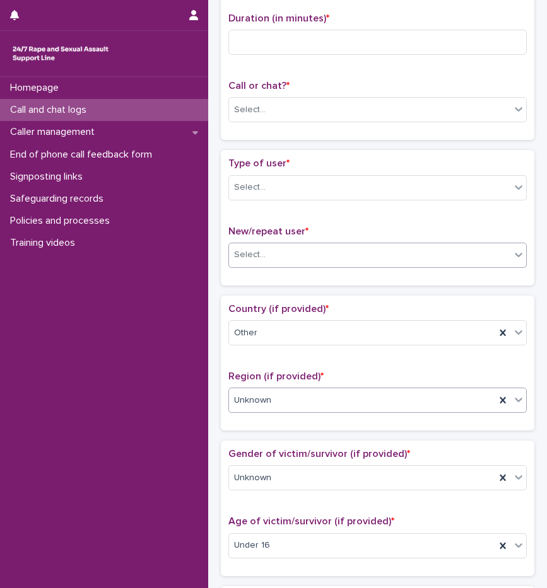
click at [281, 261] on div "Select..." at bounding box center [369, 255] width 281 height 21
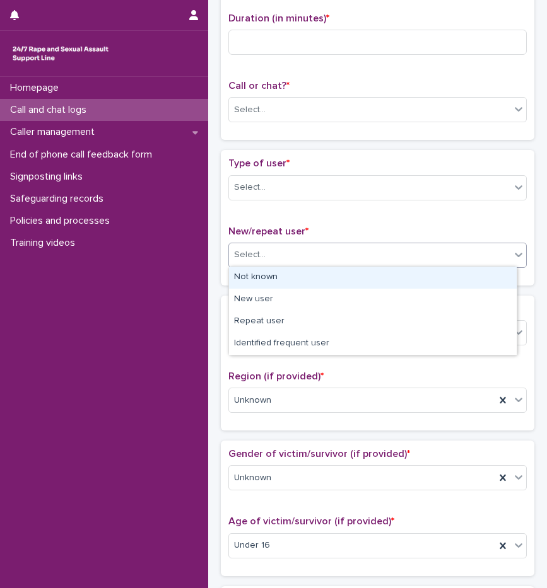
click at [279, 281] on div "Not known" at bounding box center [373, 278] width 288 height 22
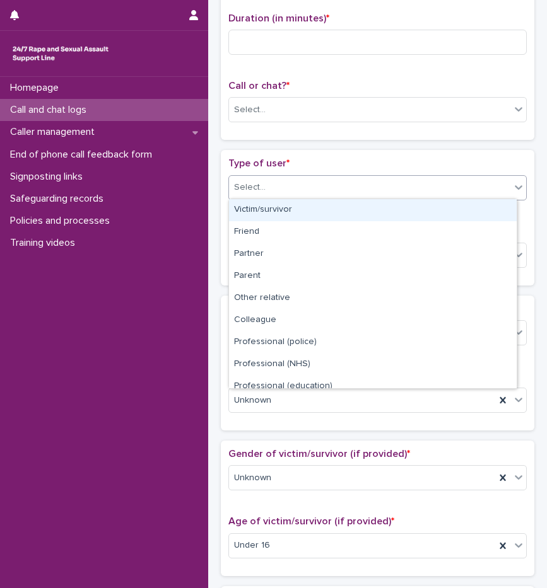
click at [271, 193] on div "Select..." at bounding box center [369, 187] width 281 height 21
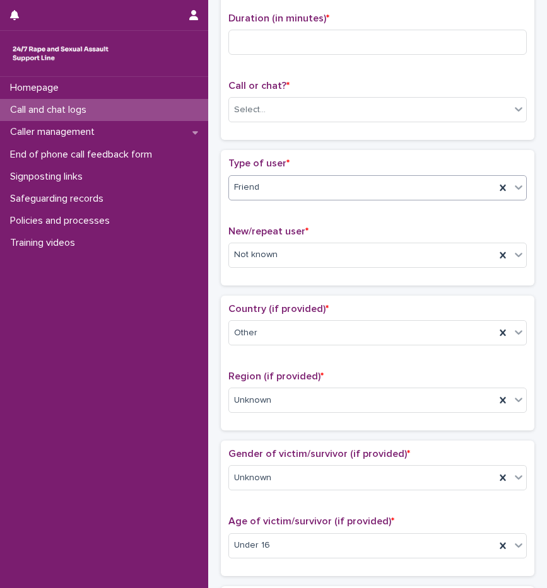
click at [270, 189] on div "Friend" at bounding box center [362, 187] width 266 height 21
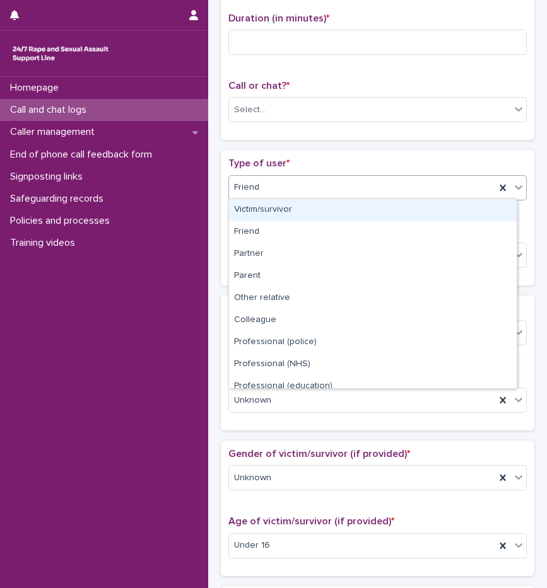
click at [266, 211] on div "Victim/survivor" at bounding box center [373, 210] width 288 height 22
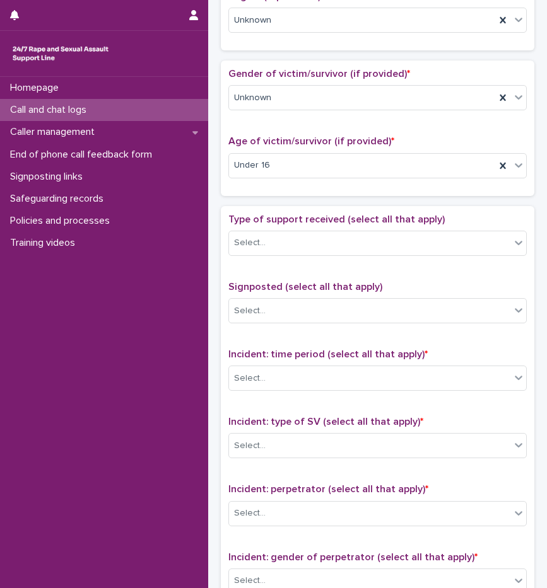
scroll to position [530, 0]
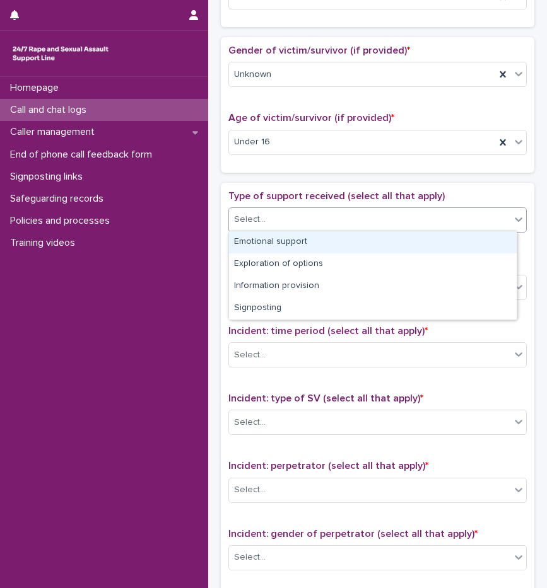
click at [311, 227] on div "Select..." at bounding box center [369, 219] width 281 height 21
click at [290, 246] on div "Emotional support" at bounding box center [373, 242] width 288 height 22
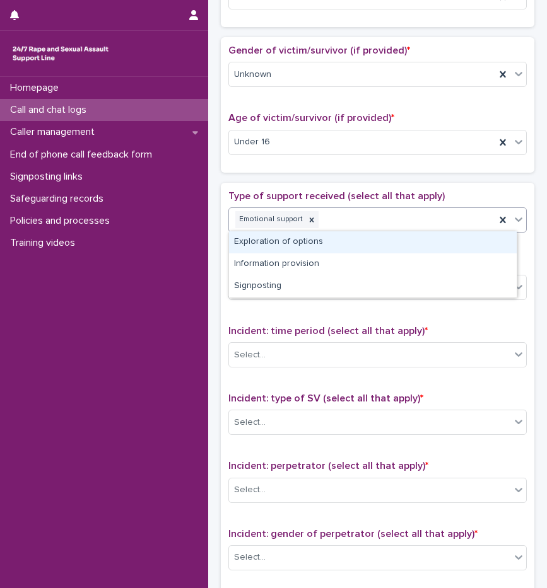
click at [344, 227] on div "Emotional support" at bounding box center [362, 220] width 266 height 22
click at [317, 249] on div "Exploration of options" at bounding box center [373, 242] width 288 height 22
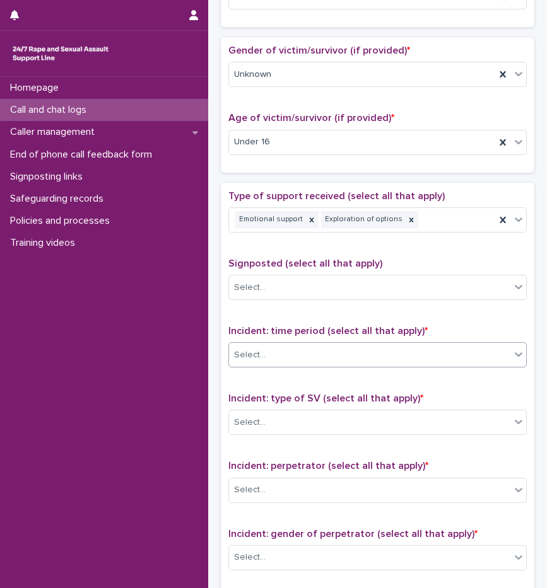
click at [288, 348] on div "Select..." at bounding box center [369, 355] width 281 height 21
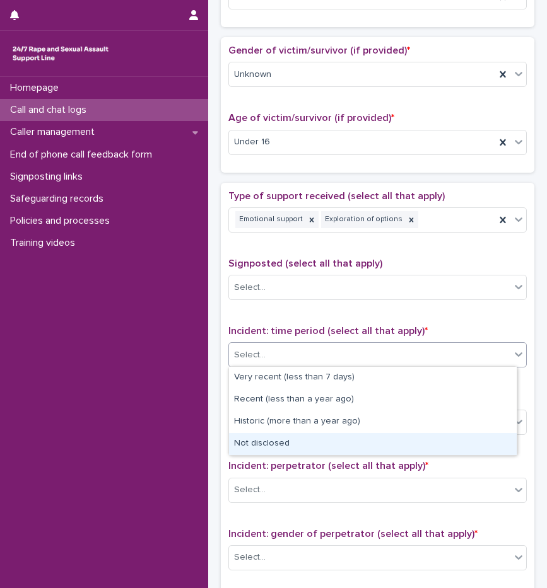
click at [277, 447] on div "Not disclosed" at bounding box center [373, 444] width 288 height 22
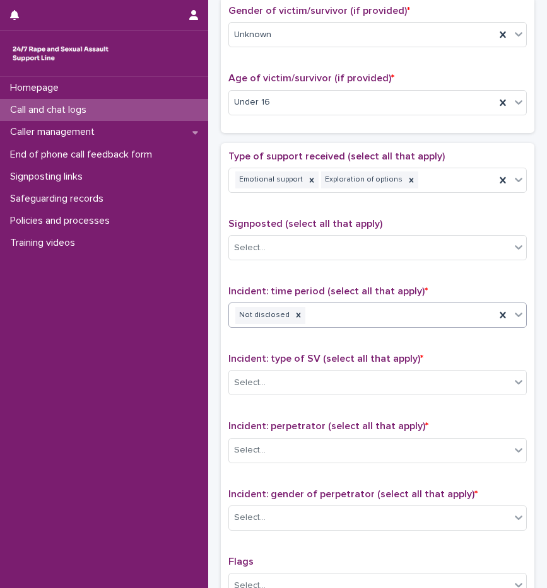
scroll to position [719, 0]
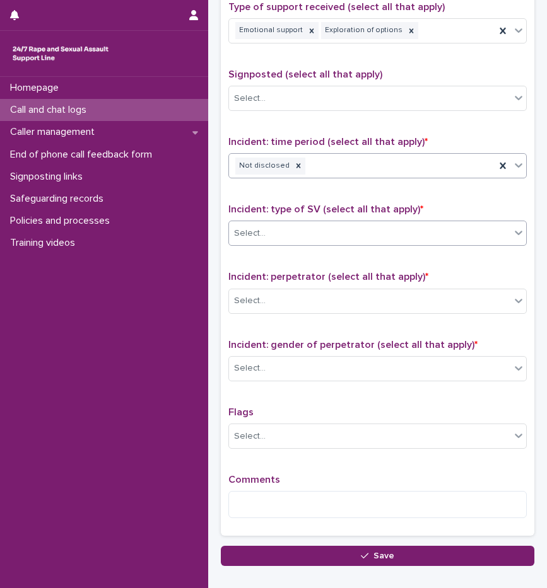
click at [298, 228] on div "Select..." at bounding box center [369, 233] width 281 height 21
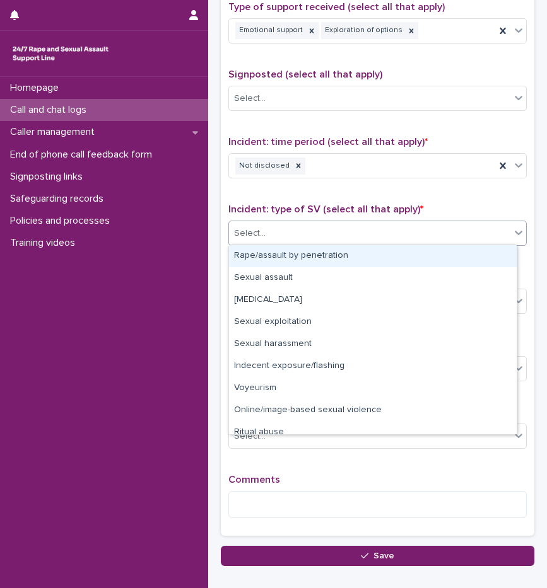
click at [293, 247] on div "Rape/assault by penetration" at bounding box center [373, 256] width 288 height 22
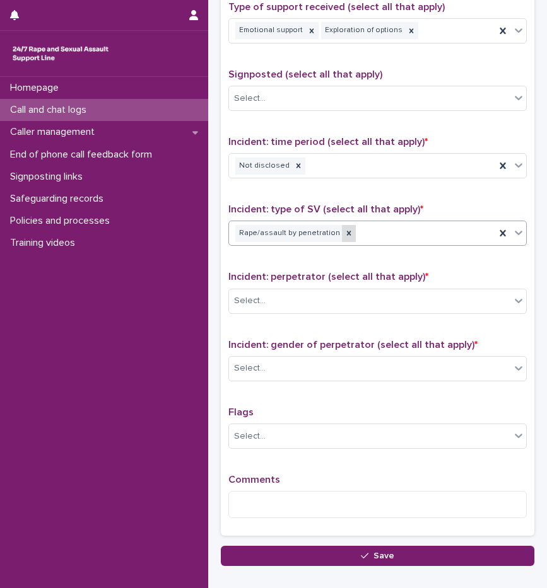
click at [344, 233] on icon at bounding box center [348, 233] width 9 height 9
click at [360, 232] on div "Select..." at bounding box center [369, 233] width 281 height 21
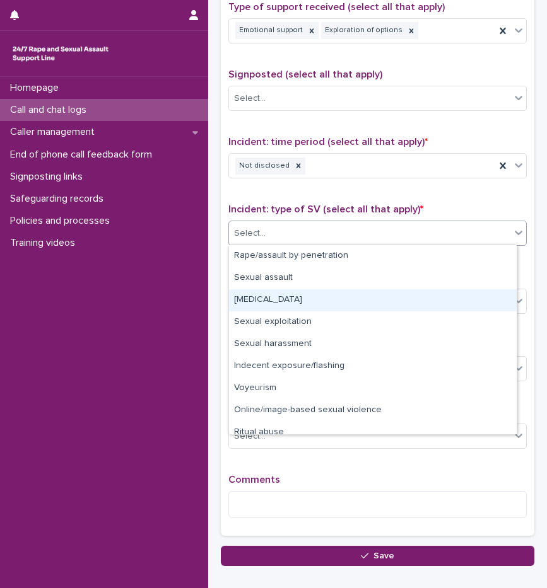
click at [308, 297] on div "Child sexual abuse" at bounding box center [373, 301] width 288 height 22
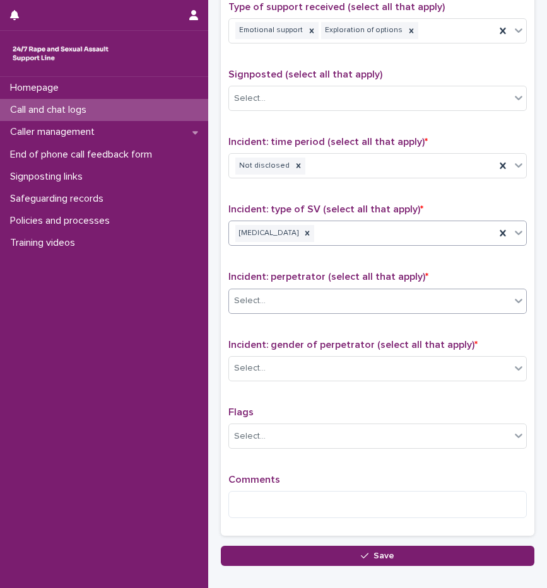
click at [284, 304] on div "Select..." at bounding box center [369, 301] width 281 height 21
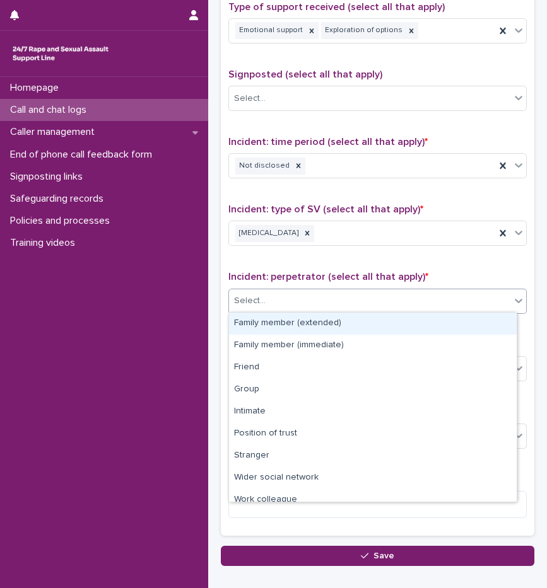
click at [288, 324] on div "Family member (extended)" at bounding box center [373, 324] width 288 height 22
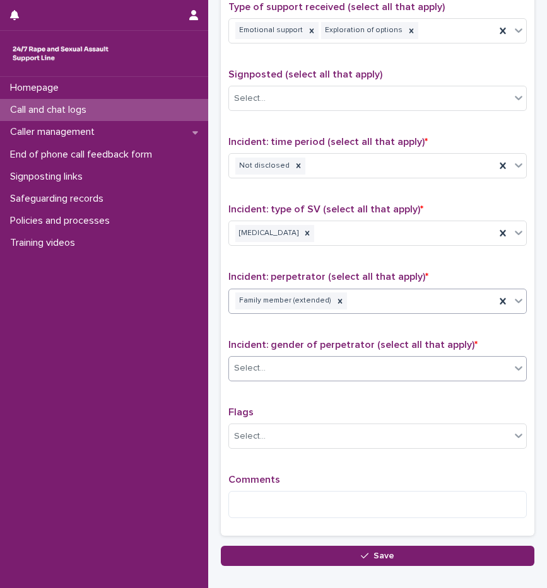
click at [288, 360] on div "Select..." at bounding box center [369, 368] width 281 height 21
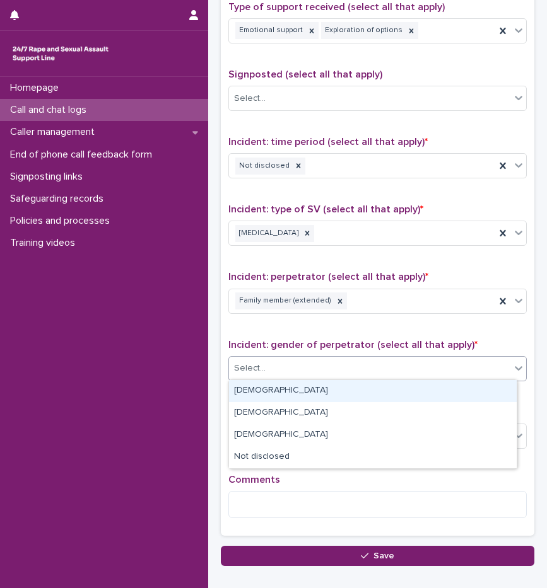
click at [281, 395] on div "Male" at bounding box center [373, 391] width 288 height 22
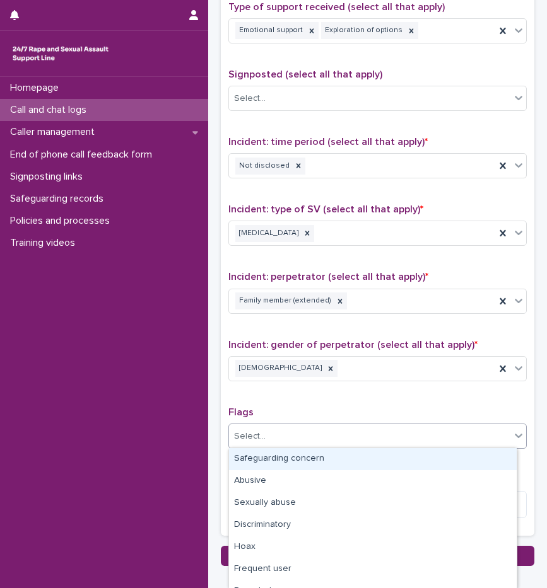
click at [275, 430] on div "Select..." at bounding box center [369, 436] width 281 height 21
click at [308, 457] on div "Safeguarding concern" at bounding box center [373, 459] width 288 height 22
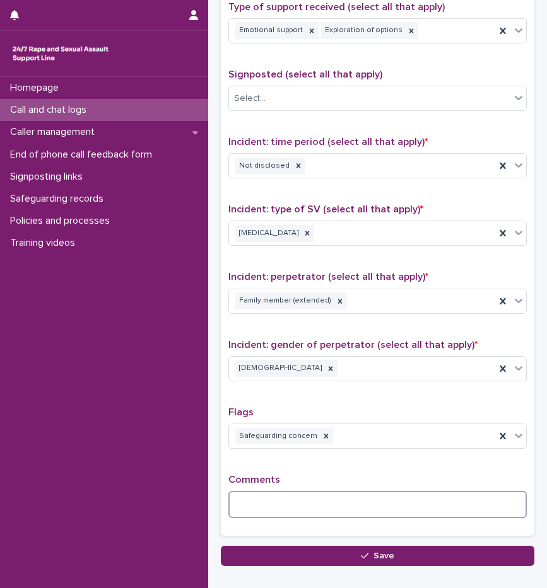
click at [272, 492] on textarea at bounding box center [377, 504] width 298 height 27
click at [289, 506] on textarea at bounding box center [377, 504] width 298 height 27
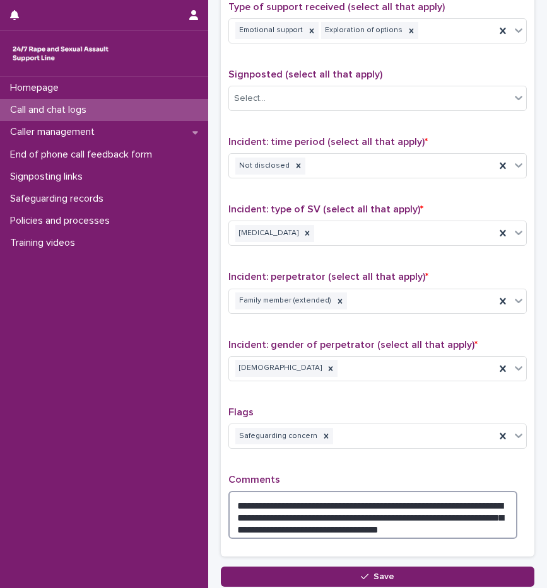
type textarea "**********"
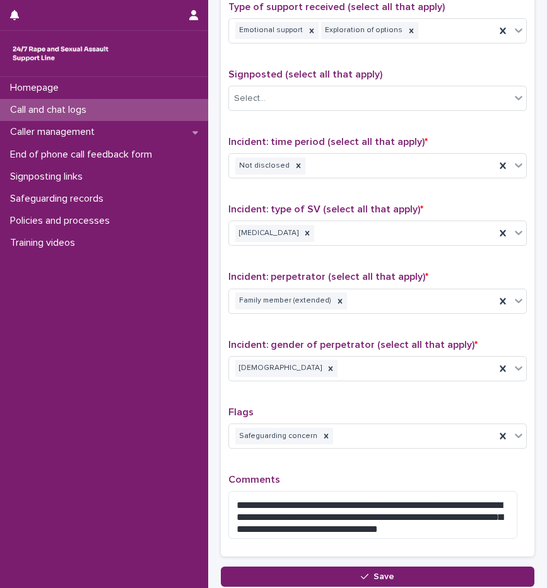
click at [420, 474] on p "Comments" at bounding box center [377, 480] width 298 height 12
click at [407, 466] on div "**********" at bounding box center [377, 275] width 298 height 549
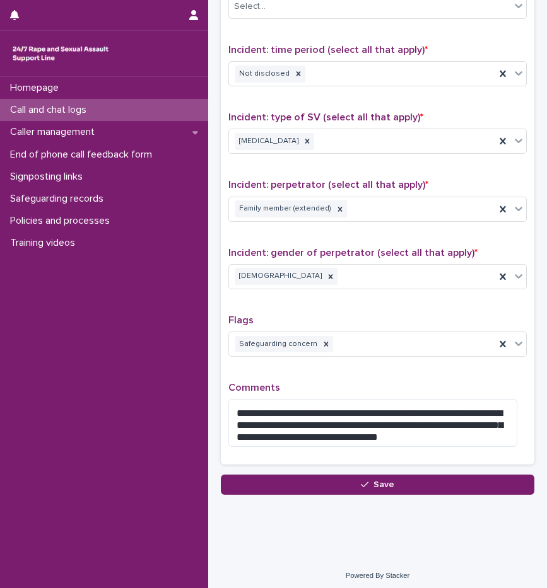
scroll to position [816, 0]
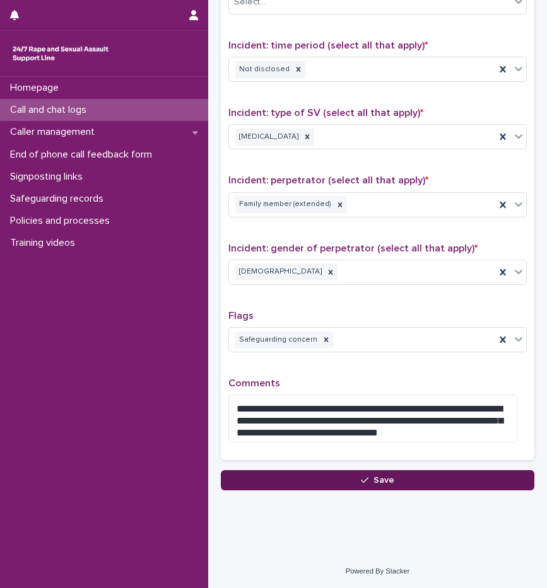
click at [350, 479] on button "Save" at bounding box center [377, 481] width 313 height 20
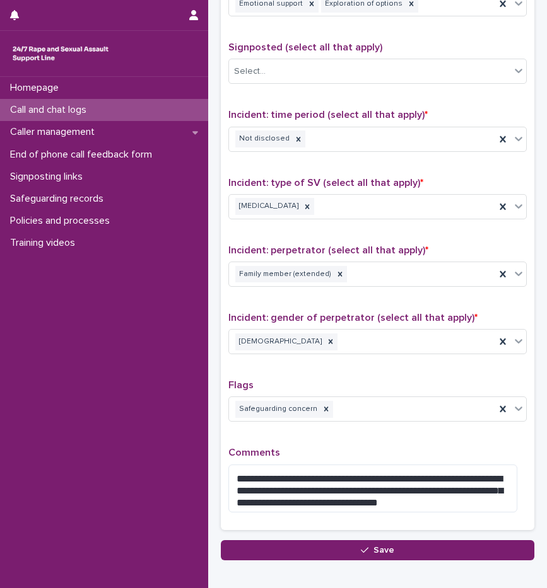
scroll to position [73, 0]
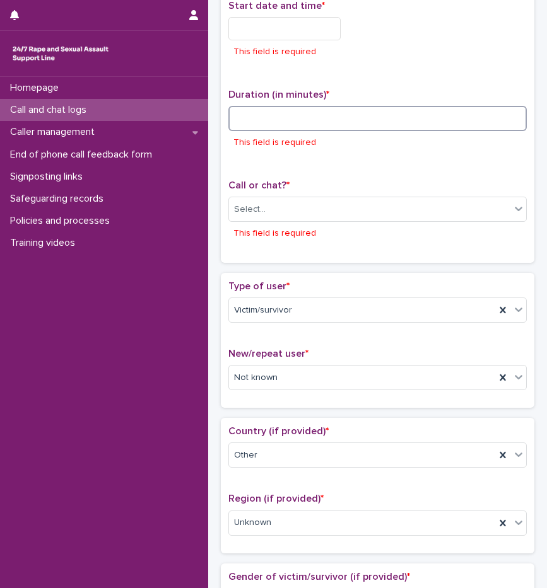
click at [300, 117] on input at bounding box center [377, 118] width 298 height 25
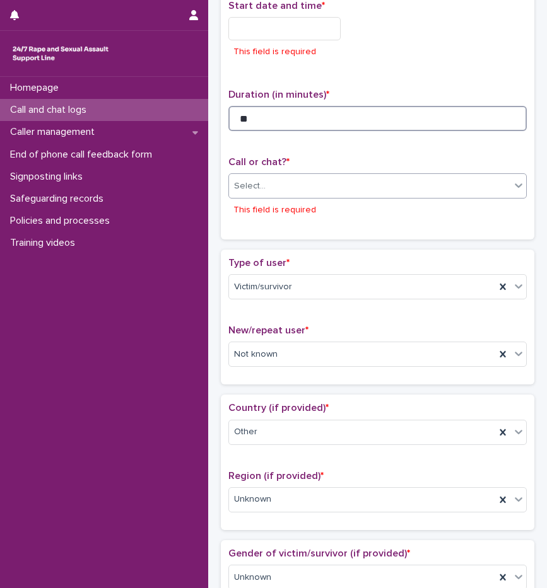
type input "**"
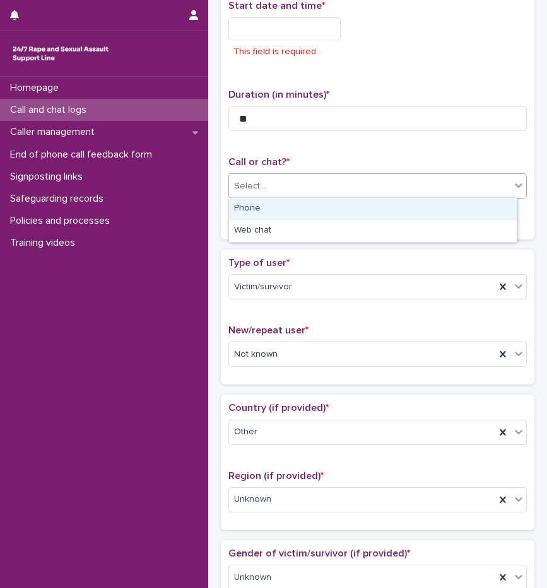
click at [278, 190] on div "Select..." at bounding box center [369, 186] width 281 height 21
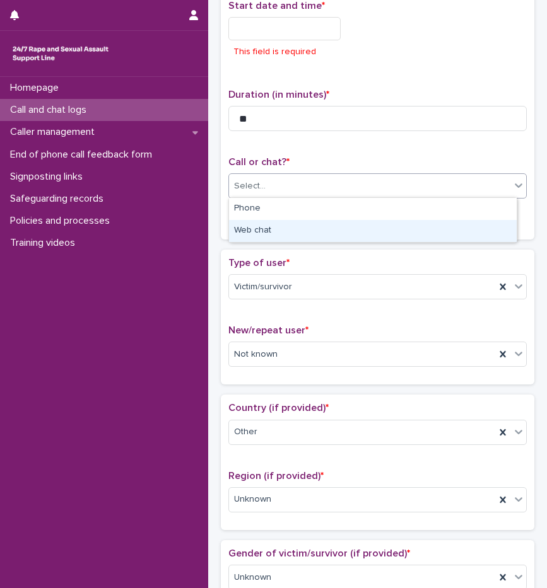
click at [283, 225] on div "Web chat" at bounding box center [373, 231] width 288 height 22
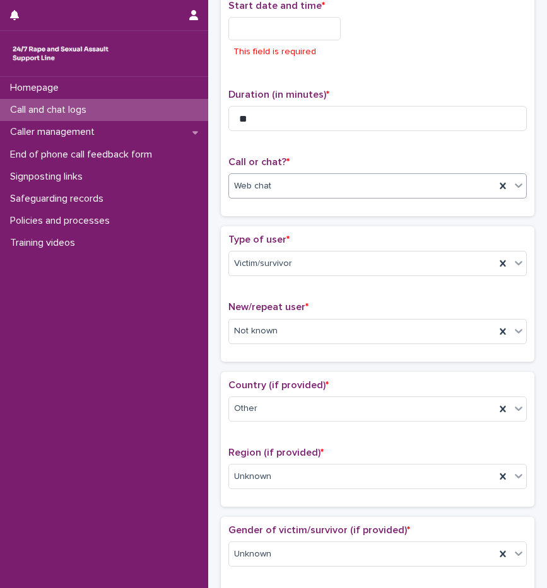
click at [281, 35] on input "text" at bounding box center [284, 28] width 112 height 23
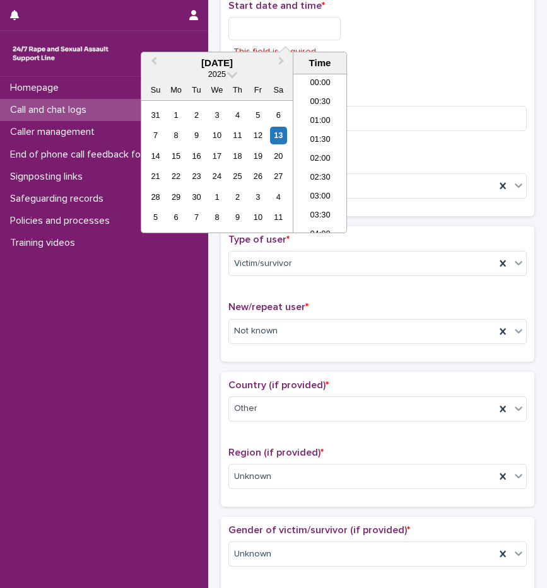
scroll to position [82, 0]
click at [317, 117] on li "03:00" at bounding box center [320, 115] width 54 height 19
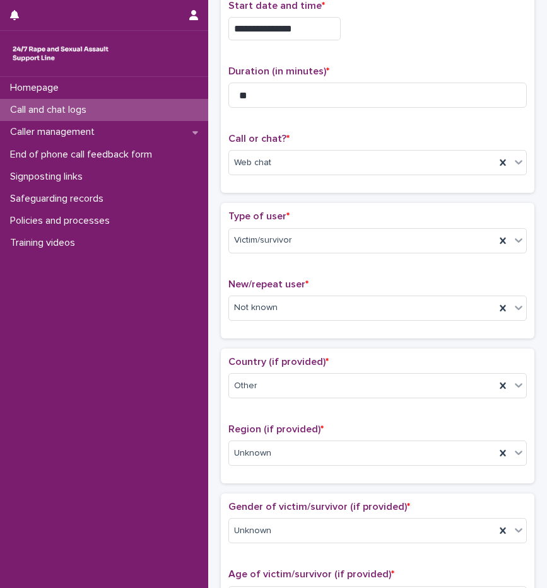
click at [312, 33] on input "**********" at bounding box center [284, 28] width 112 height 23
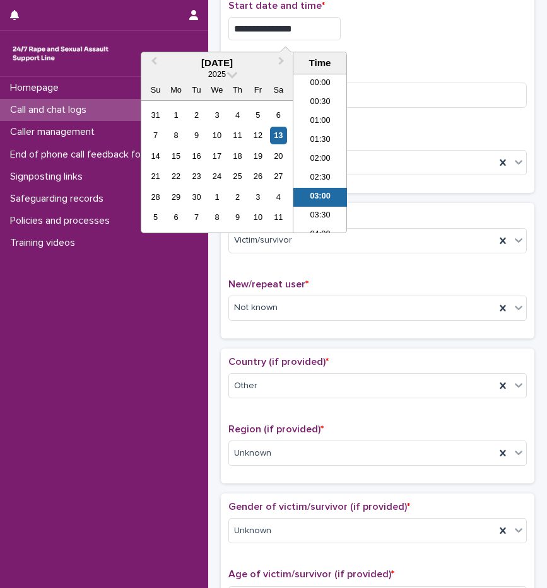
scroll to position [44, 0]
type input "**********"
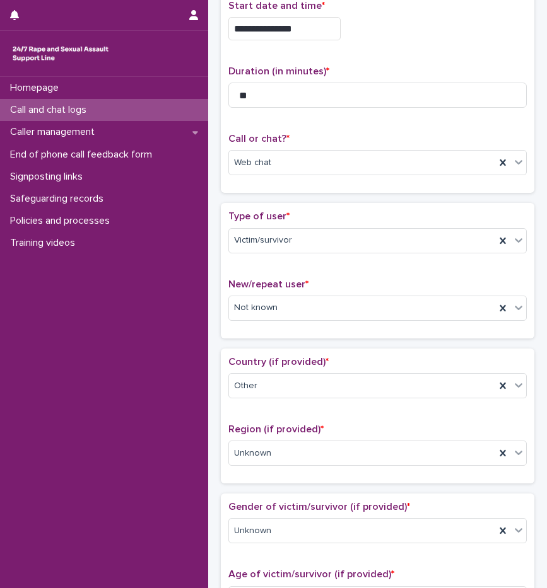
click at [445, 49] on div "**********" at bounding box center [377, 93] width 298 height 186
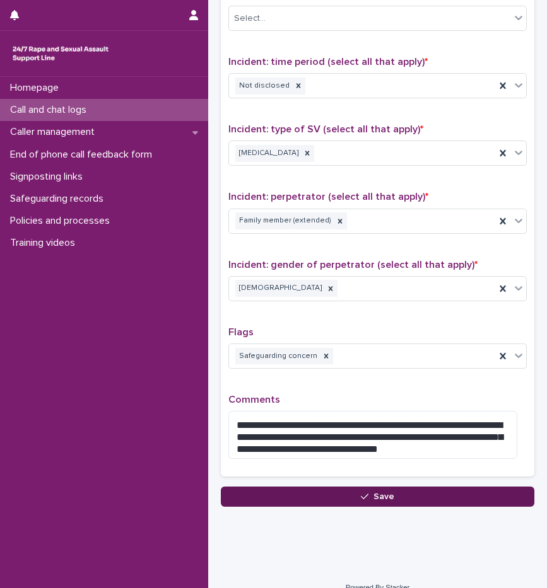
scroll to position [816, 0]
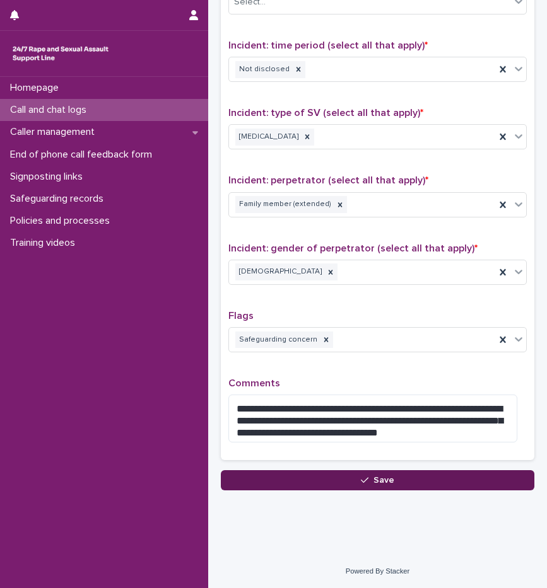
click at [390, 480] on button "Save" at bounding box center [377, 481] width 313 height 20
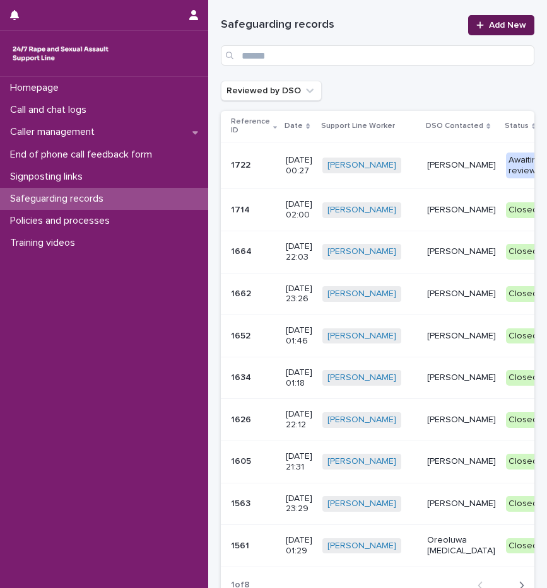
click at [485, 20] on link "Add New" at bounding box center [501, 25] width 66 height 20
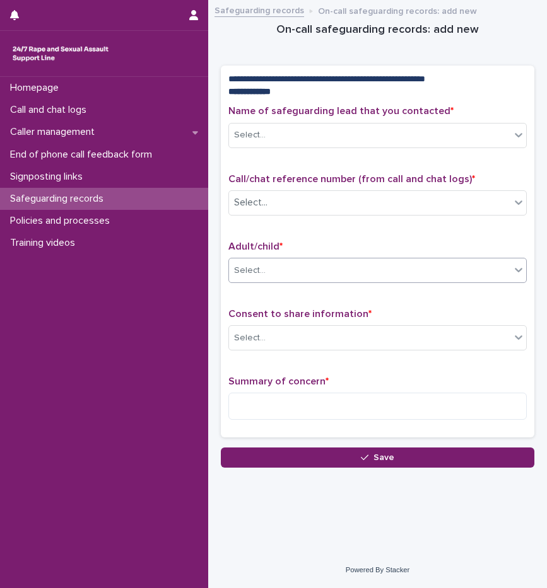
click at [260, 266] on div "Select..." at bounding box center [250, 270] width 32 height 13
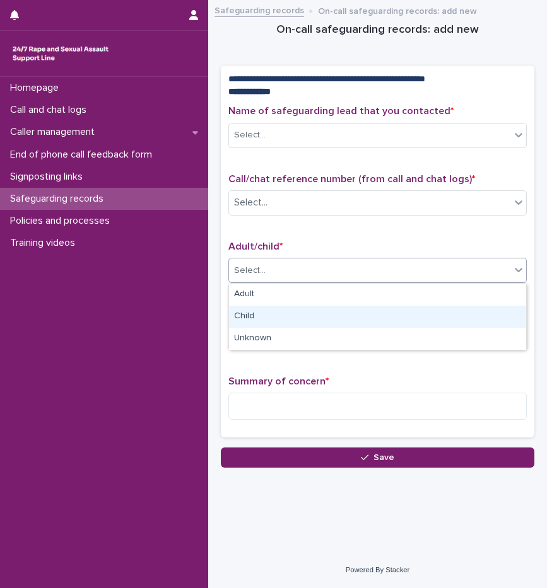
click at [269, 314] on div "Child" at bounding box center [377, 317] width 297 height 22
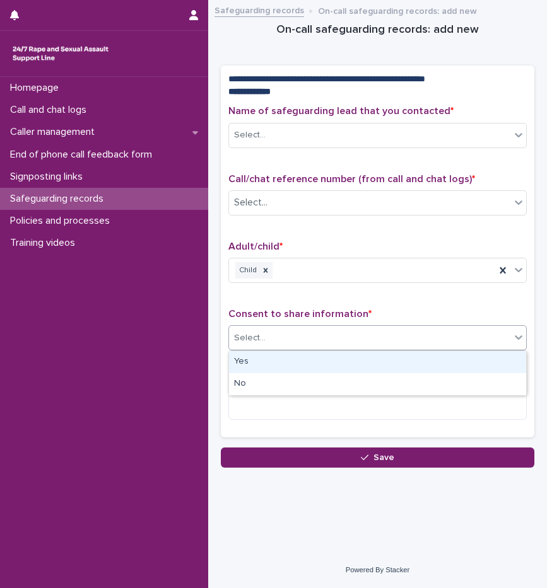
click at [271, 338] on div "Select..." at bounding box center [369, 338] width 281 height 21
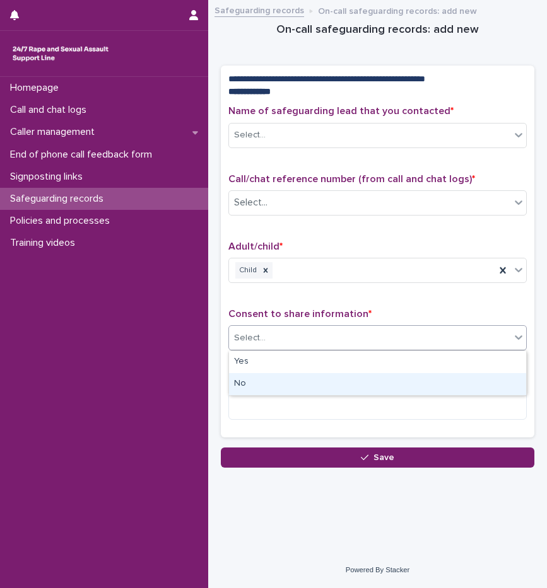
click at [263, 388] on div "No" at bounding box center [377, 384] width 297 height 22
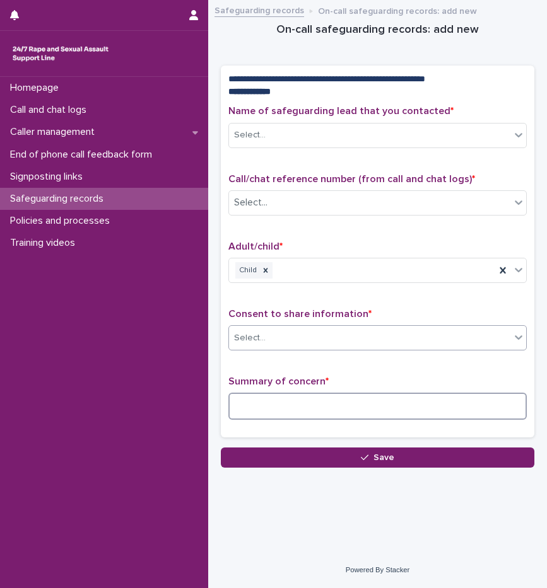
click at [262, 402] on textarea at bounding box center [377, 406] width 298 height 27
click at [262, 343] on div "No" at bounding box center [362, 338] width 266 height 21
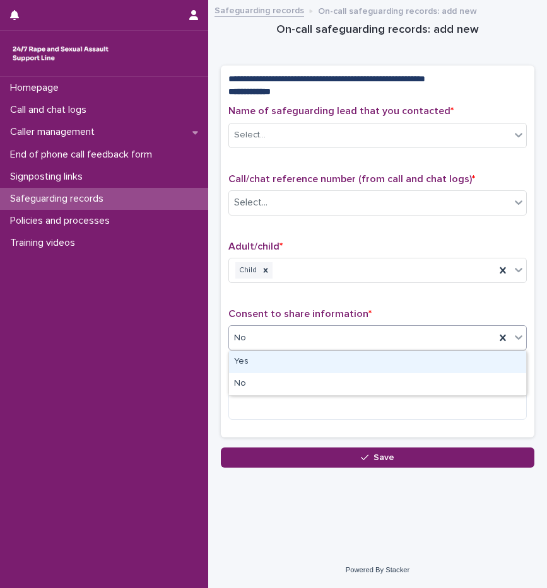
click at [255, 363] on div "Yes" at bounding box center [377, 362] width 297 height 22
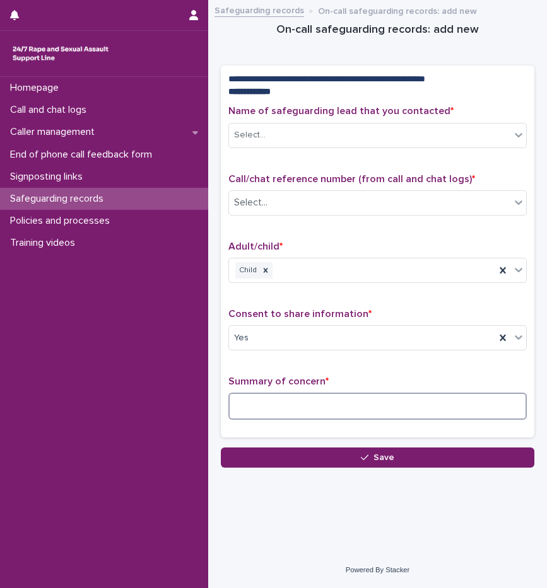
click at [271, 403] on textarea at bounding box center [377, 406] width 298 height 27
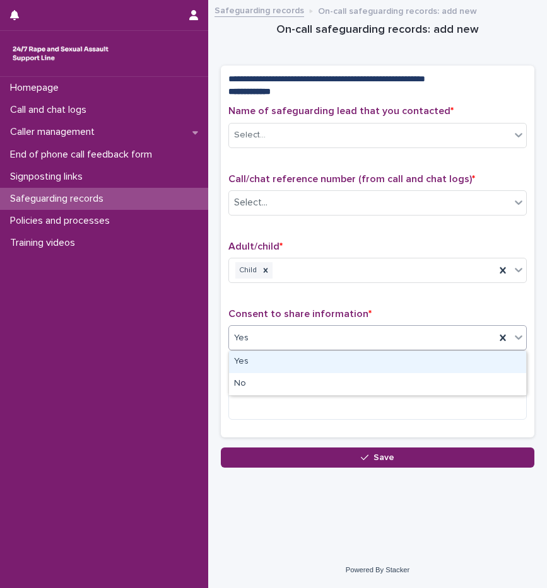
click at [255, 339] on div "Yes" at bounding box center [362, 338] width 266 height 21
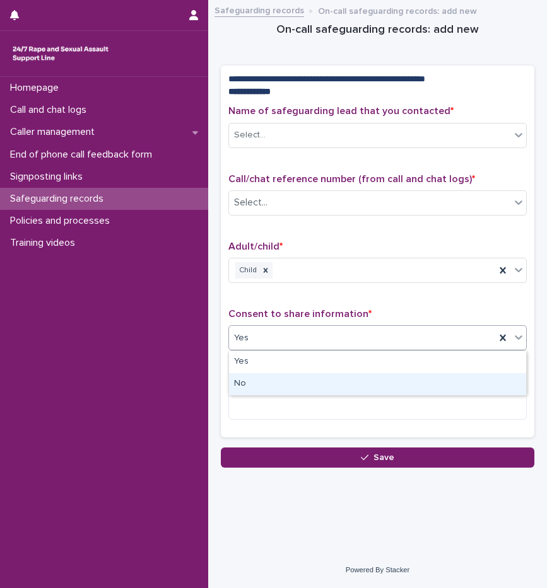
click at [245, 382] on div "No" at bounding box center [377, 384] width 297 height 22
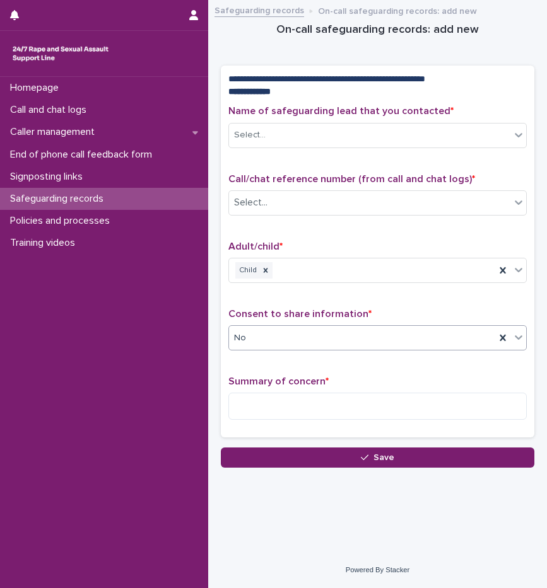
click at [247, 337] on input "text" at bounding box center [247, 338] width 1 height 12
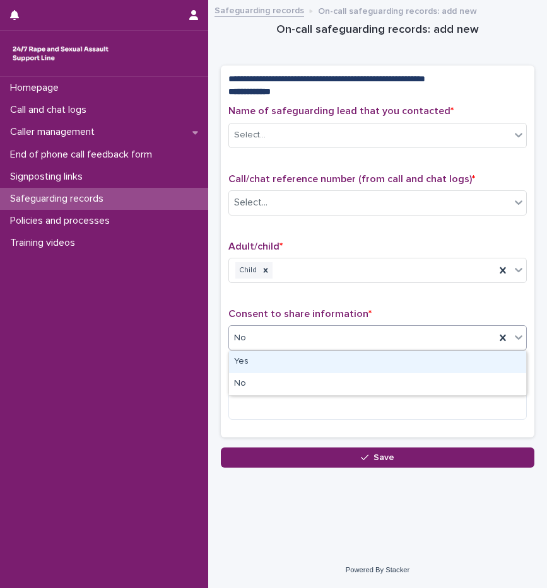
click at [251, 362] on div "Yes" at bounding box center [377, 362] width 297 height 22
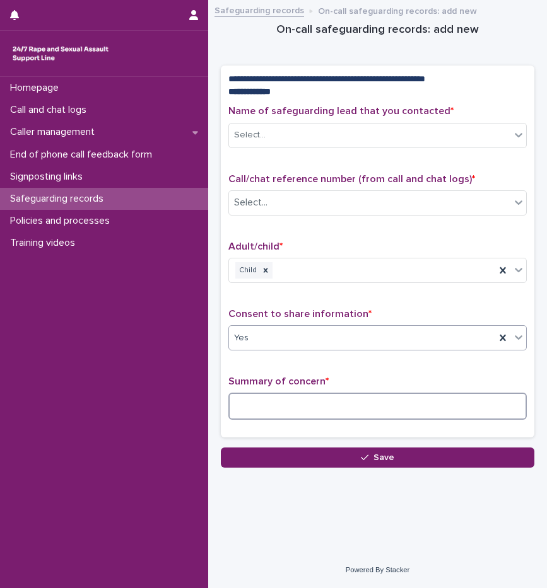
click at [270, 399] on textarea at bounding box center [377, 406] width 298 height 27
click at [393, 404] on textarea at bounding box center [377, 406] width 298 height 27
click at [434, 408] on textarea "**********" at bounding box center [377, 406] width 298 height 27
click at [501, 411] on textarea "**********" at bounding box center [377, 406] width 298 height 27
paste textarea "**********"
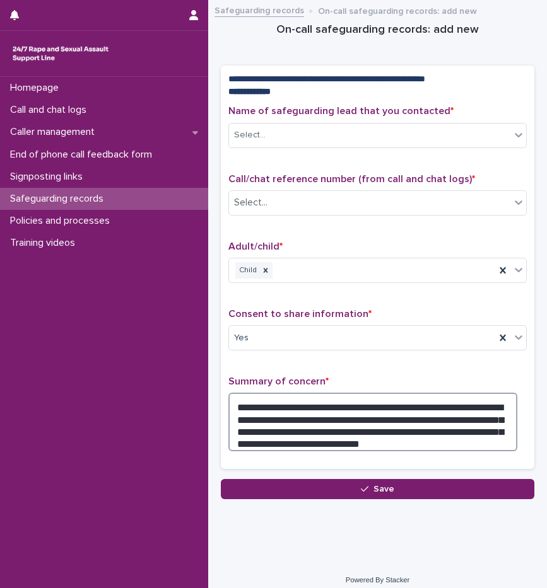
click at [406, 436] on textarea "**********" at bounding box center [372, 422] width 289 height 59
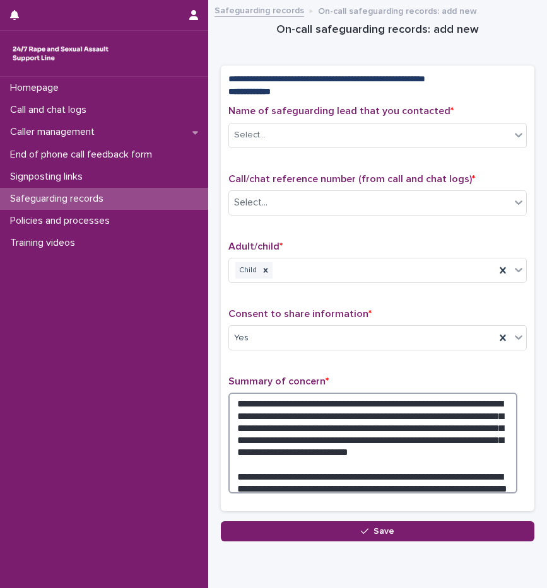
scroll to position [1, 0]
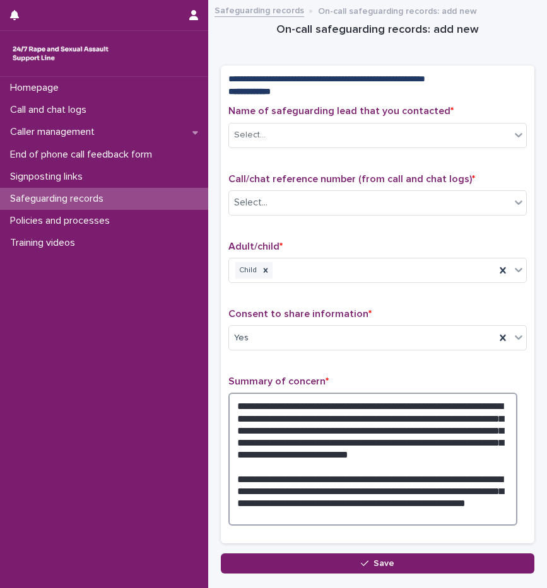
click at [502, 489] on textarea "**********" at bounding box center [372, 459] width 289 height 133
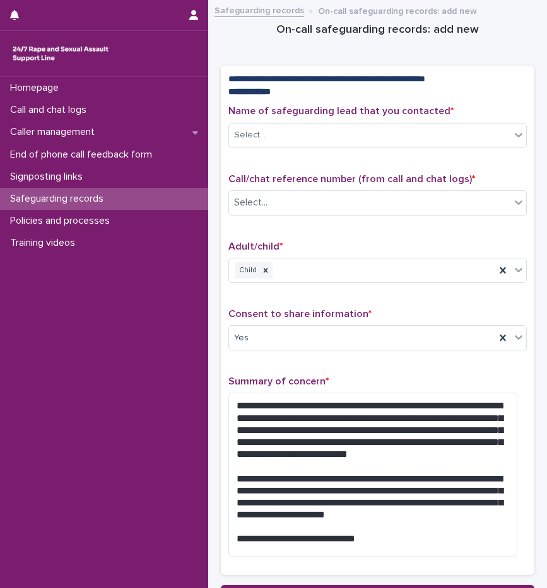
scroll to position [0, 0]
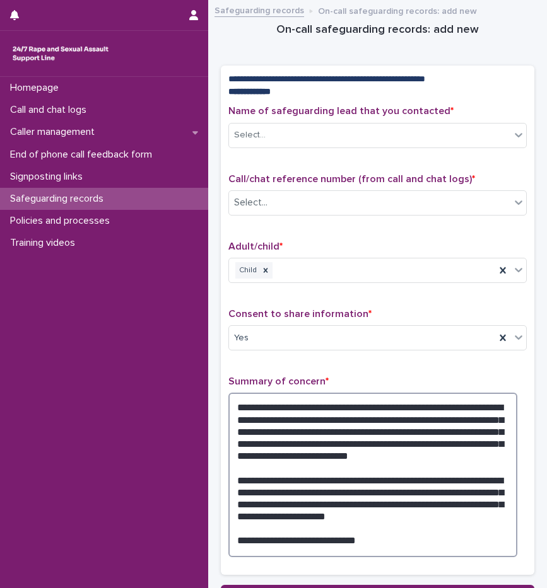
click at [402, 395] on textarea "**********" at bounding box center [372, 475] width 289 height 165
click at [352, 424] on textarea "**********" at bounding box center [372, 475] width 289 height 165
click at [300, 407] on textarea "**********" at bounding box center [372, 475] width 289 height 165
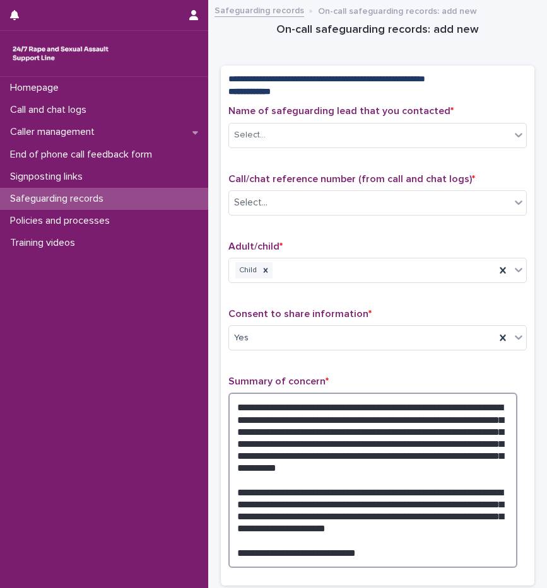
click at [354, 457] on textarea "**********" at bounding box center [372, 480] width 289 height 175
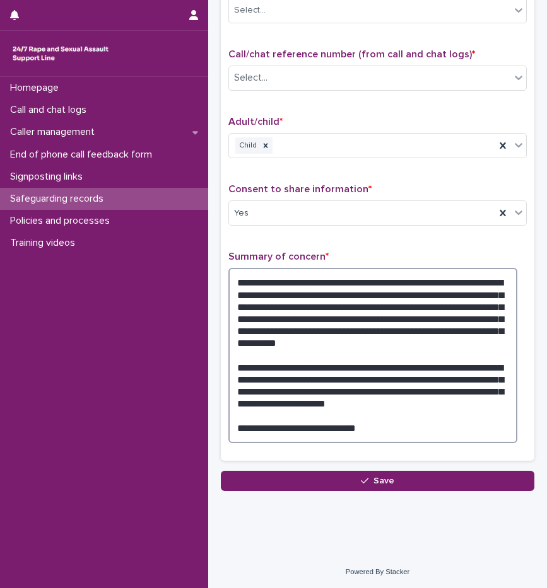
scroll to position [126, 0]
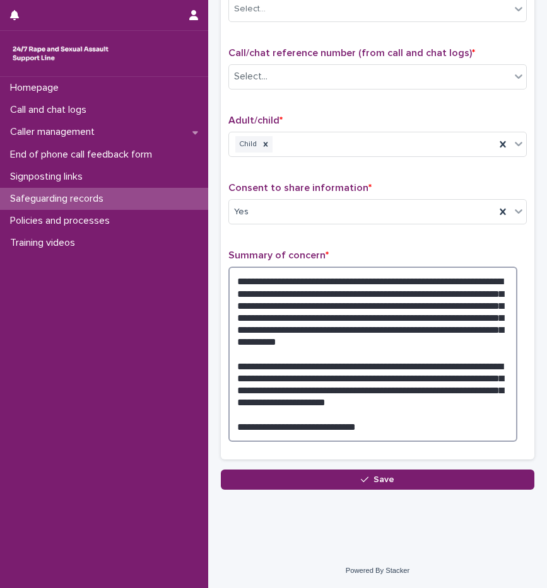
click at [376, 382] on textarea "**********" at bounding box center [372, 354] width 289 height 175
click at [376, 383] on textarea "**********" at bounding box center [372, 354] width 289 height 175
click at [384, 388] on textarea "**********" at bounding box center [372, 354] width 289 height 175
click at [440, 375] on textarea "**********" at bounding box center [372, 354] width 289 height 175
click at [400, 406] on textarea "**********" at bounding box center [372, 354] width 289 height 175
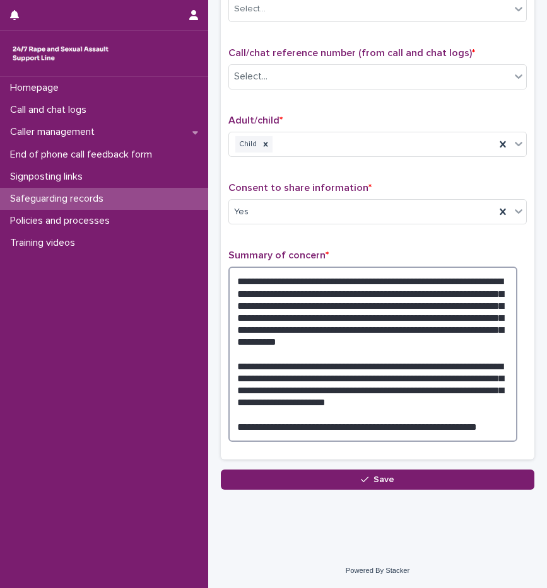
type textarea "**********"
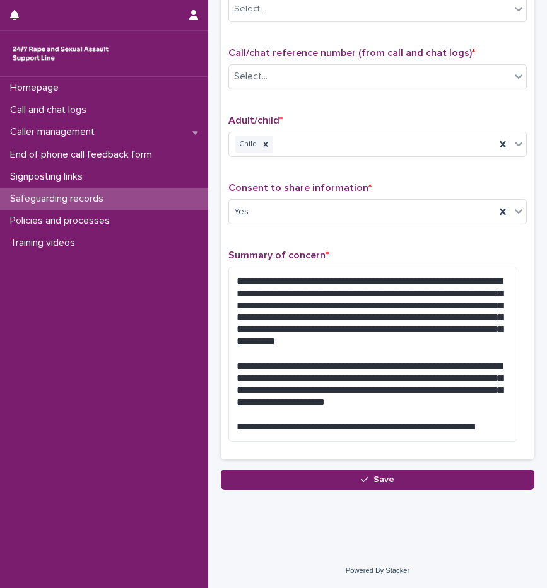
click at [360, 247] on div "**********" at bounding box center [377, 215] width 298 height 473
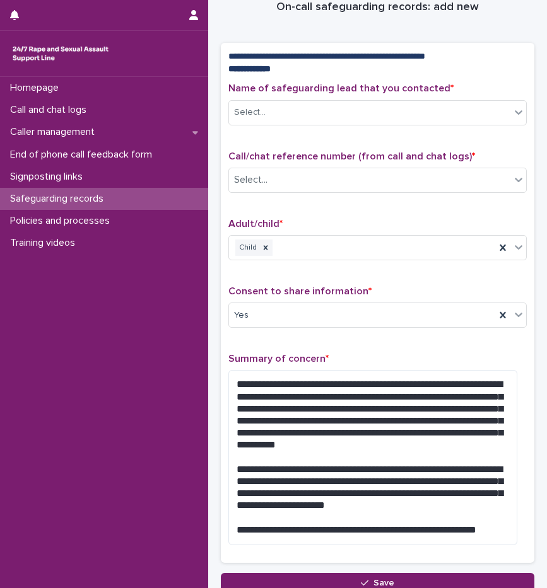
scroll to position [0, 0]
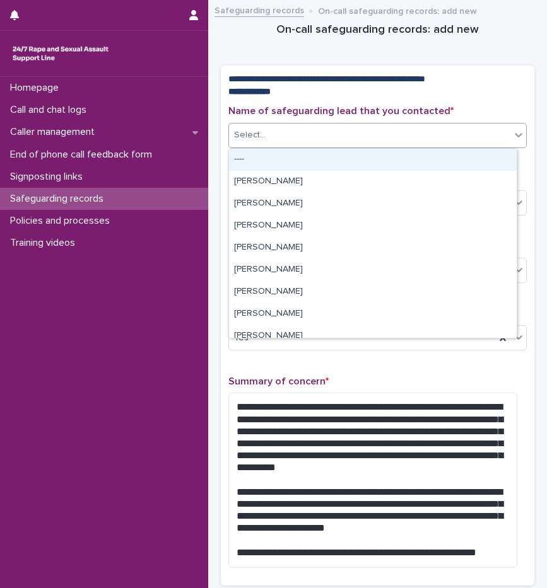
click at [282, 129] on div "Select..." at bounding box center [369, 135] width 281 height 21
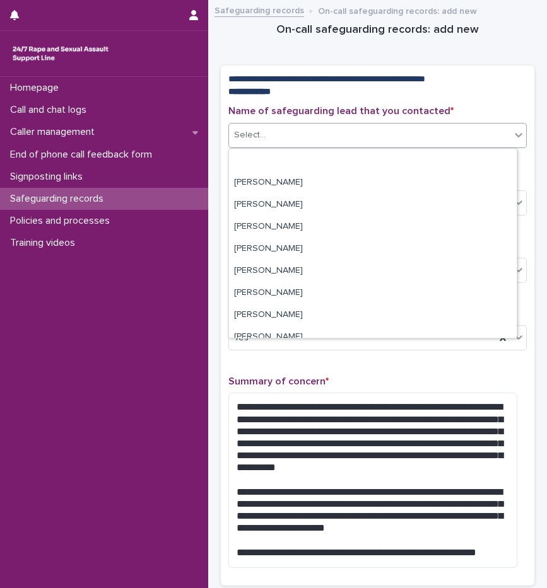
scroll to position [126, 0]
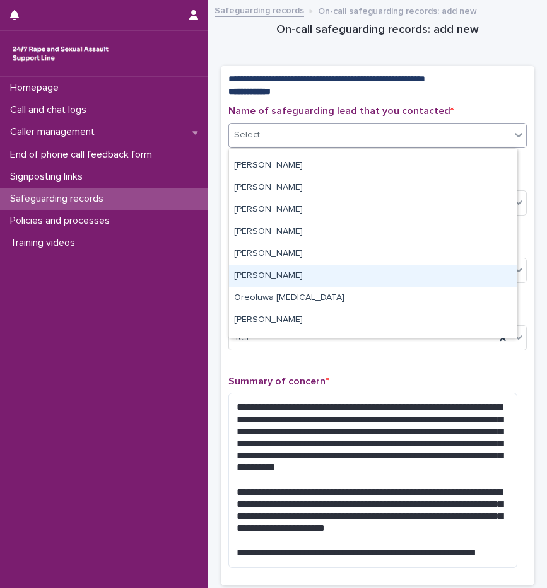
click at [290, 279] on div "[PERSON_NAME]" at bounding box center [373, 277] width 288 height 22
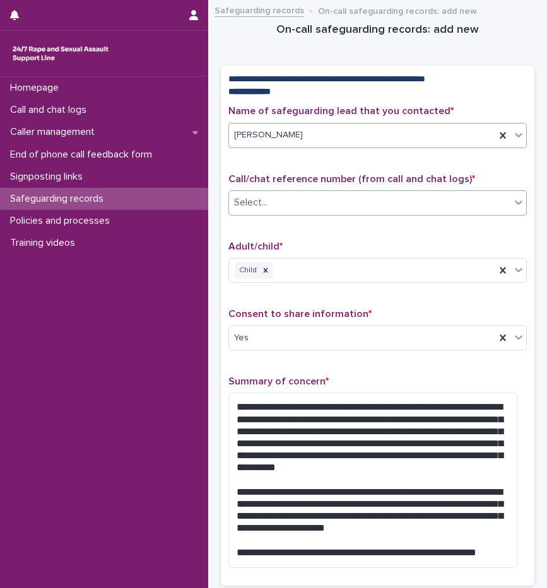
click at [269, 199] on input "text" at bounding box center [269, 203] width 1 height 12
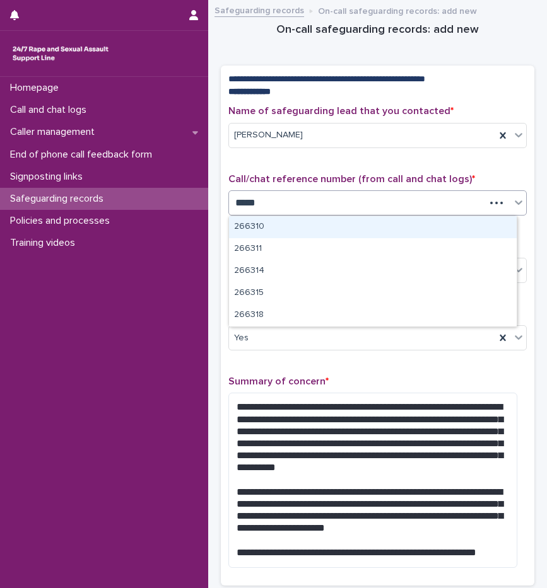
type input "******"
click at [283, 227] on div "266318" at bounding box center [373, 227] width 288 height 22
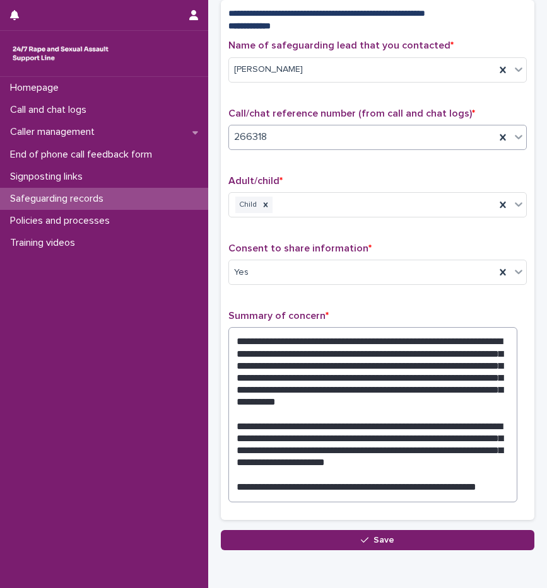
scroll to position [127, 0]
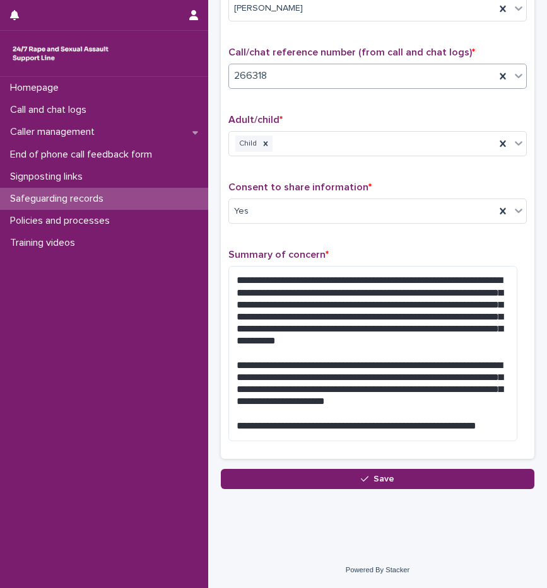
click at [281, 238] on div "**********" at bounding box center [377, 215] width 298 height 473
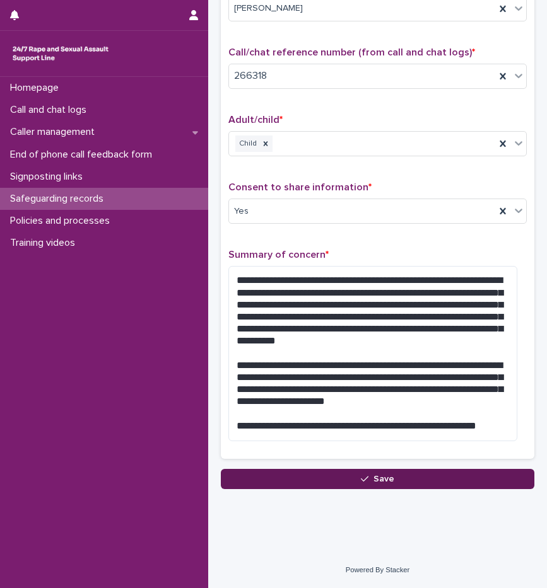
click at [397, 477] on button "Save" at bounding box center [377, 479] width 313 height 20
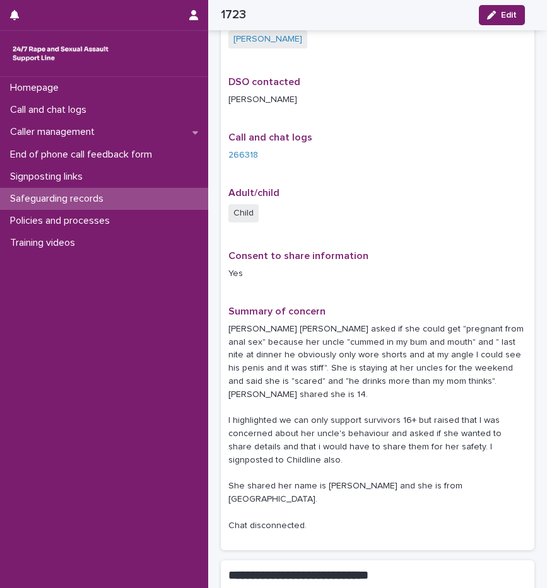
scroll to position [337, 0]
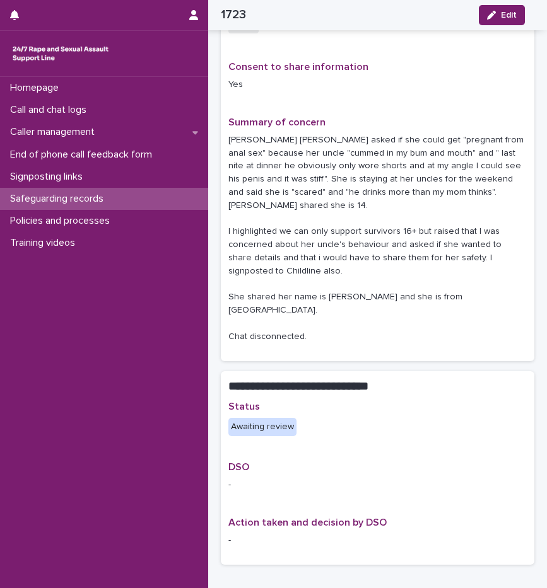
click at [88, 195] on p "Safeguarding records" at bounding box center [59, 199] width 108 height 12
